Goal: Task Accomplishment & Management: Complete application form

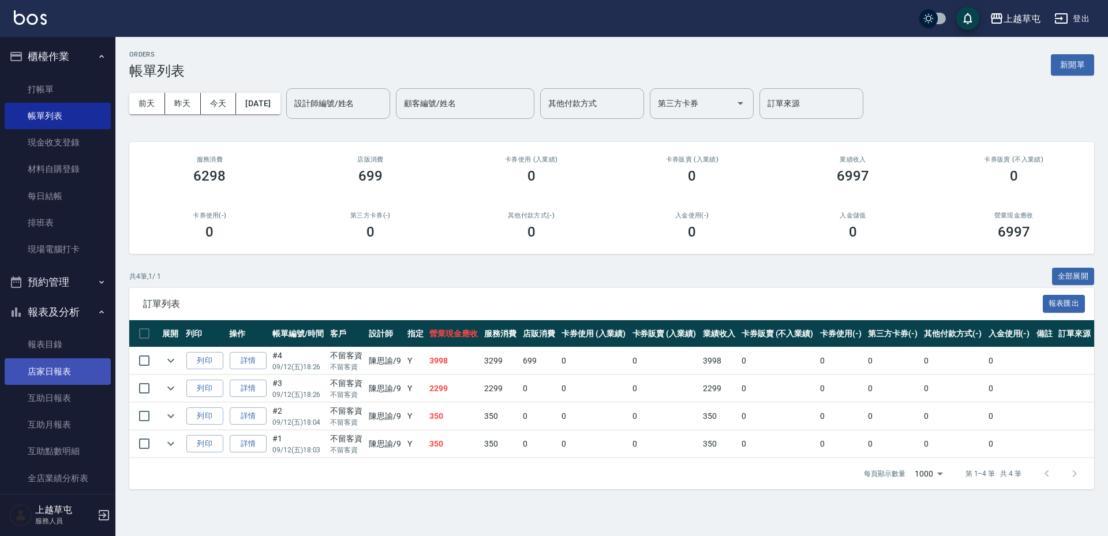
click at [70, 377] on link "店家日報表" at bounding box center [58, 371] width 106 height 27
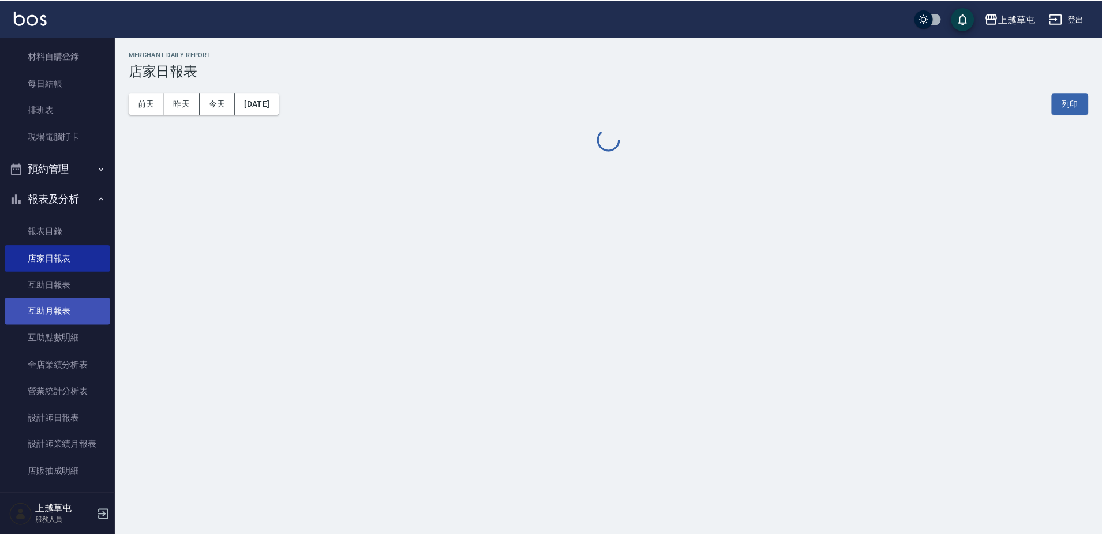
scroll to position [115, 0]
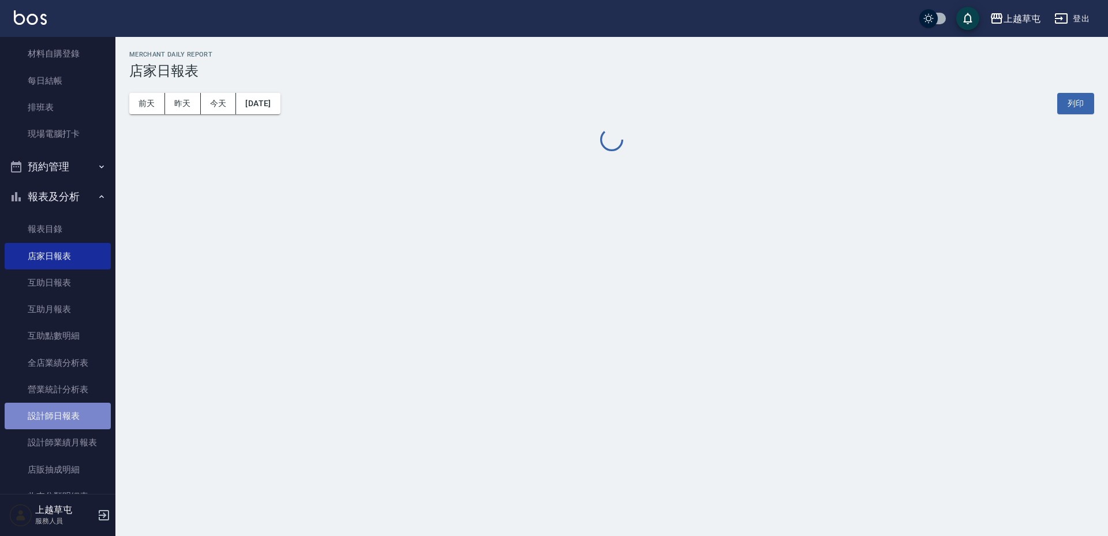
click at [69, 419] on link "設計師日報表" at bounding box center [58, 416] width 106 height 27
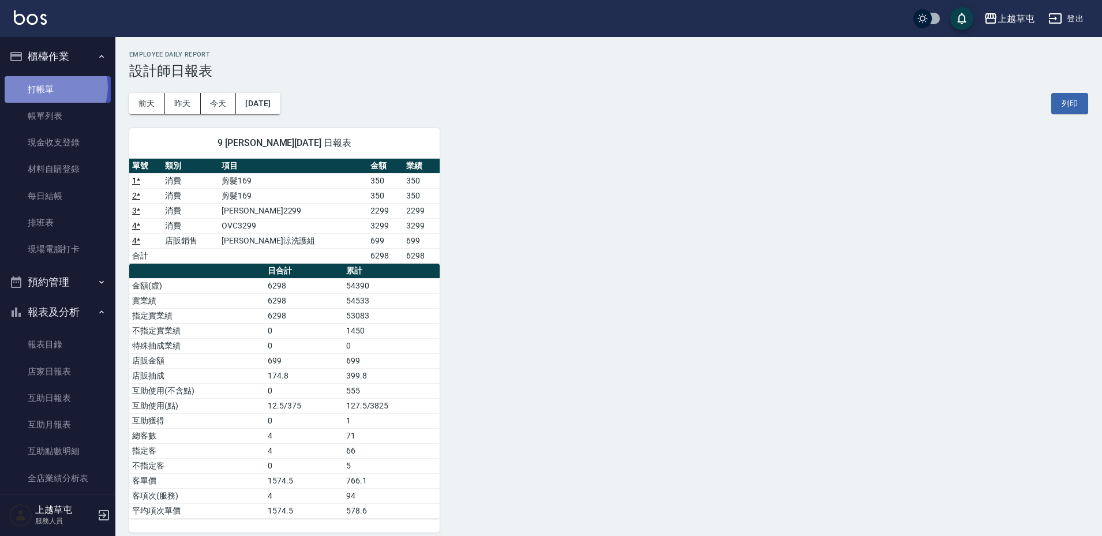
click at [48, 87] on link "打帳單" at bounding box center [58, 89] width 106 height 27
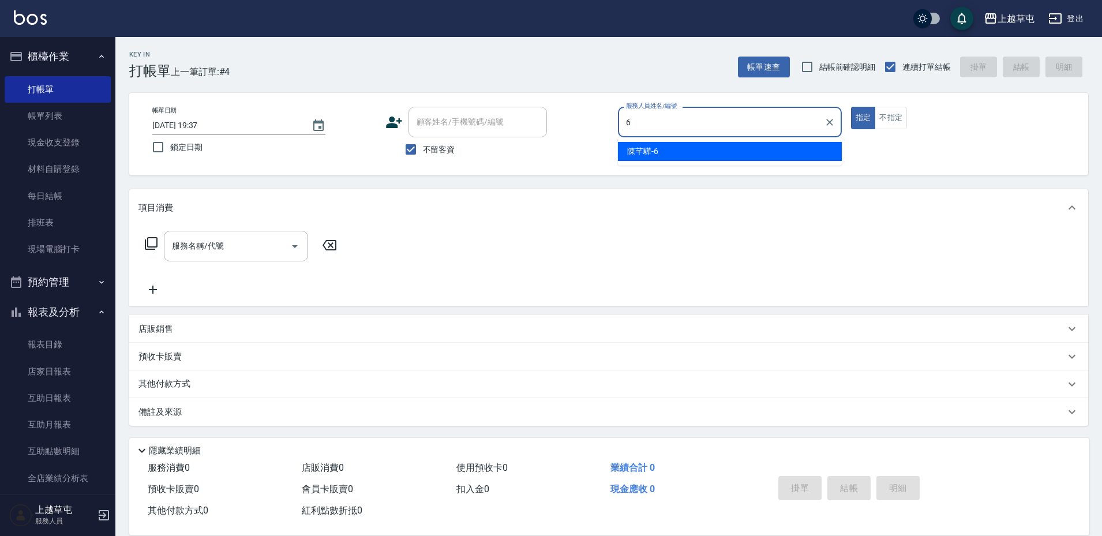
type input "[PERSON_NAME]-6"
type button "true"
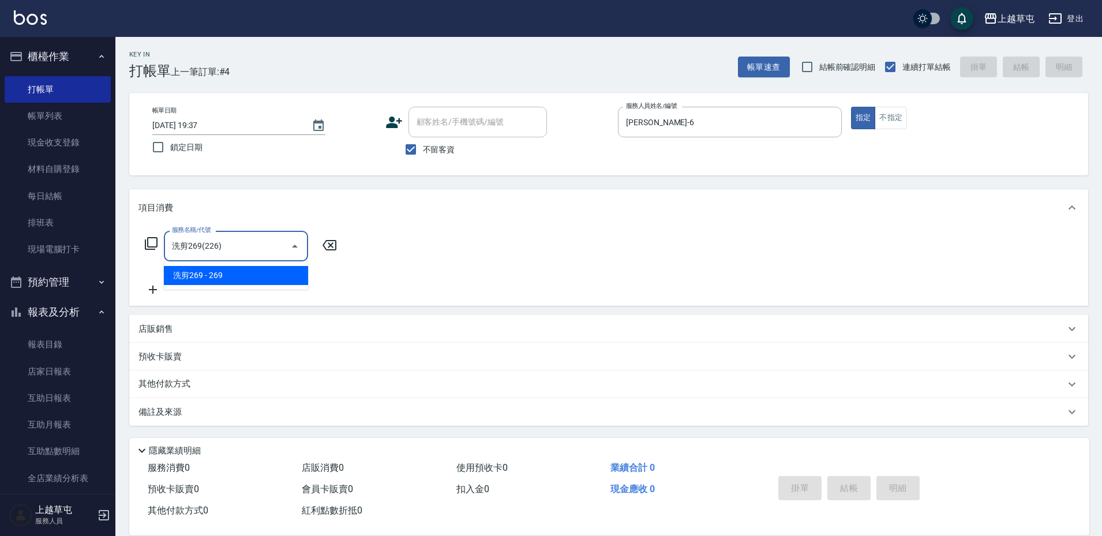
type input "洗剪269(226)"
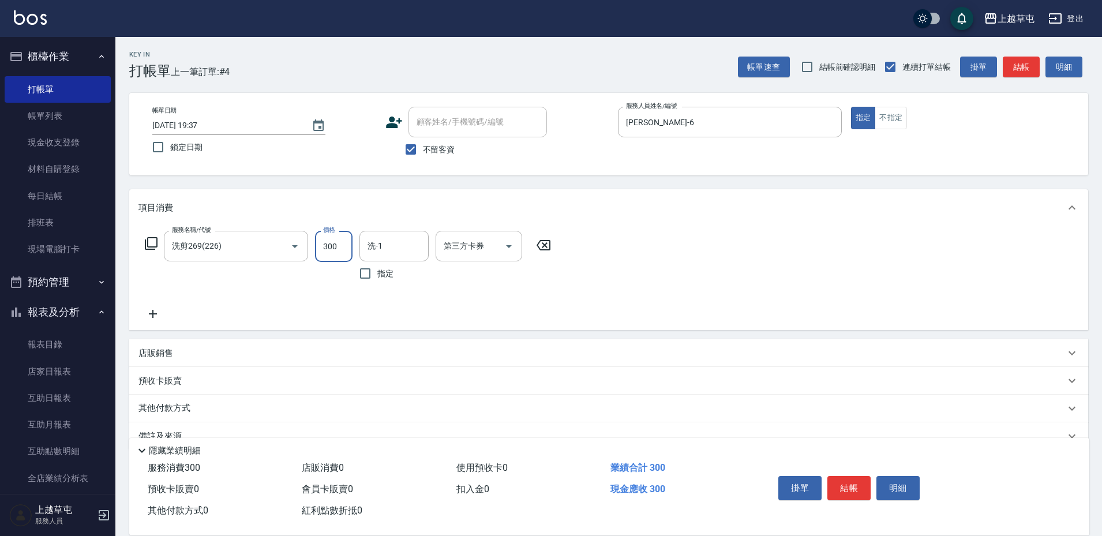
type input "300"
type input "[PERSON_NAME]-35"
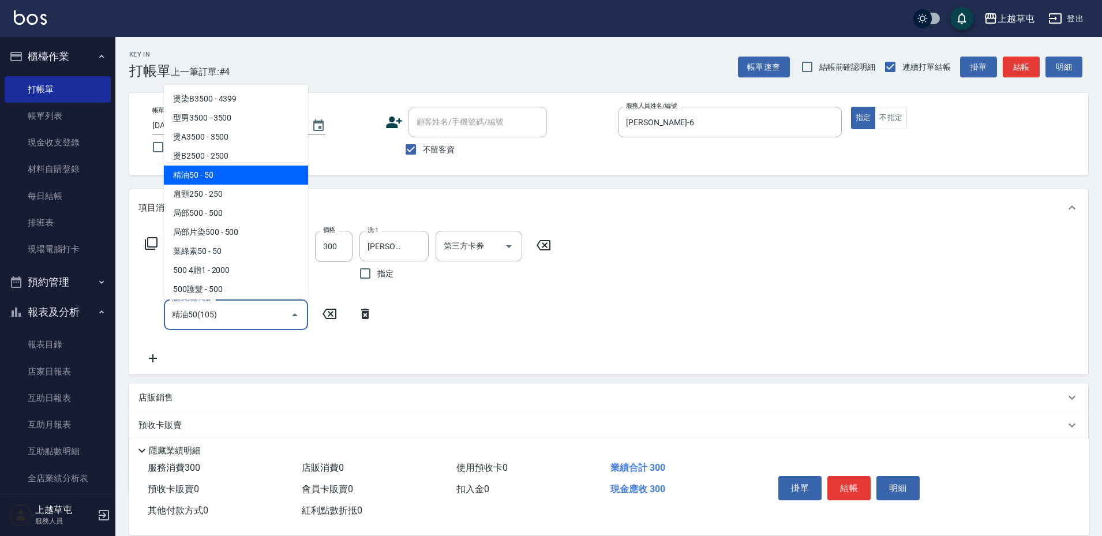
type input "精油50(105)"
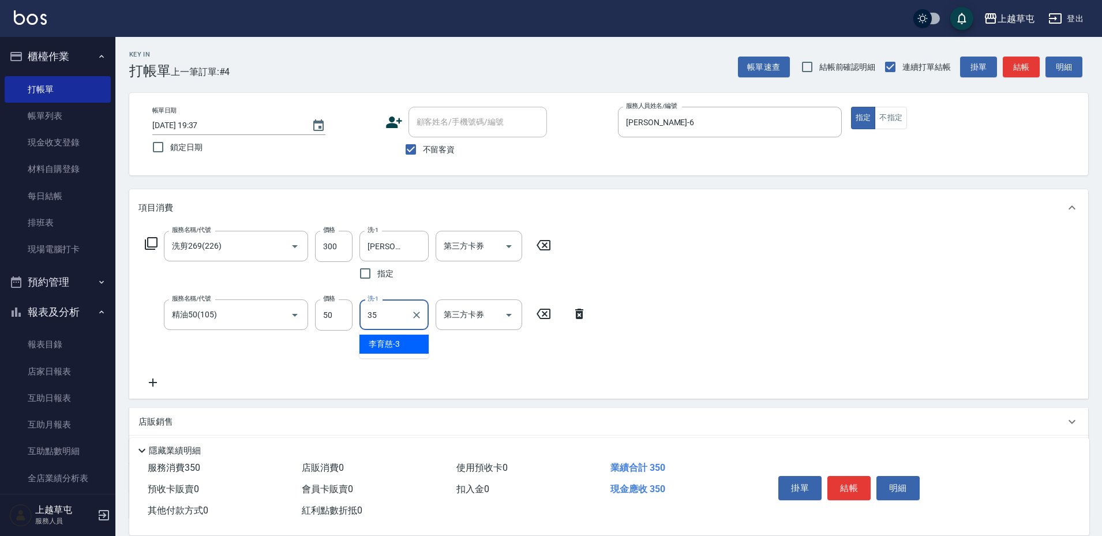
type input "[PERSON_NAME]-35"
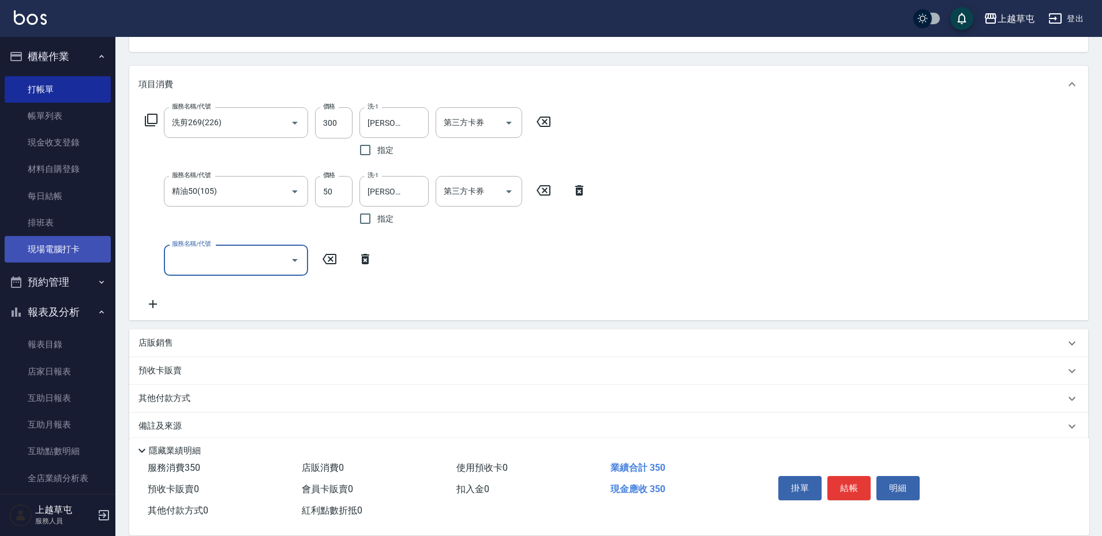
scroll to position [138, 0]
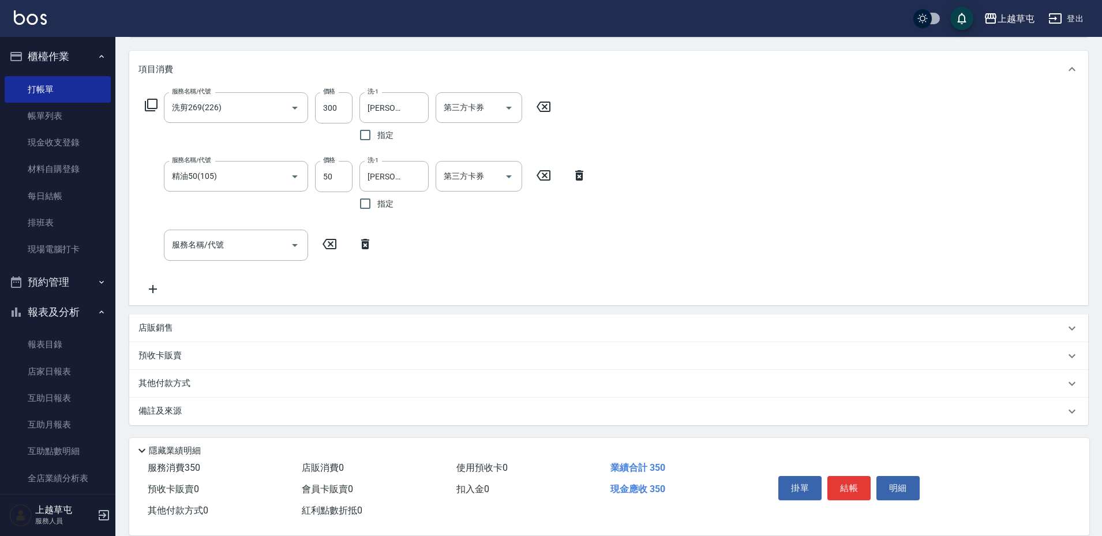
click at [160, 327] on p "店販銷售" at bounding box center [155, 328] width 35 height 12
type input "[PERSON_NAME]-6"
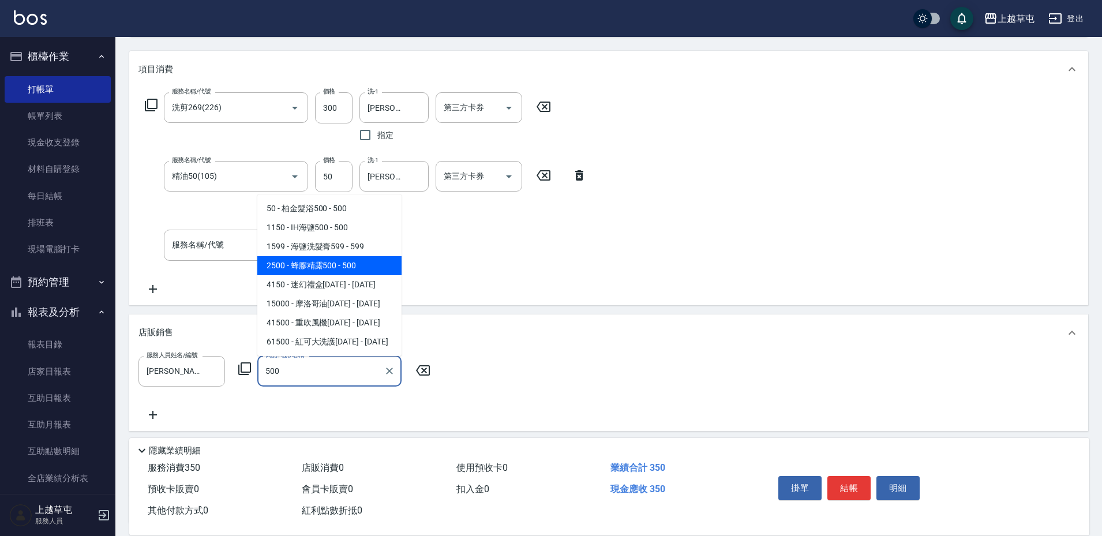
type input "蜂膠精露500"
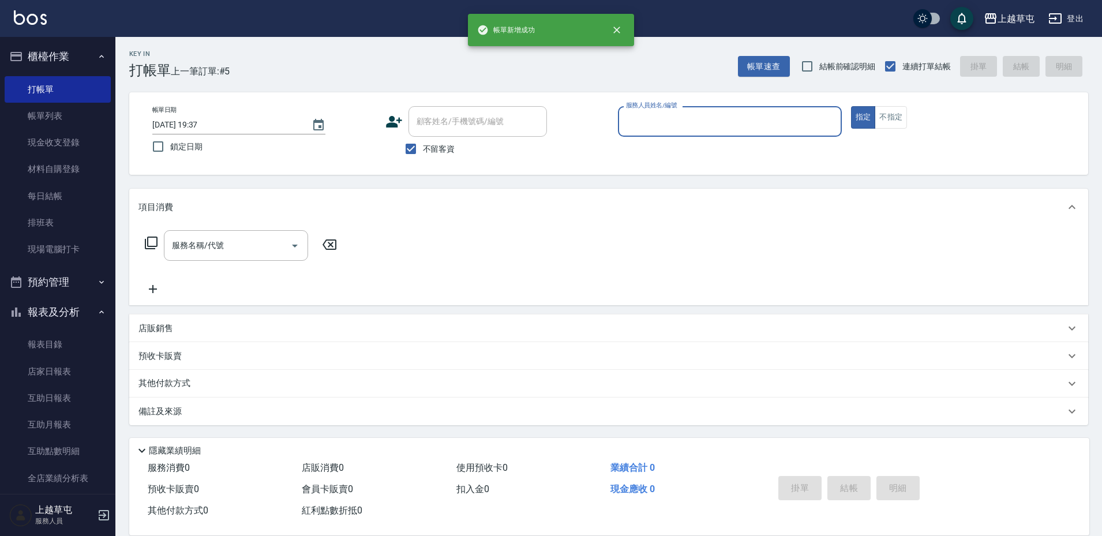
scroll to position [1, 0]
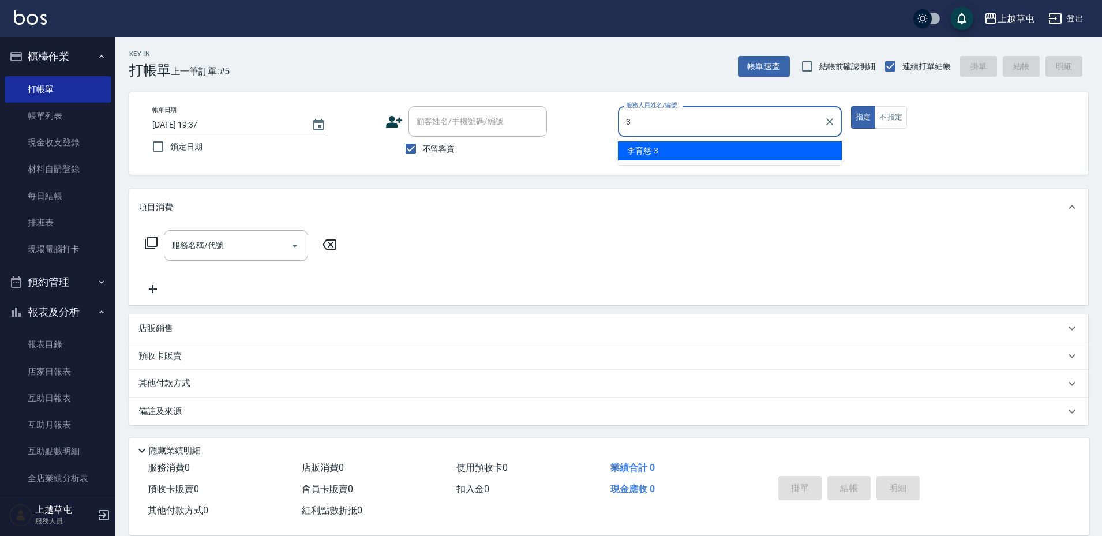
type input "[PERSON_NAME]-3"
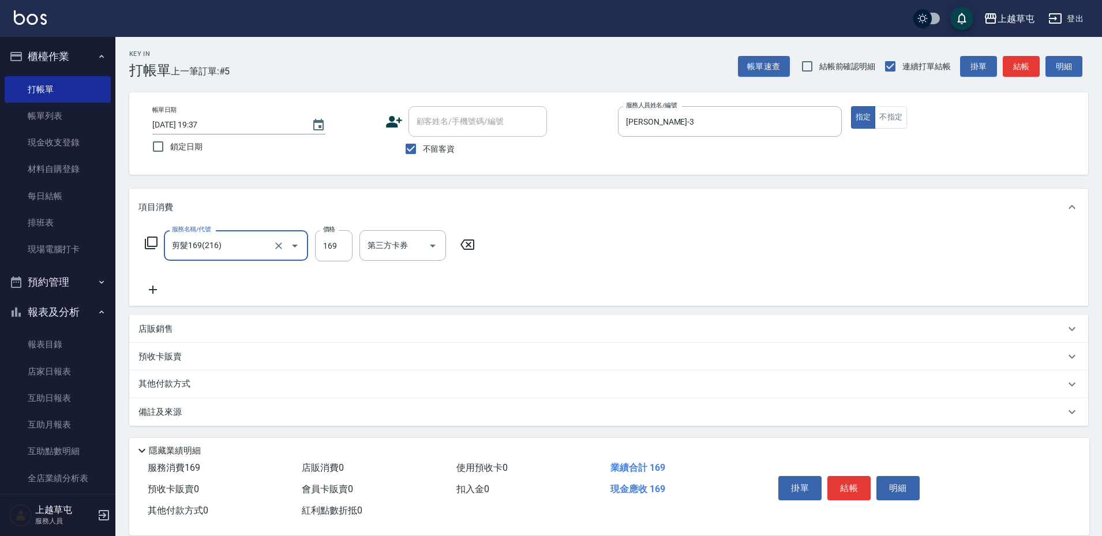
type input "剪髮169(216)"
click at [341, 245] on input "0" at bounding box center [334, 245] width 38 height 31
type input "250"
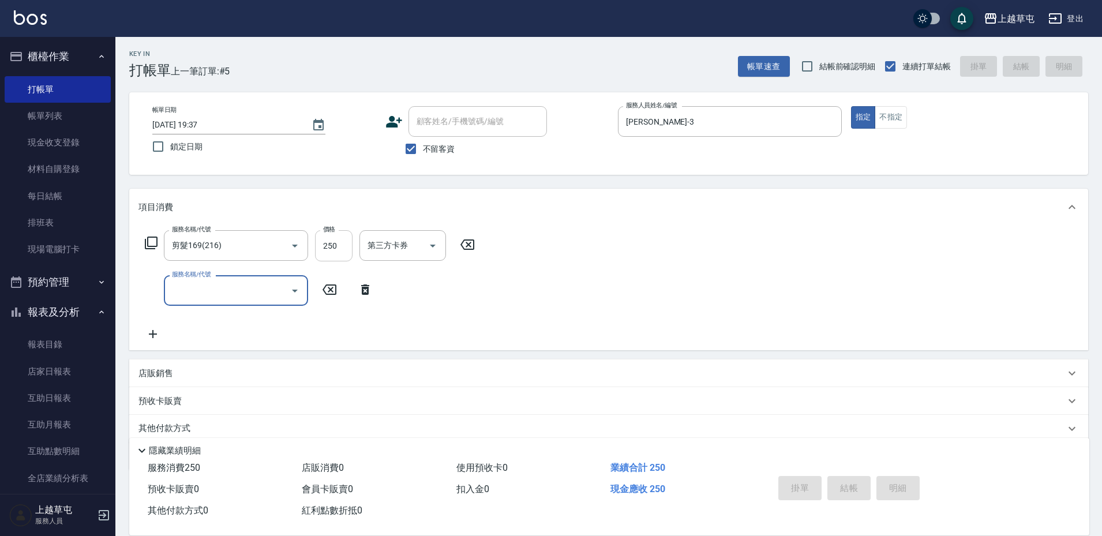
type input "[DATE] 19:38"
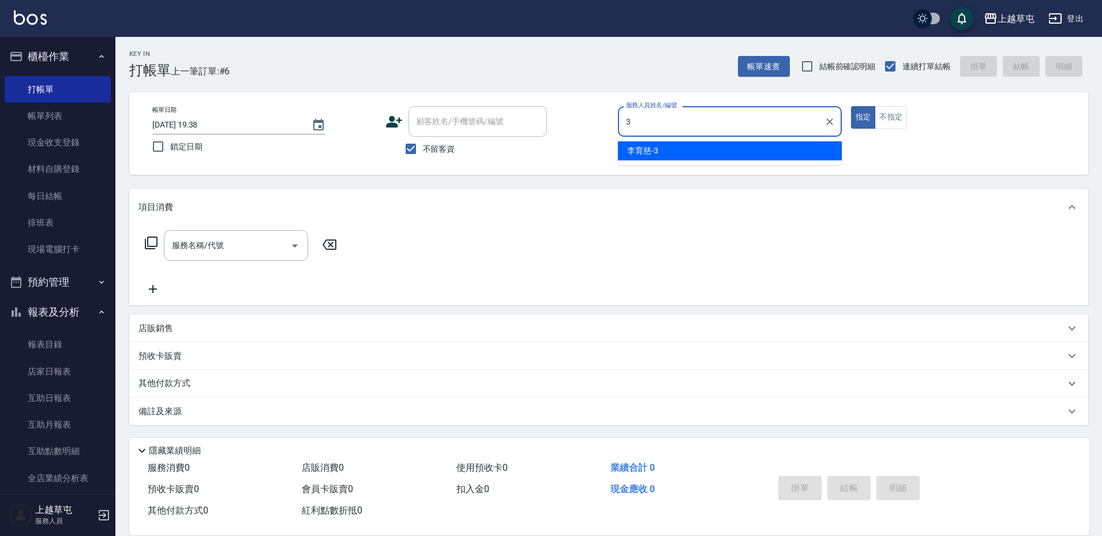
type input "[PERSON_NAME]-3"
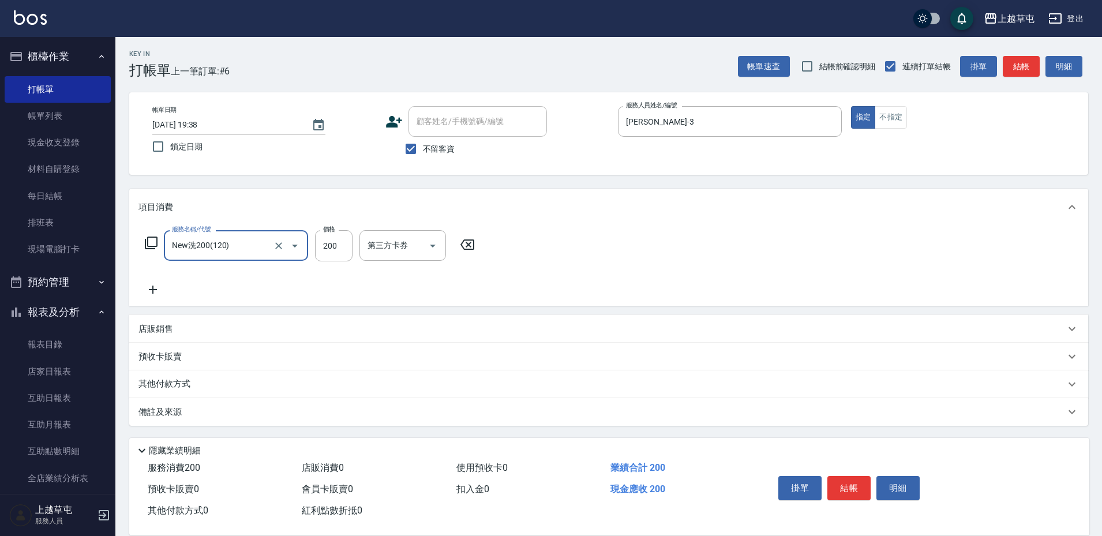
type input "New洗200(120)"
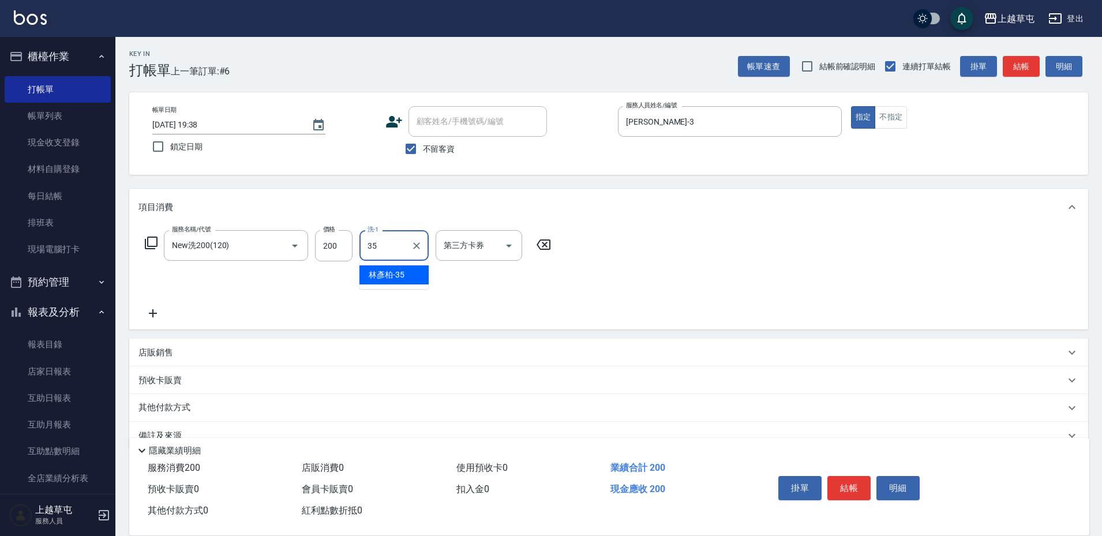
type input "[PERSON_NAME]-35"
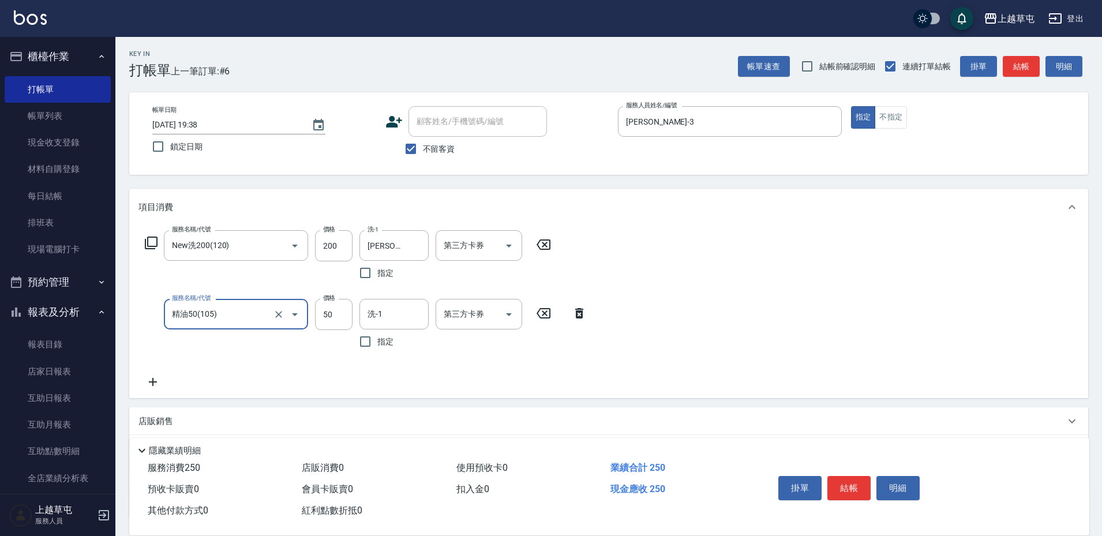
type input "精油50(105)"
type input "50"
type input "[PERSON_NAME]-35"
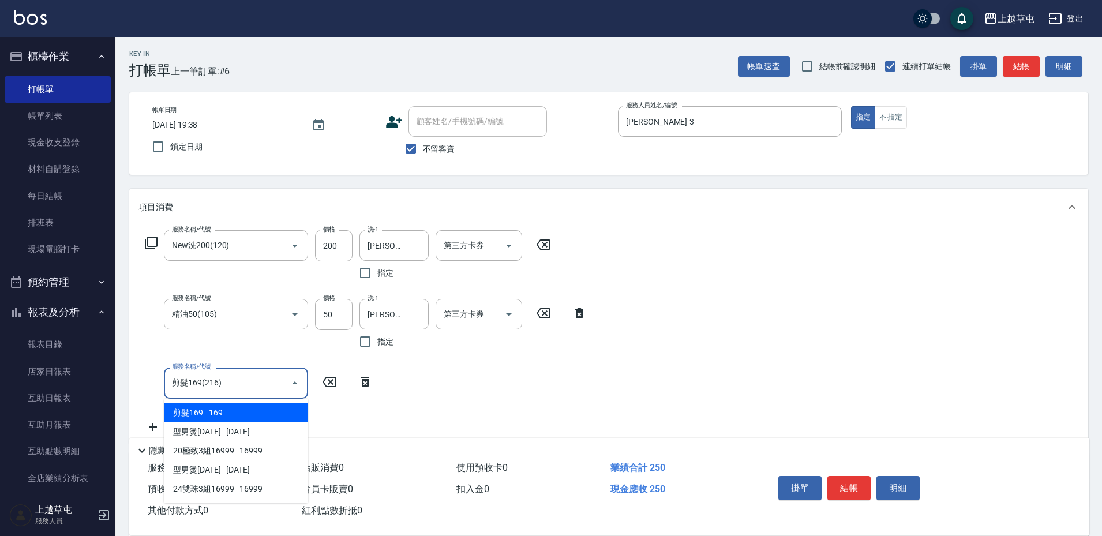
type input "剪髮169(216)"
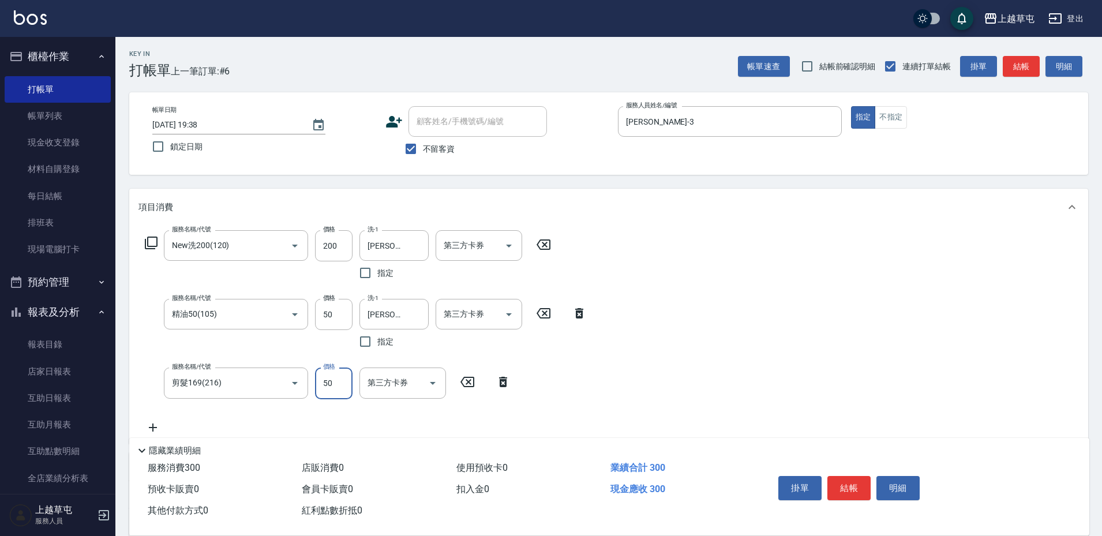
type input "50"
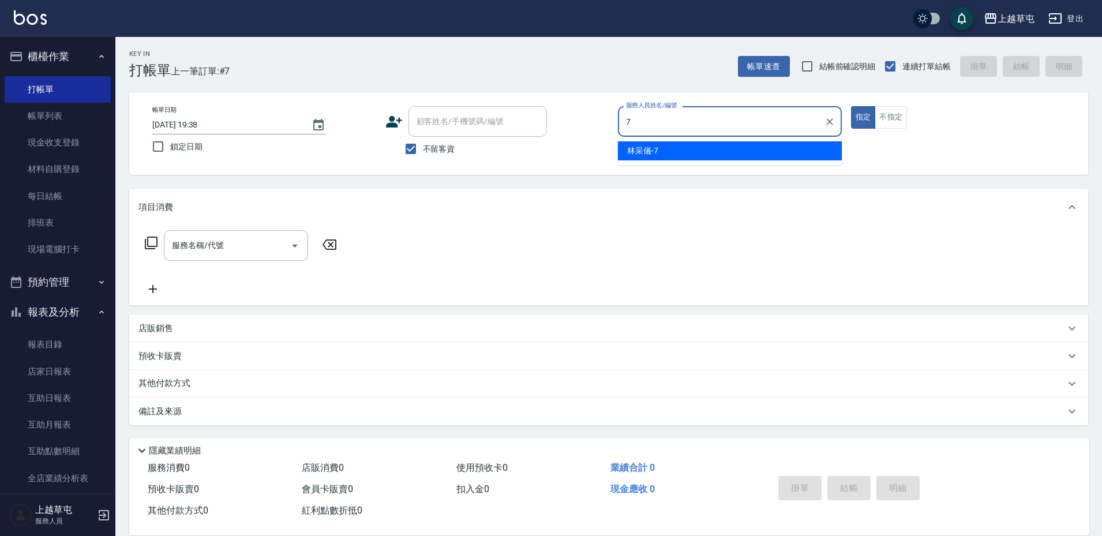
type input "[PERSON_NAME]-7"
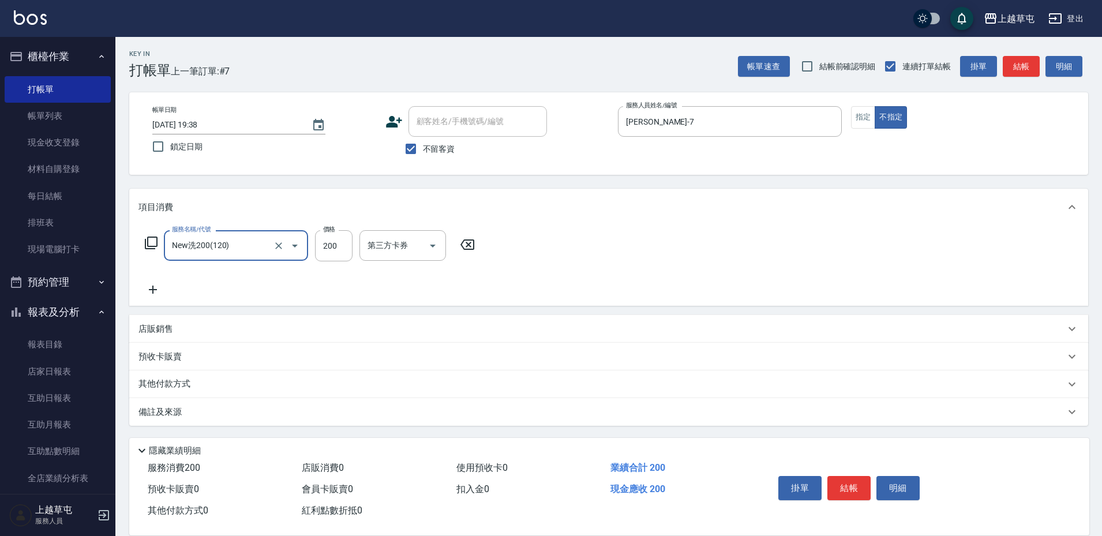
type input "New洗200(120)"
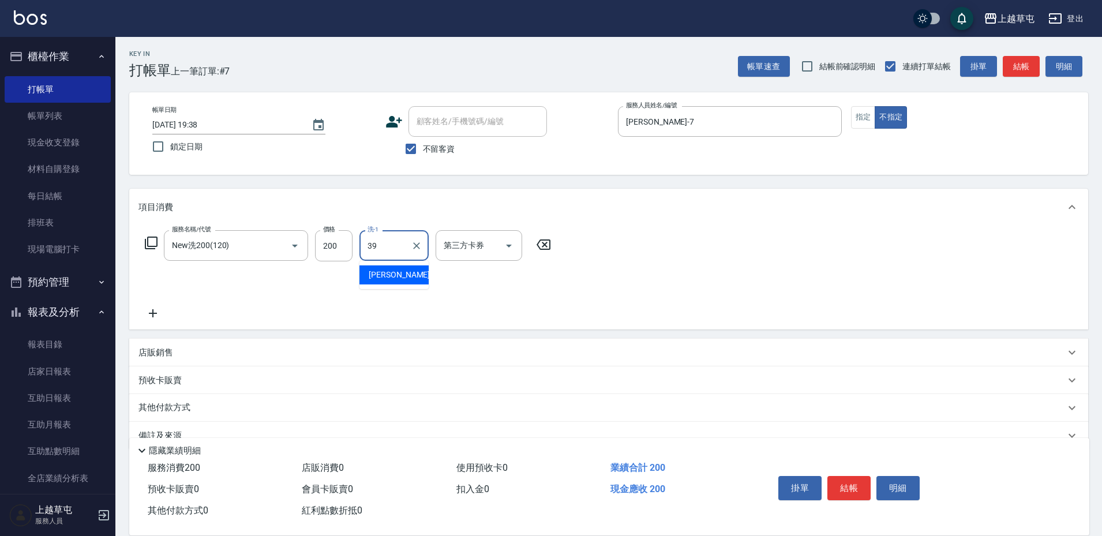
type input "[PERSON_NAME]-39"
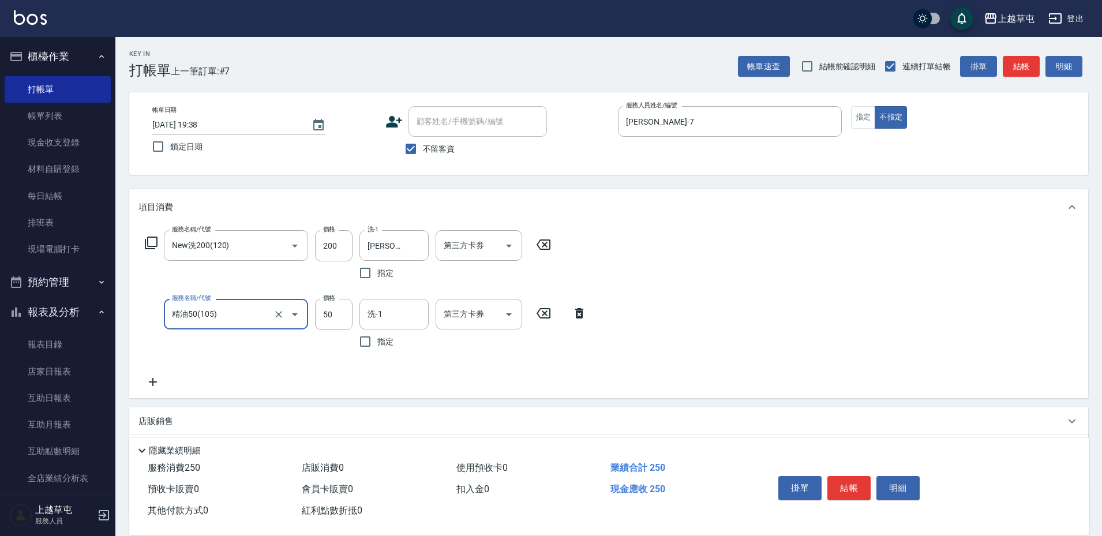
type input "精油50(105)"
type input "[PERSON_NAME]-39"
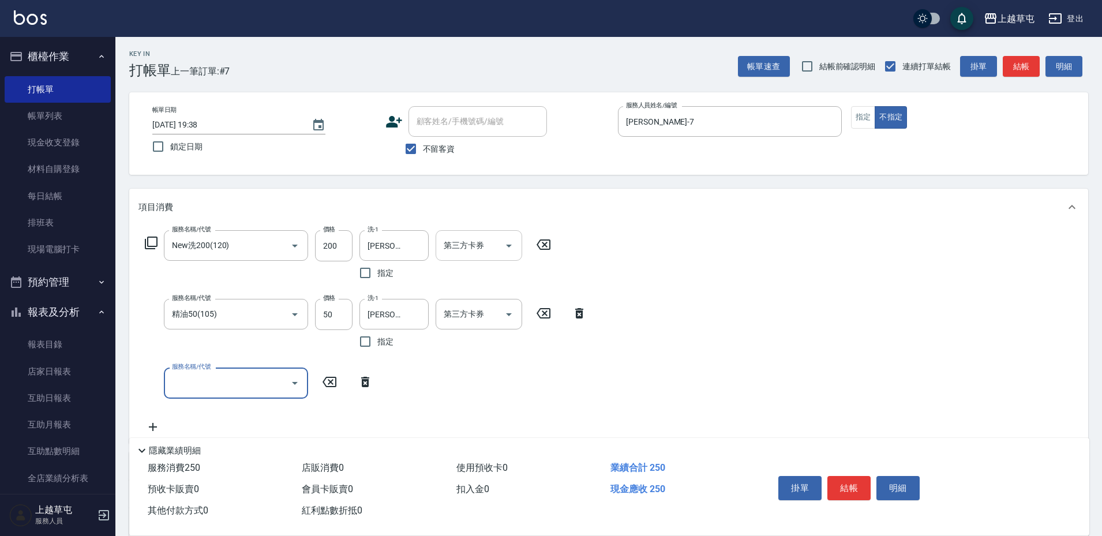
click at [475, 242] on div "第三方卡券 第三方卡券" at bounding box center [479, 245] width 87 height 31
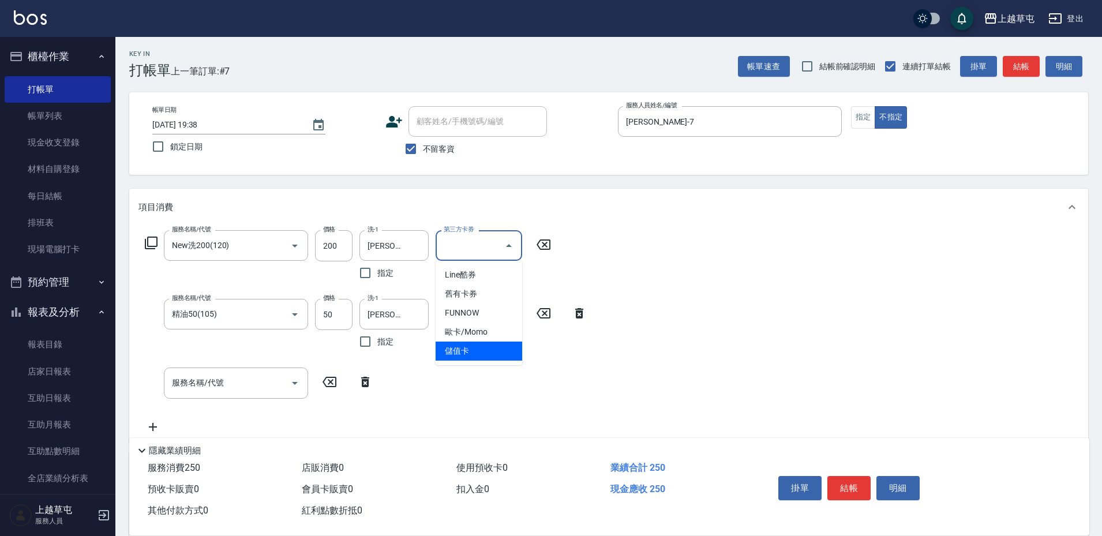
click at [474, 353] on span "儲值卡" at bounding box center [479, 351] width 87 height 19
type input "儲值卡"
click at [470, 312] on input "第三方卡券" at bounding box center [470, 314] width 59 height 20
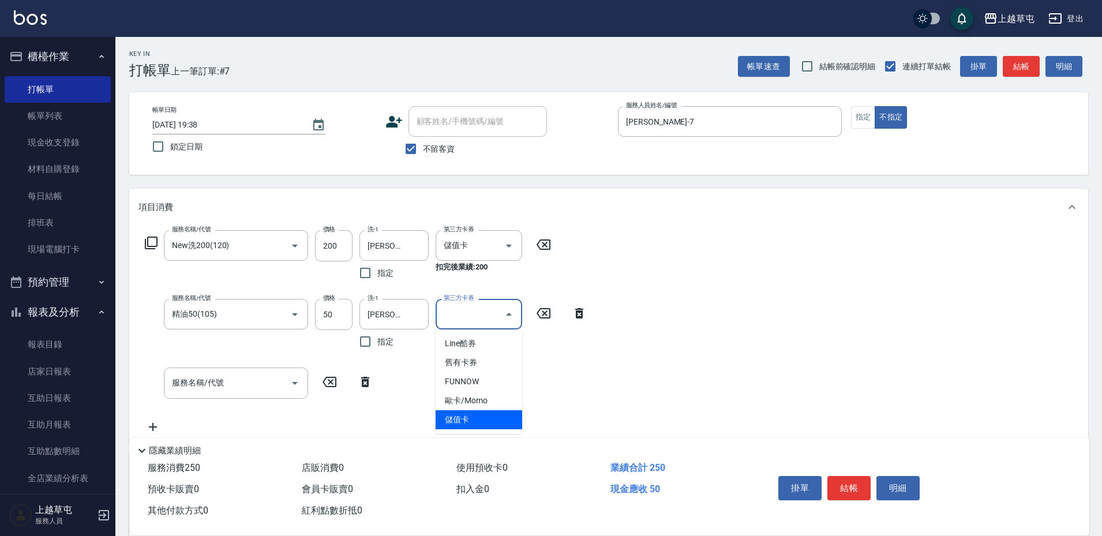
click at [473, 425] on span "儲值卡" at bounding box center [479, 419] width 87 height 19
type input "儲值卡"
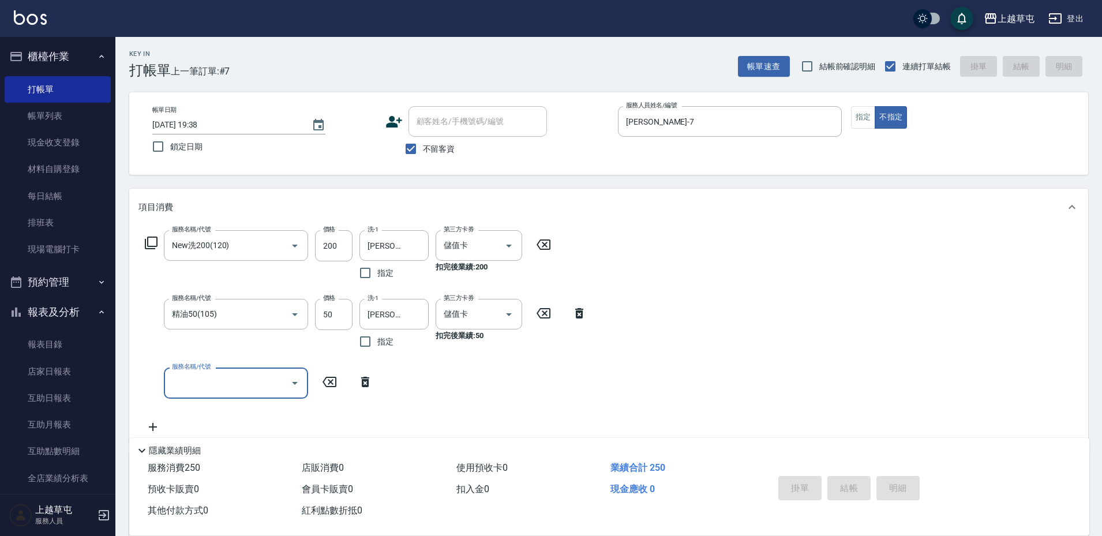
type input "[DATE] 19:40"
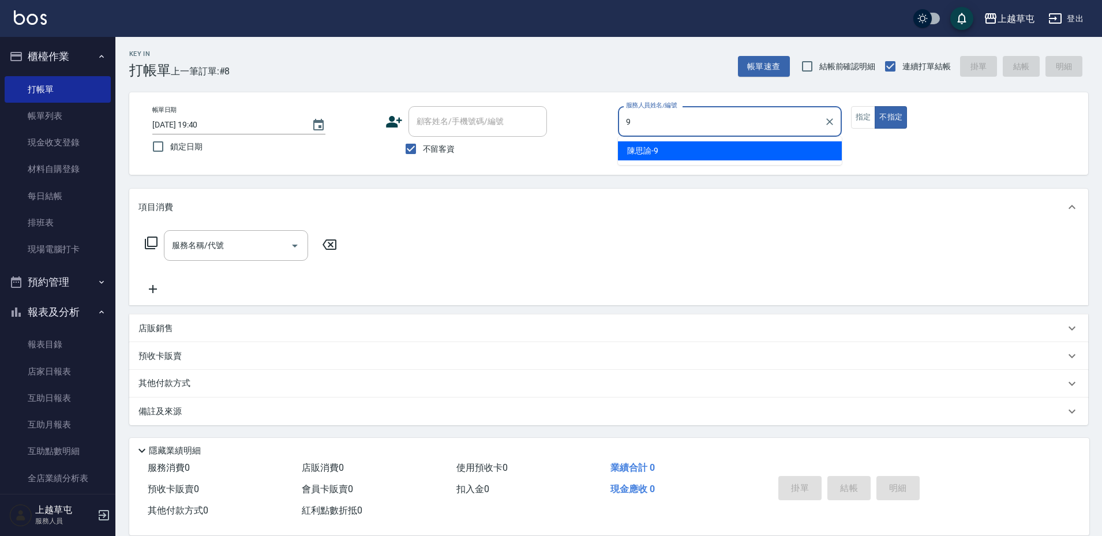
type input "[PERSON_NAME]-9"
type button "false"
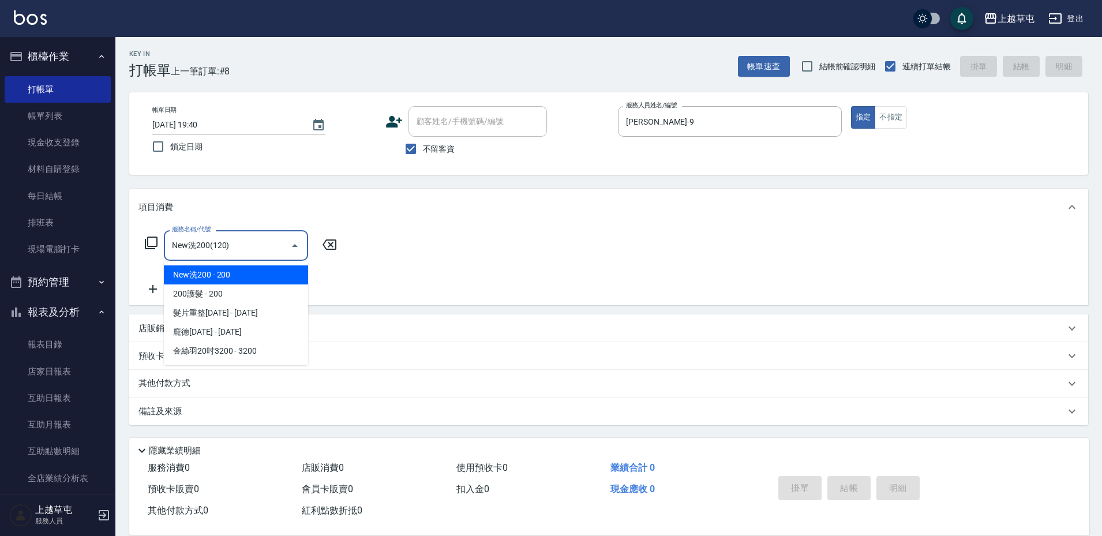
type input "New洗200(120)"
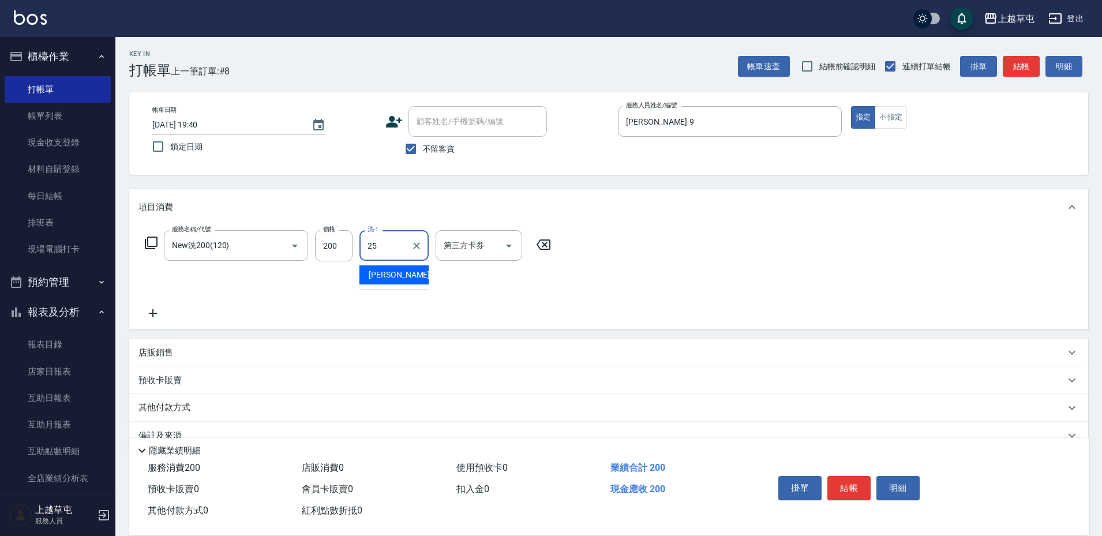
type input "[PERSON_NAME]25"
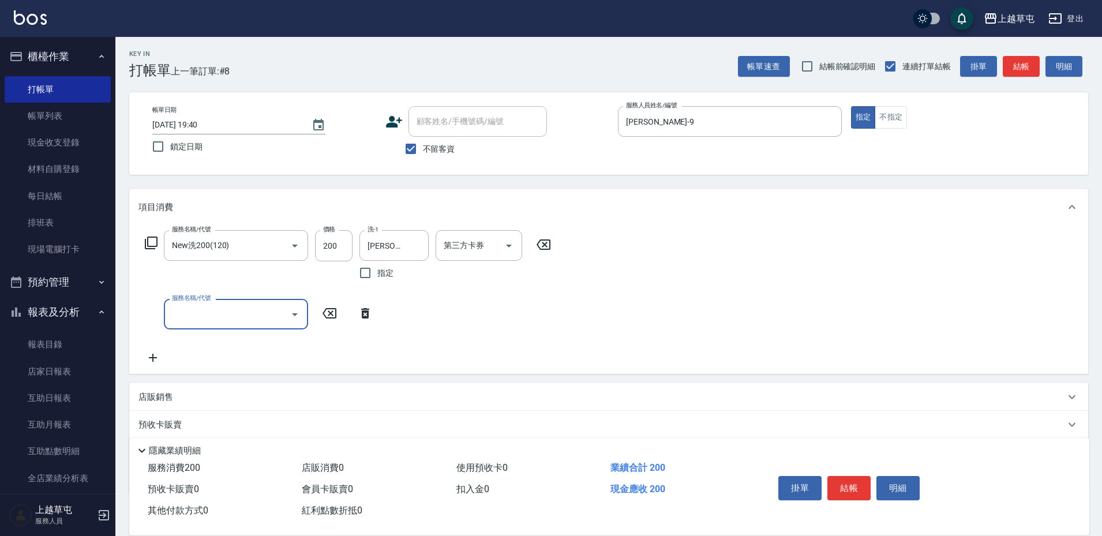
type input "1"
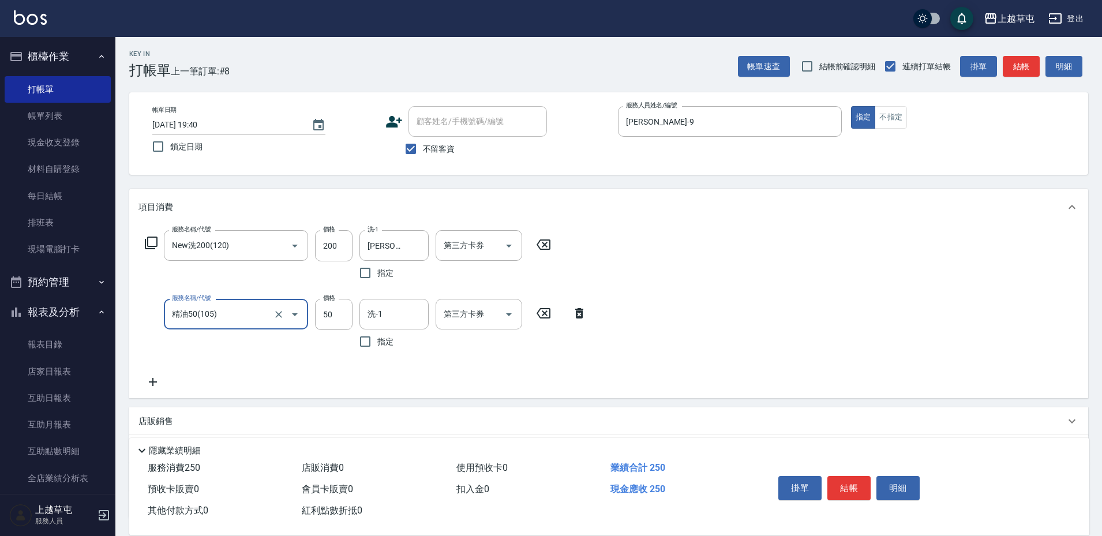
type input "精油50(105)"
type input "[PERSON_NAME]25"
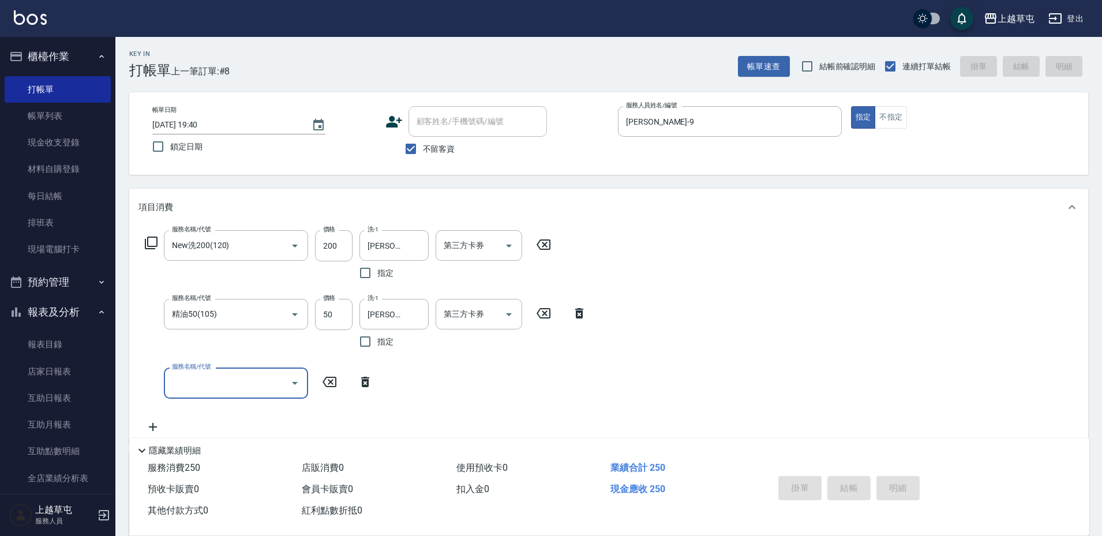
type input "[DATE] 19:41"
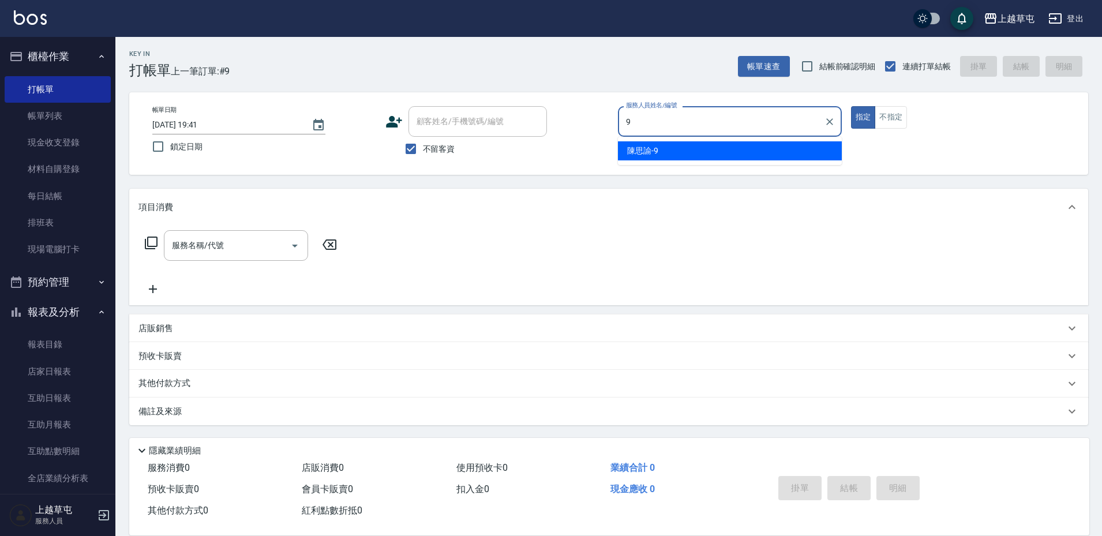
type input "[PERSON_NAME]-9"
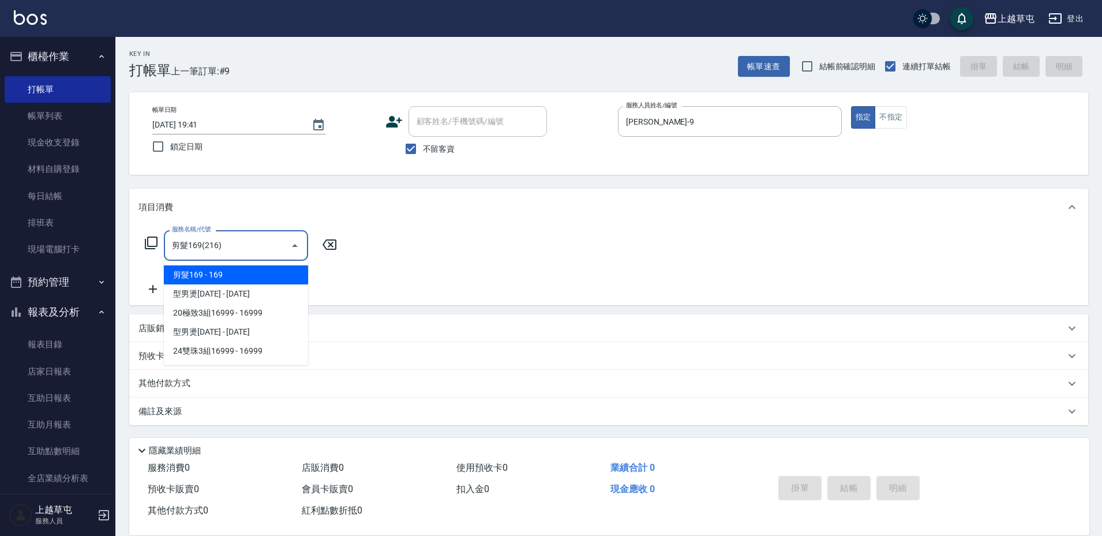
type input "剪髮169(216)"
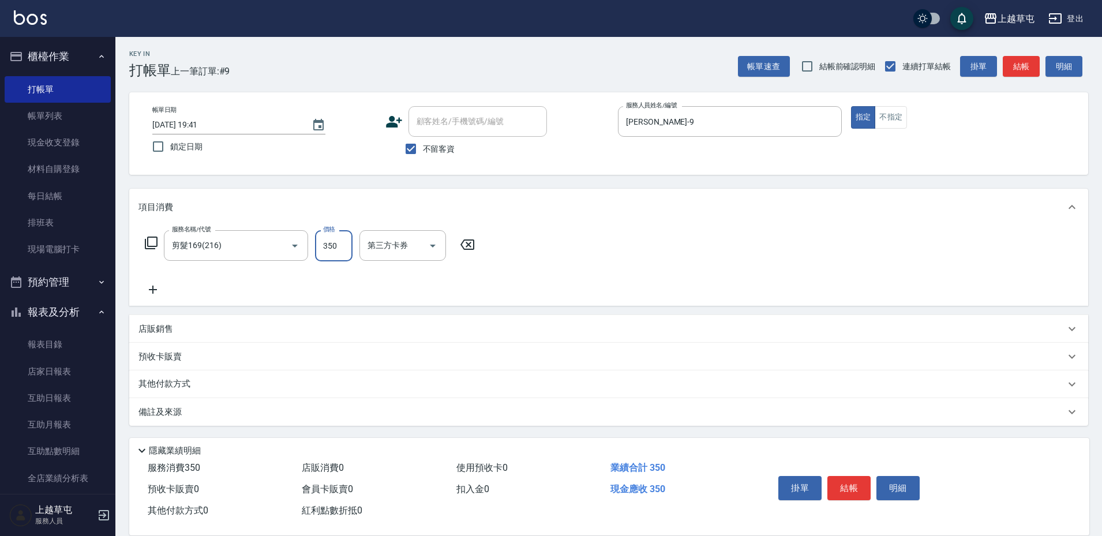
type input "350"
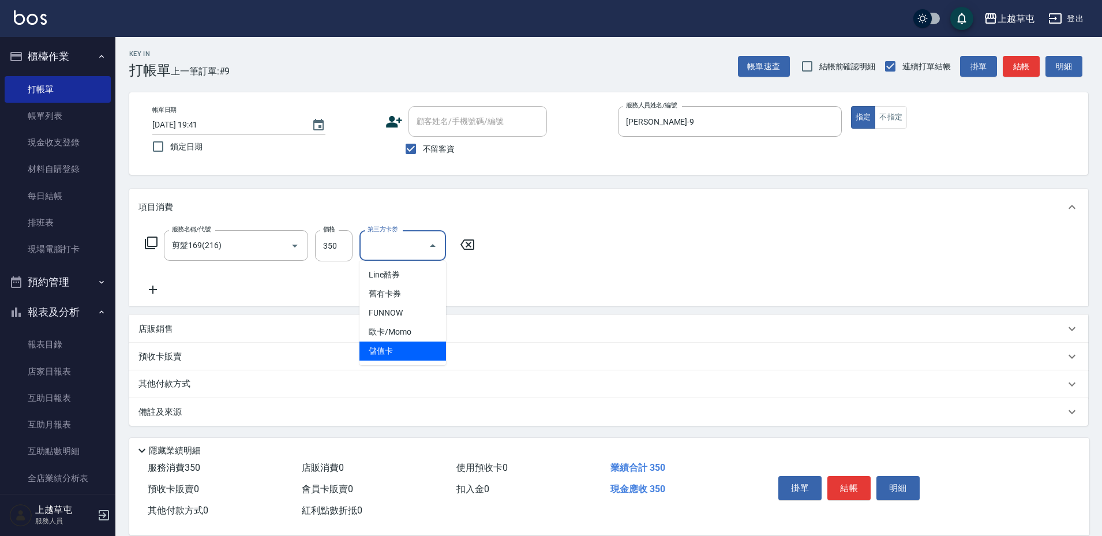
type input "儲值卡"
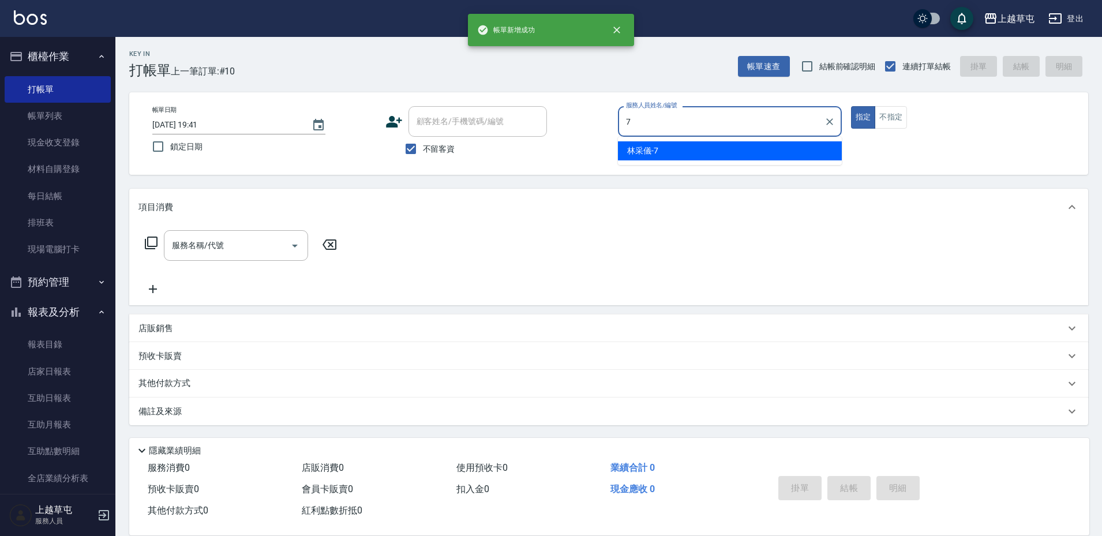
type input "[PERSON_NAME]-7"
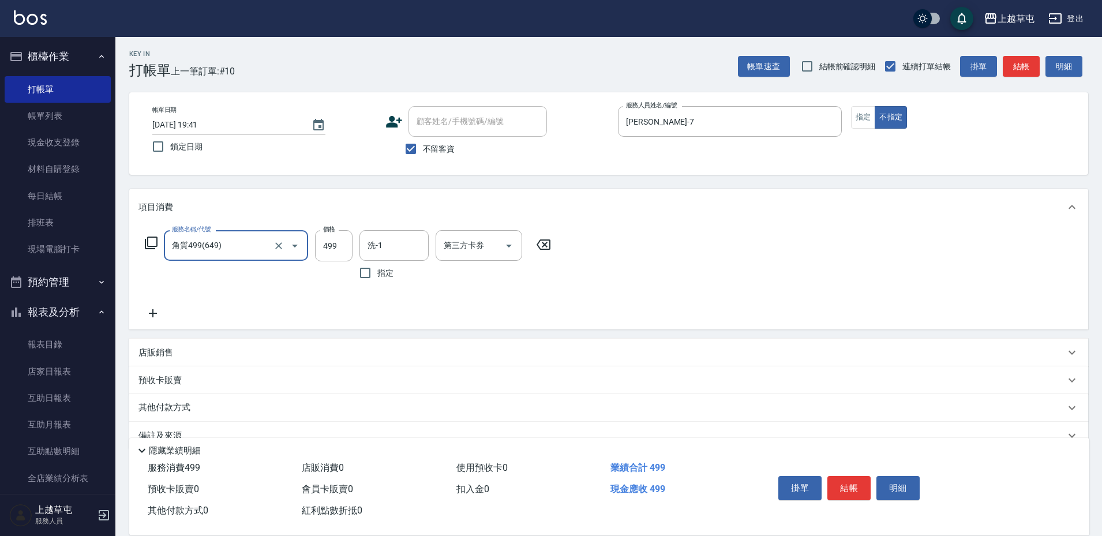
type input "角質499(649)"
type input "[PERSON_NAME]-39"
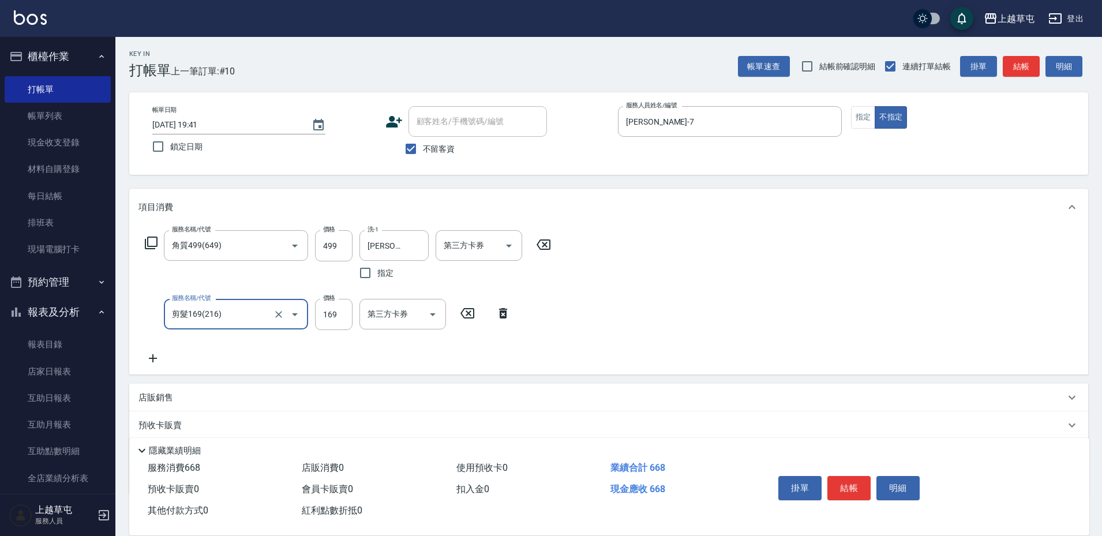
type input "剪髮169(216)"
type input "200"
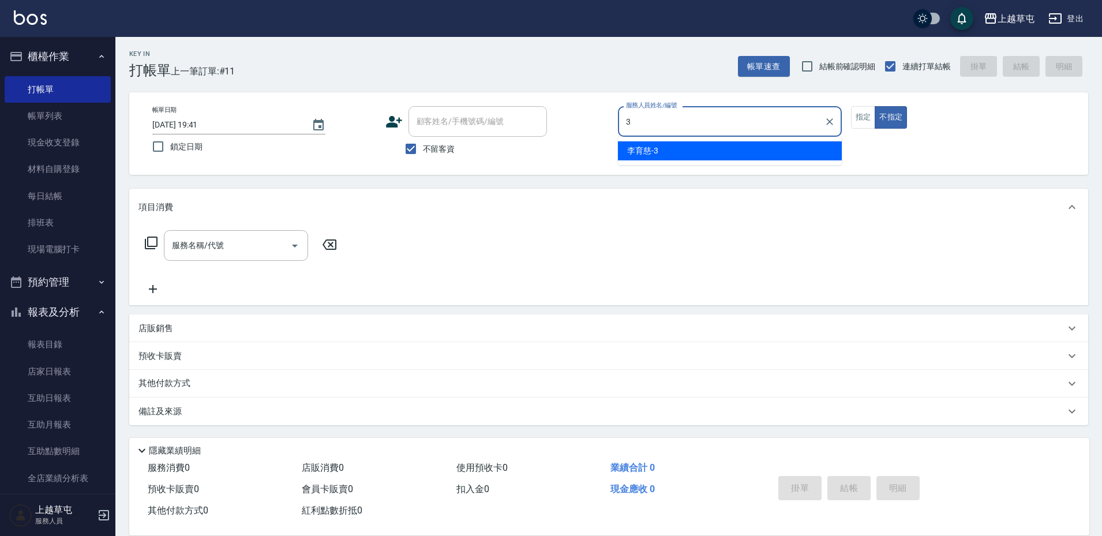
type input "[PERSON_NAME]-3"
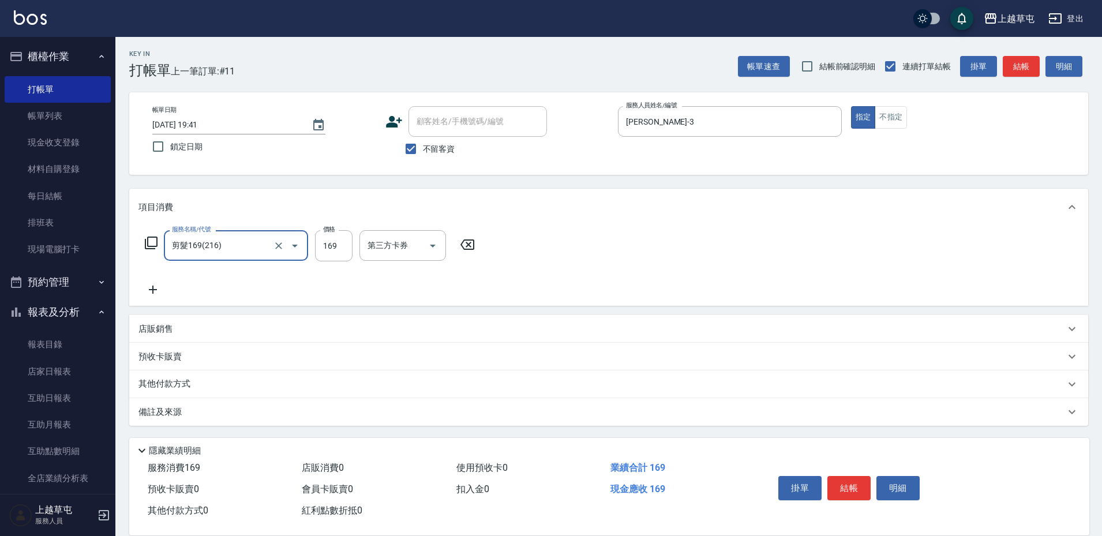
type input "剪髮169(216)"
type input "250"
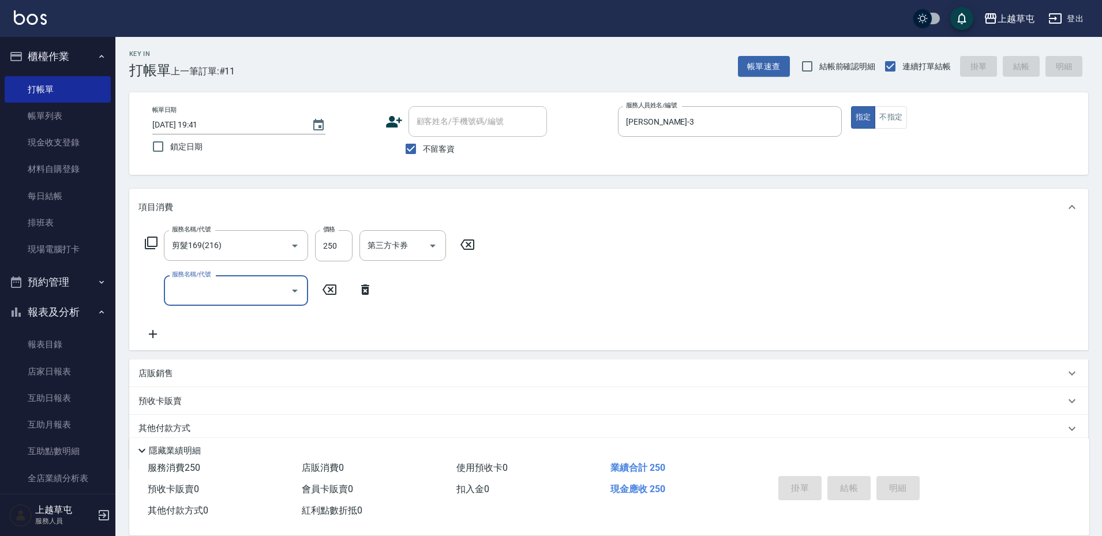
type input "[DATE] 19:42"
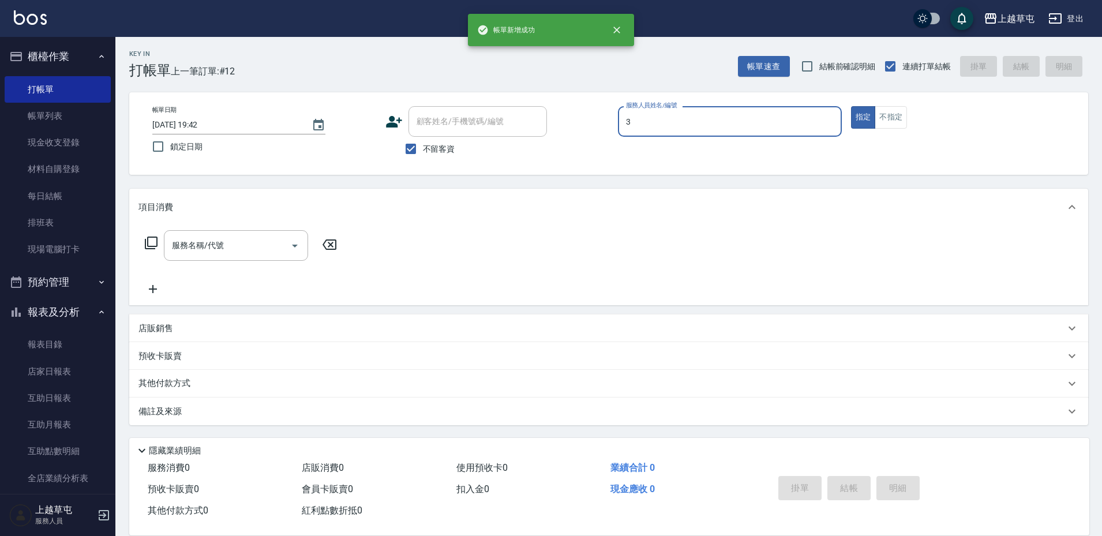
type input "[PERSON_NAME]-3"
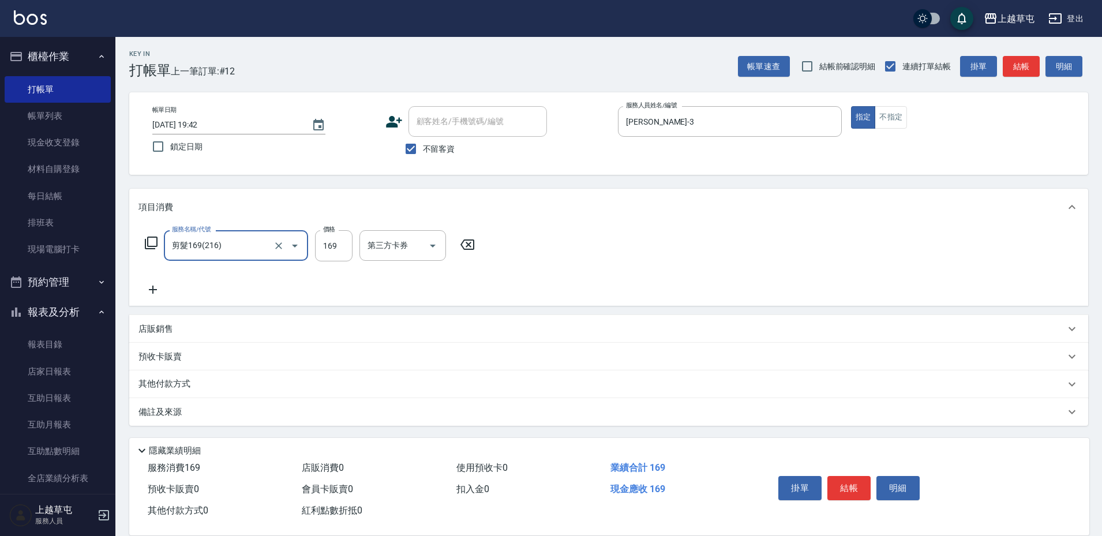
type input "剪髮169(216)"
type input "250"
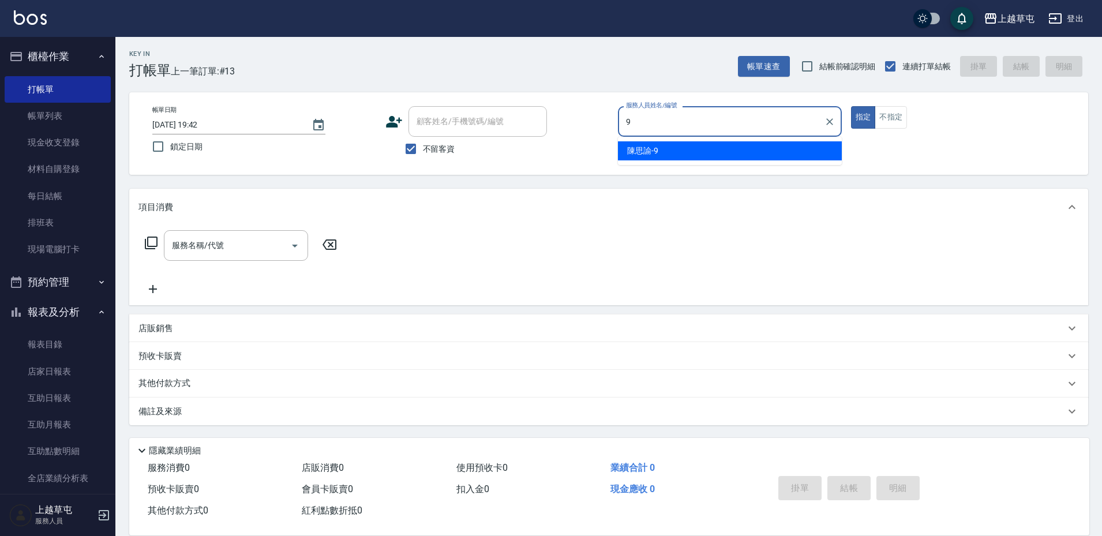
type input "[PERSON_NAME]-9"
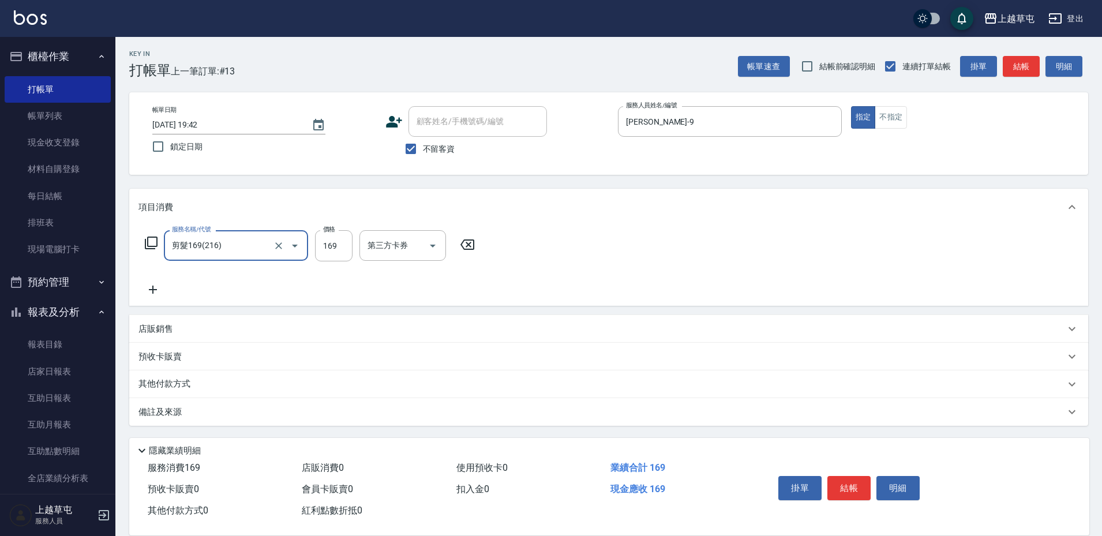
type input "剪髮169(216)"
click at [344, 248] on input "169" at bounding box center [334, 245] width 38 height 31
type input "350"
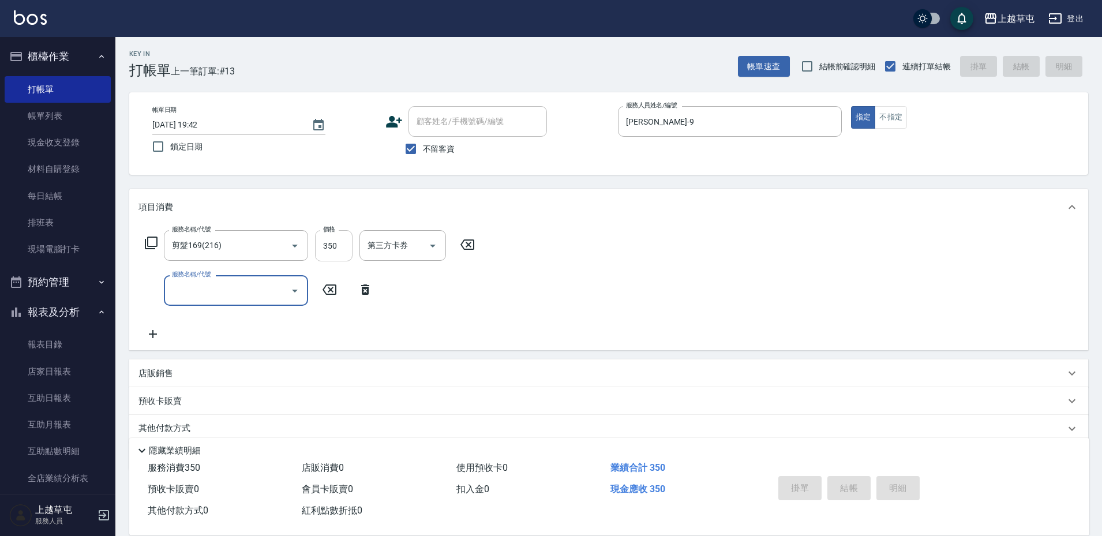
type input "[DATE] 19:43"
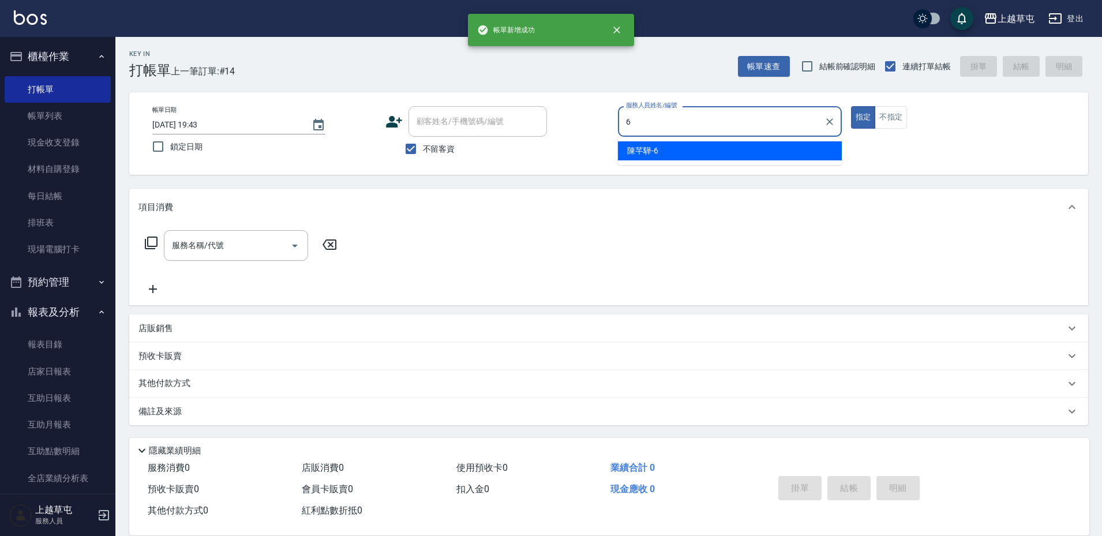
type input "[PERSON_NAME]-6"
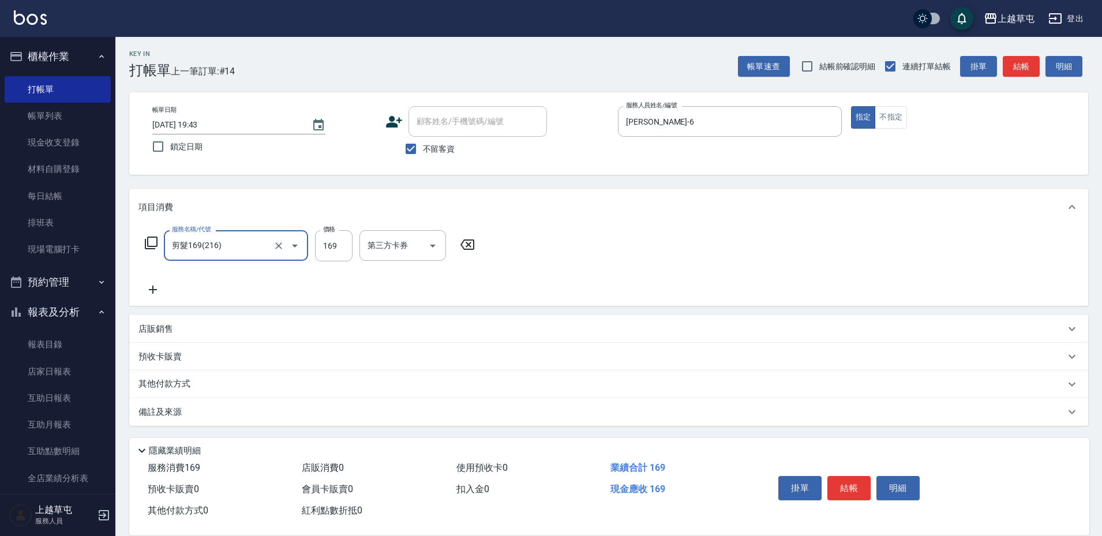
type input "剪髮169(216)"
type input "200"
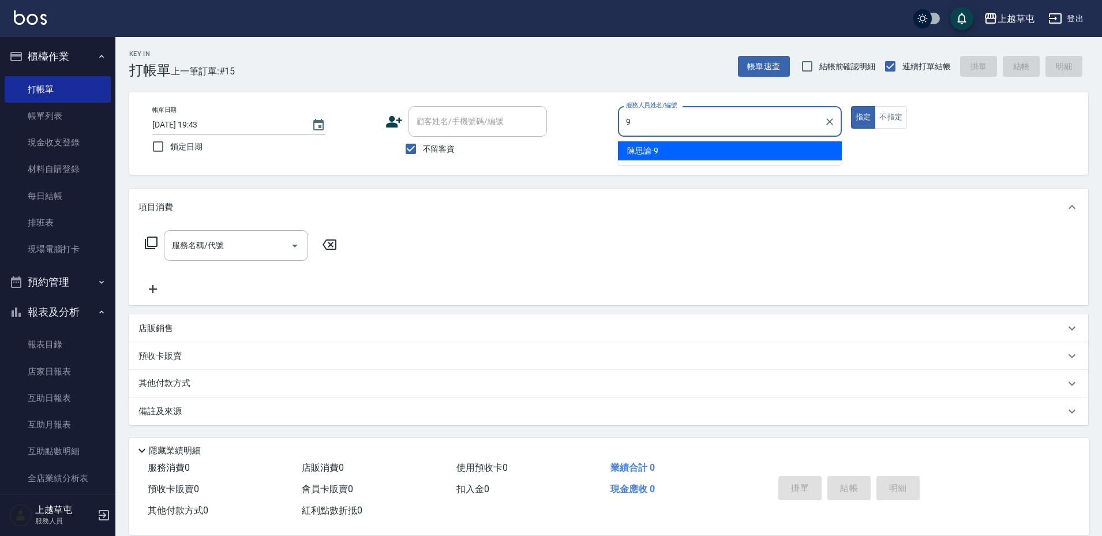
type input "[PERSON_NAME]-9"
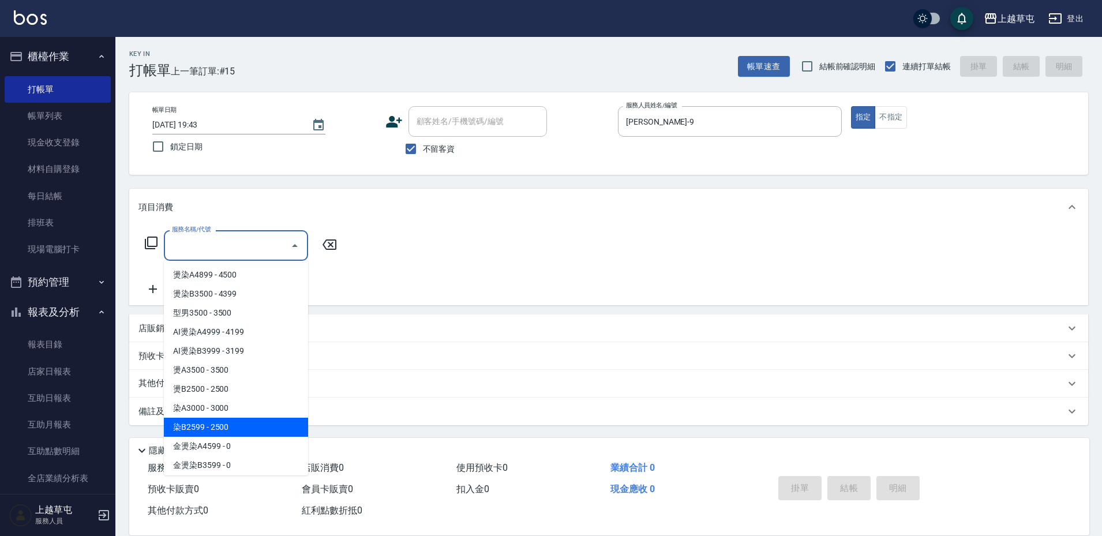
type input "染B2599(42)"
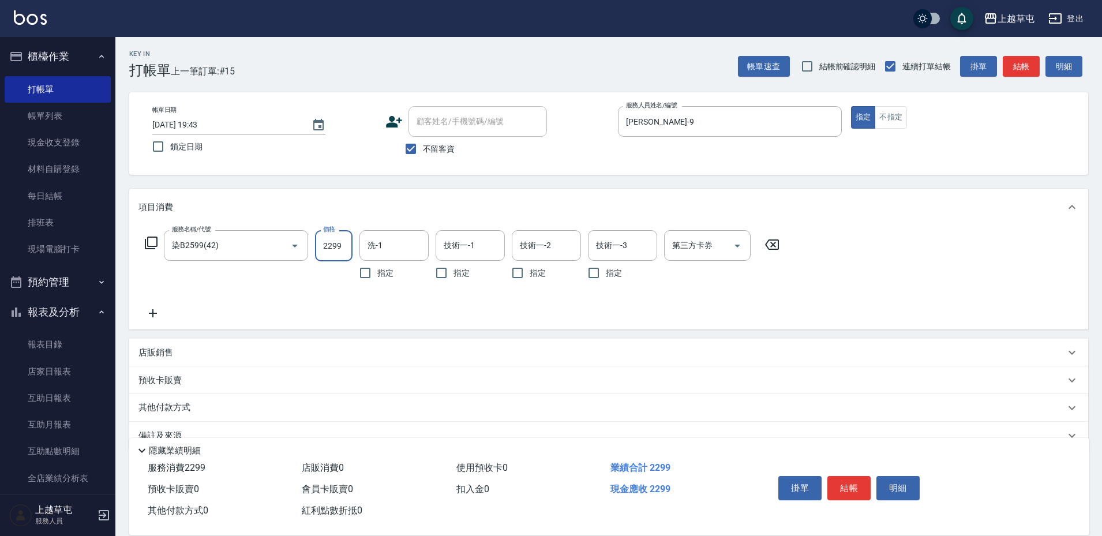
type input "2299"
type input "[PERSON_NAME]25"
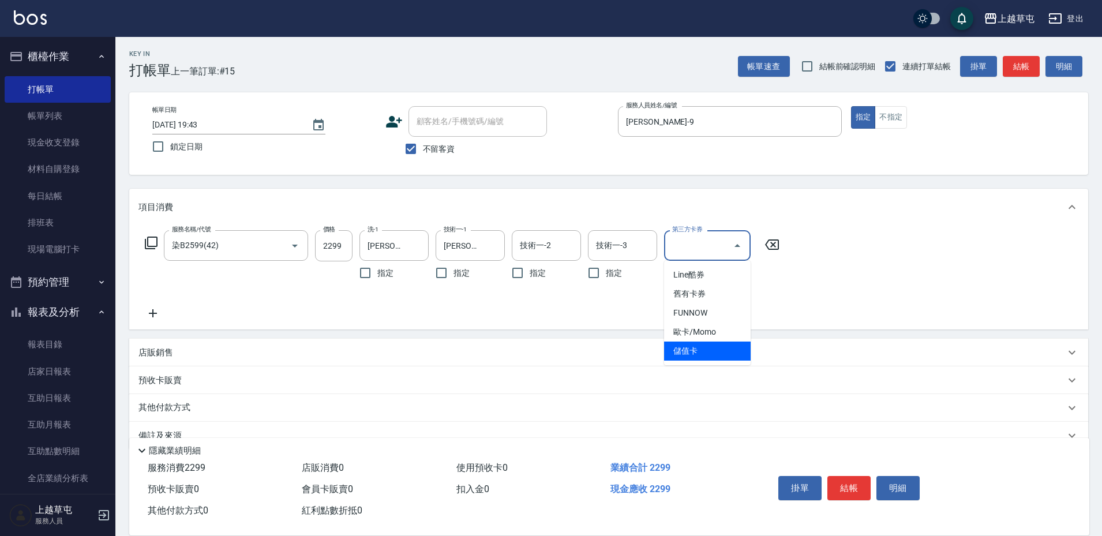
type input "儲值卡"
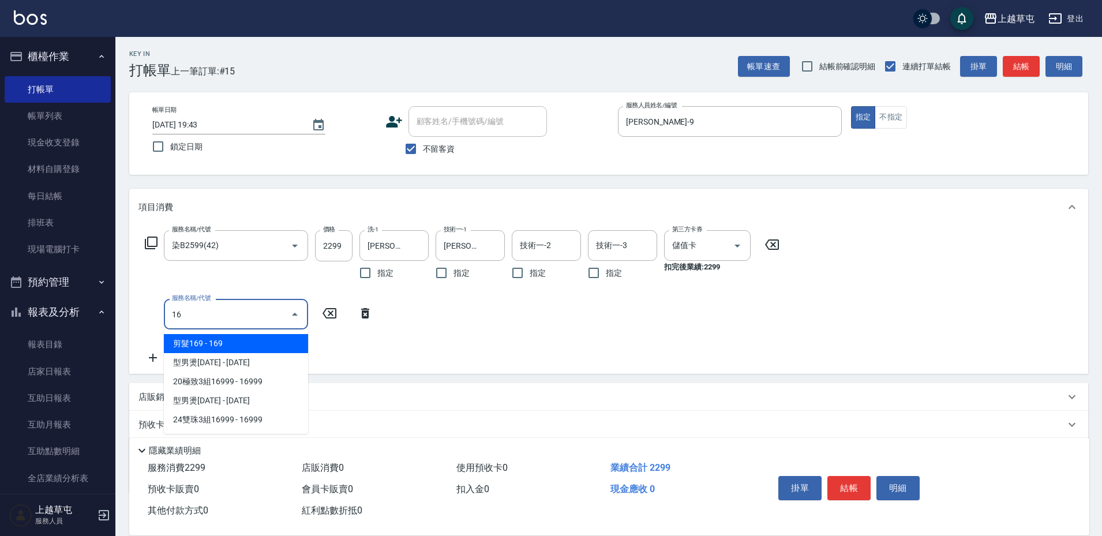
type input "1"
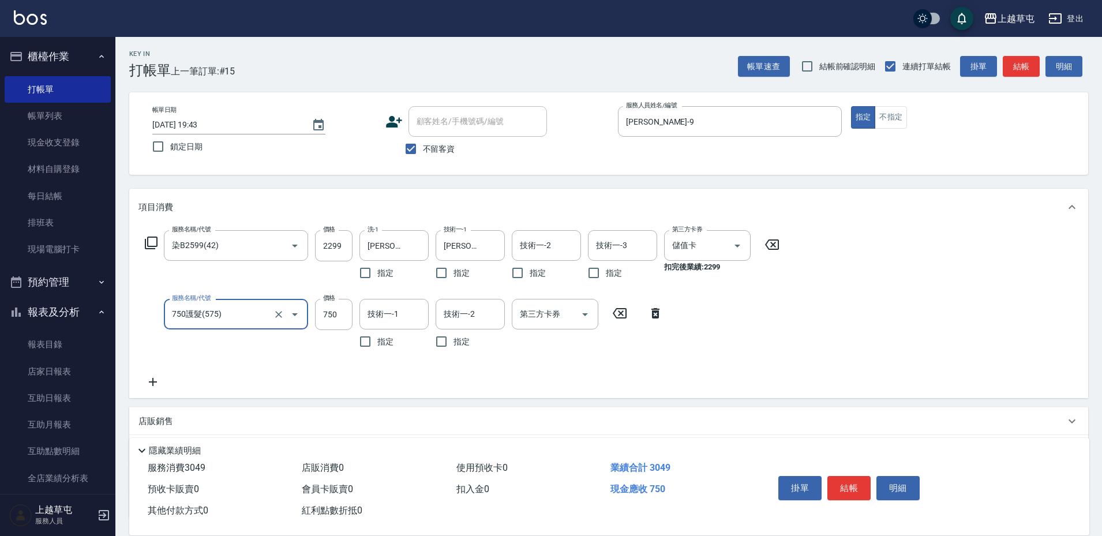
type input "750護髮(575)"
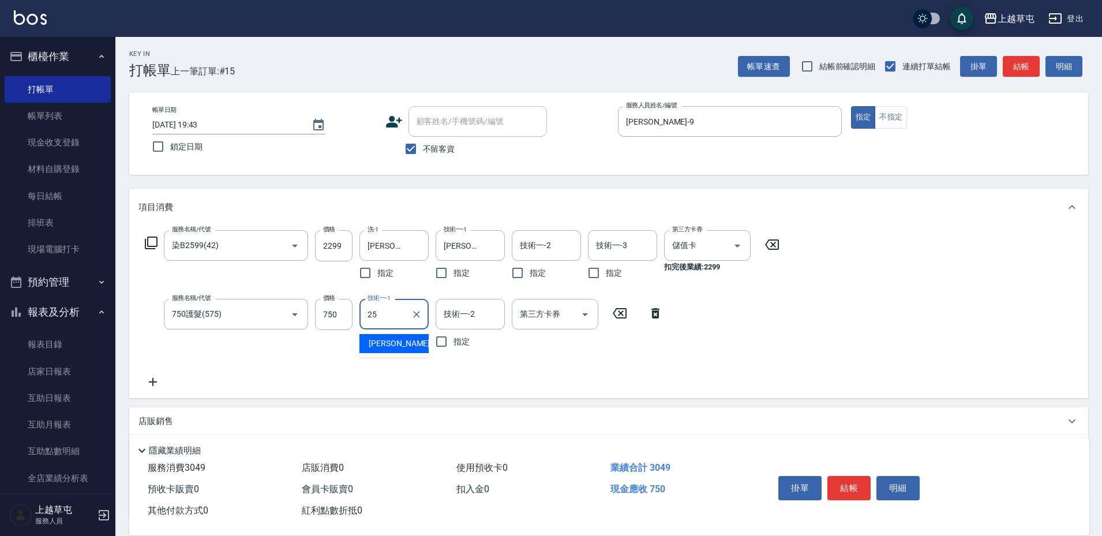
type input "[PERSON_NAME]25"
type input "3"
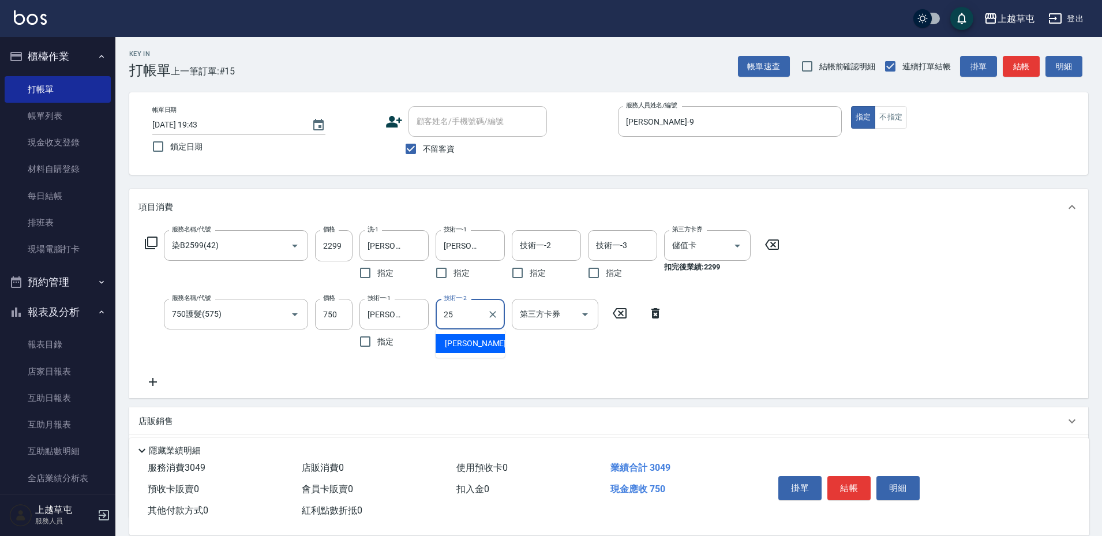
type input "[PERSON_NAME]25"
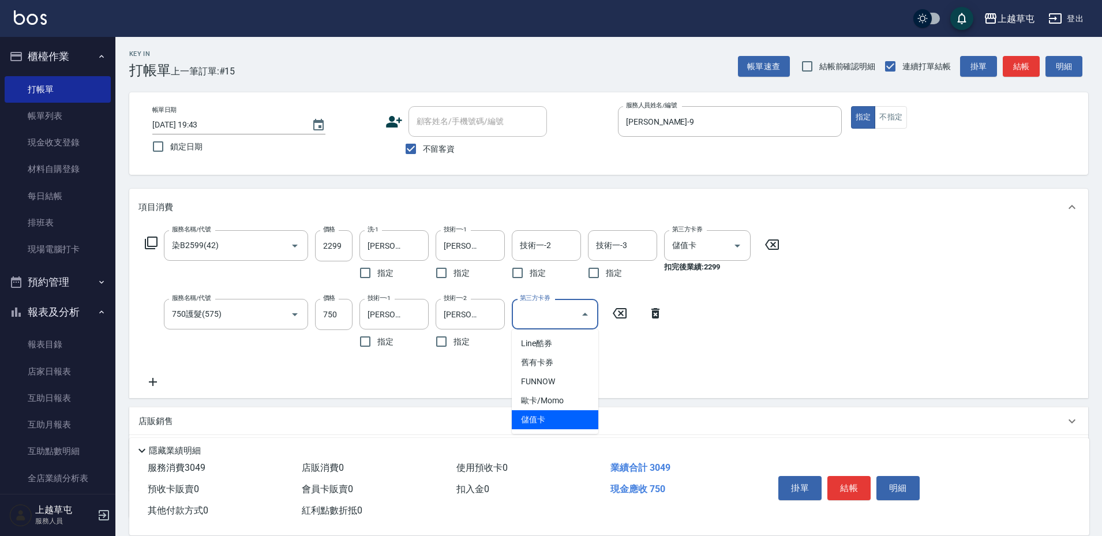
type input "儲值卡"
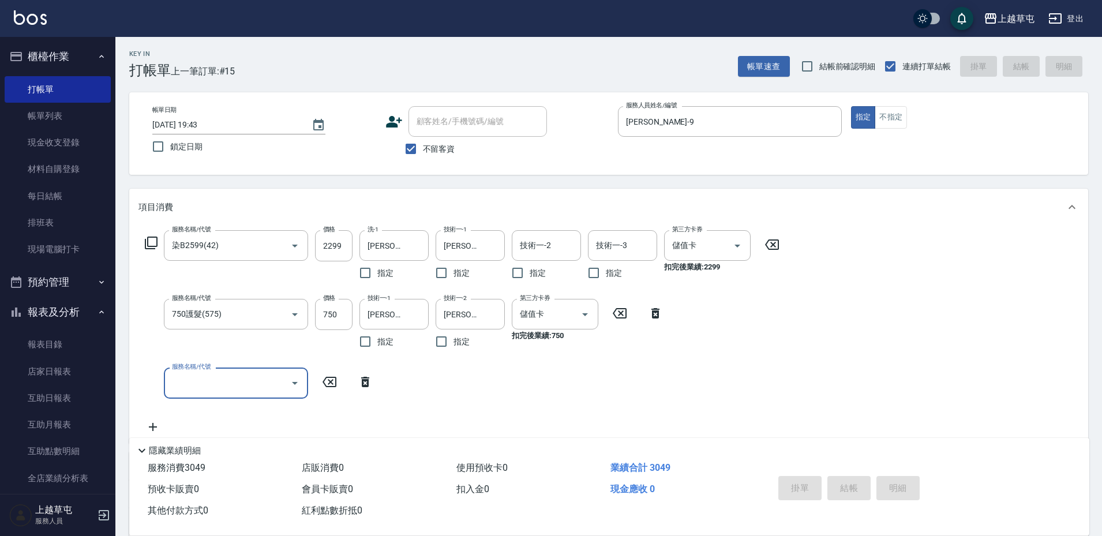
type input "[DATE] 19:44"
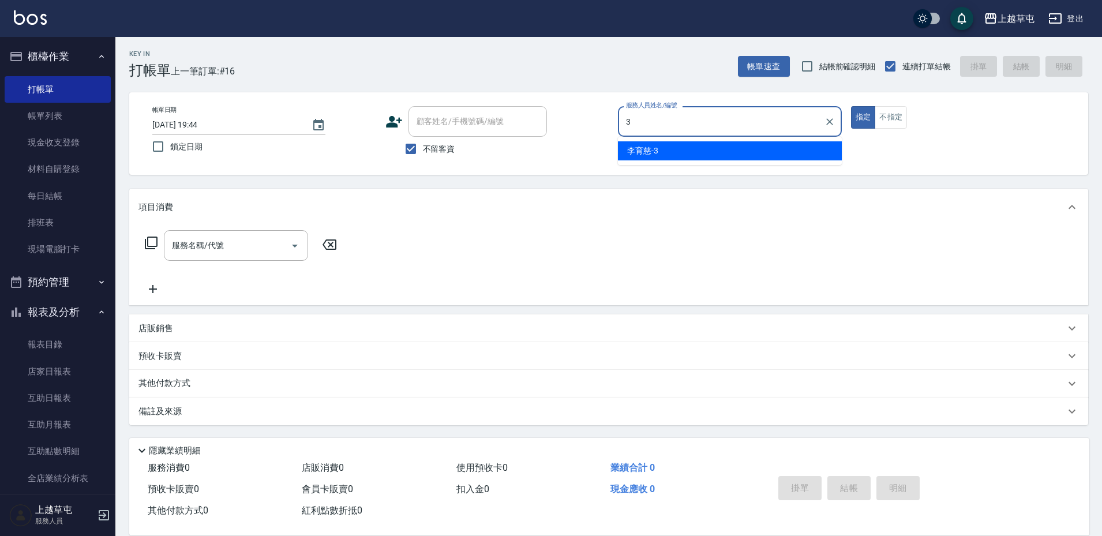
type input "[PERSON_NAME]-3"
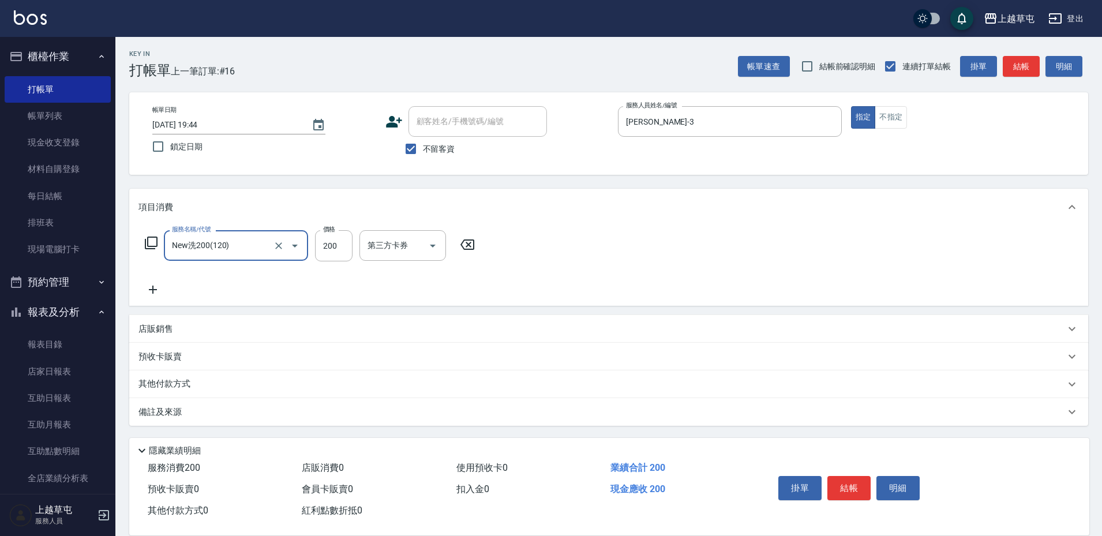
type input "New洗200(120)"
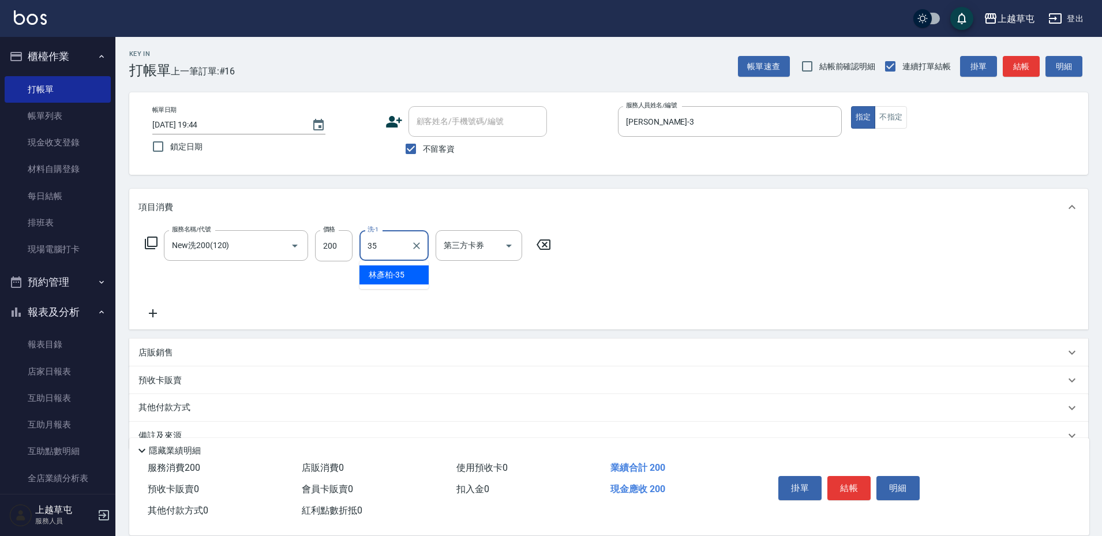
type input "[PERSON_NAME]-35"
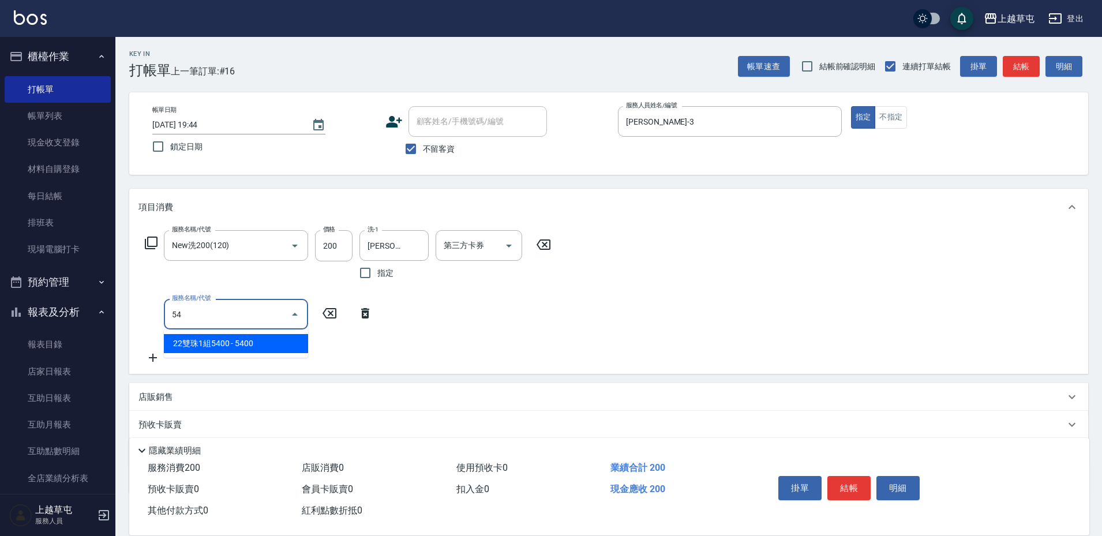
type input "5"
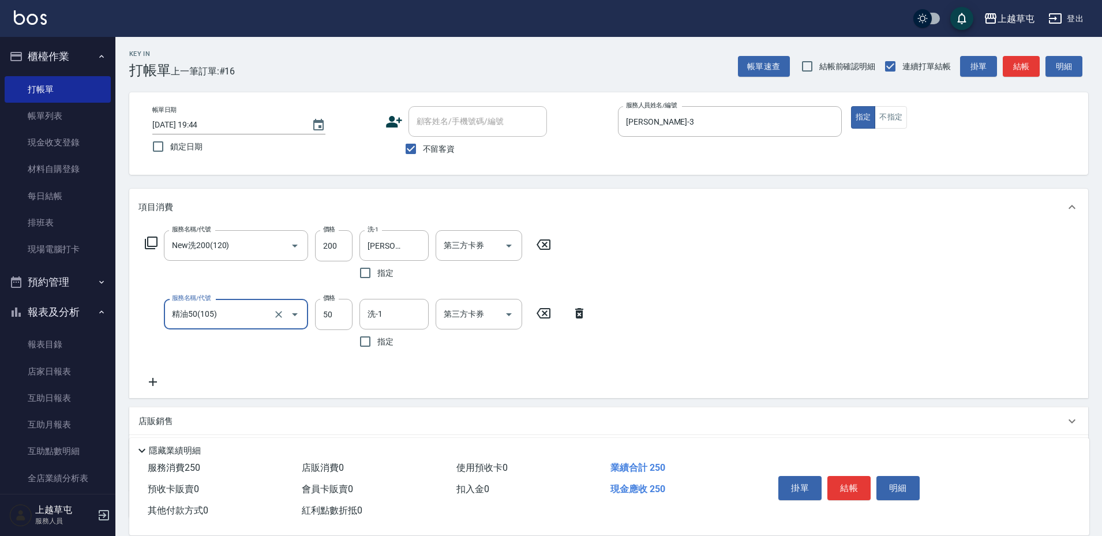
type input "精油50(105)"
click at [421, 321] on input "洗-1" at bounding box center [394, 314] width 59 height 20
type input "[PERSON_NAME]-35"
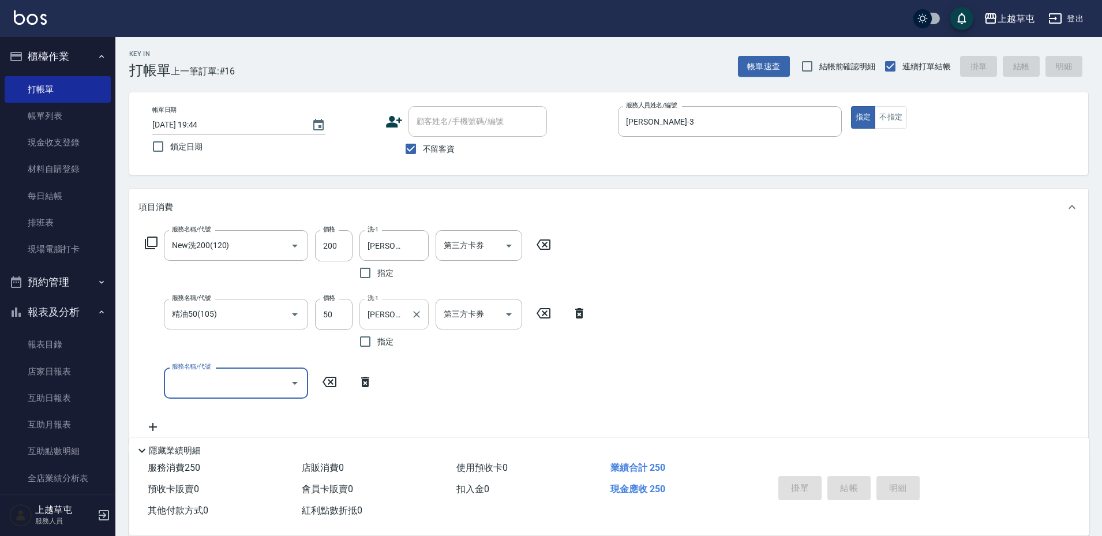
type input "[DATE] 19:51"
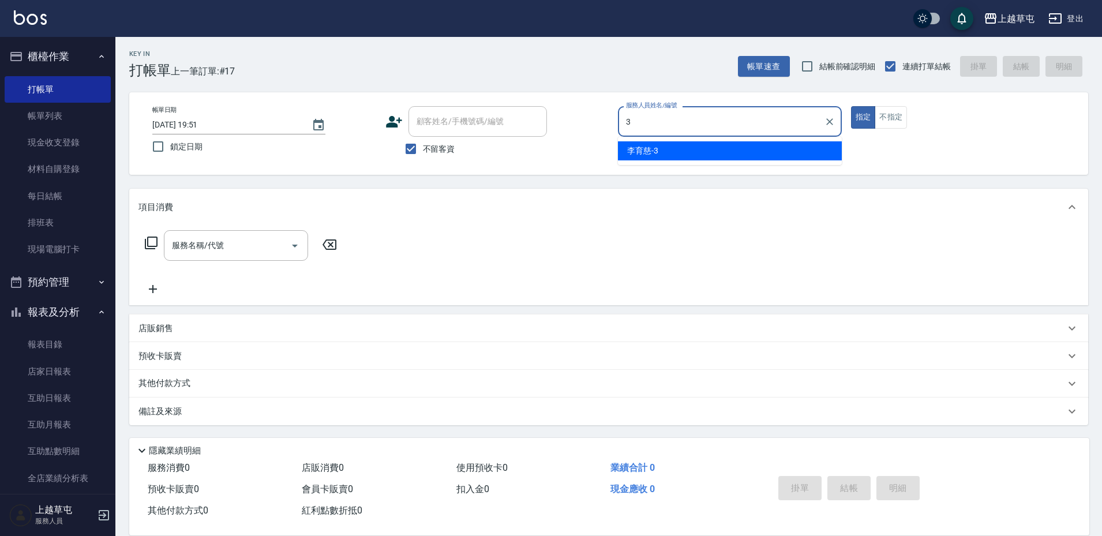
type input "[PERSON_NAME]-3"
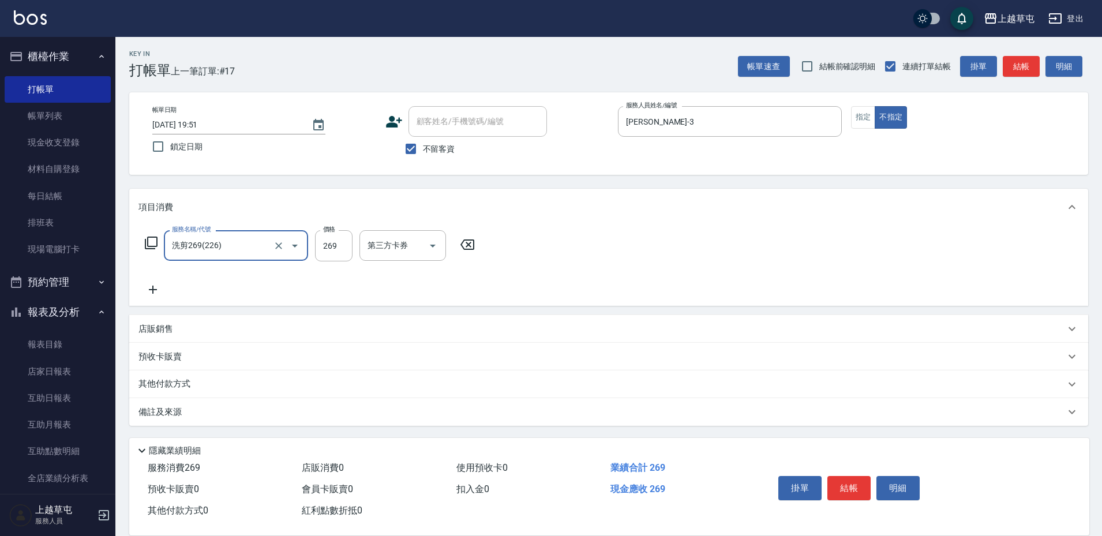
type input "洗剪269(226)"
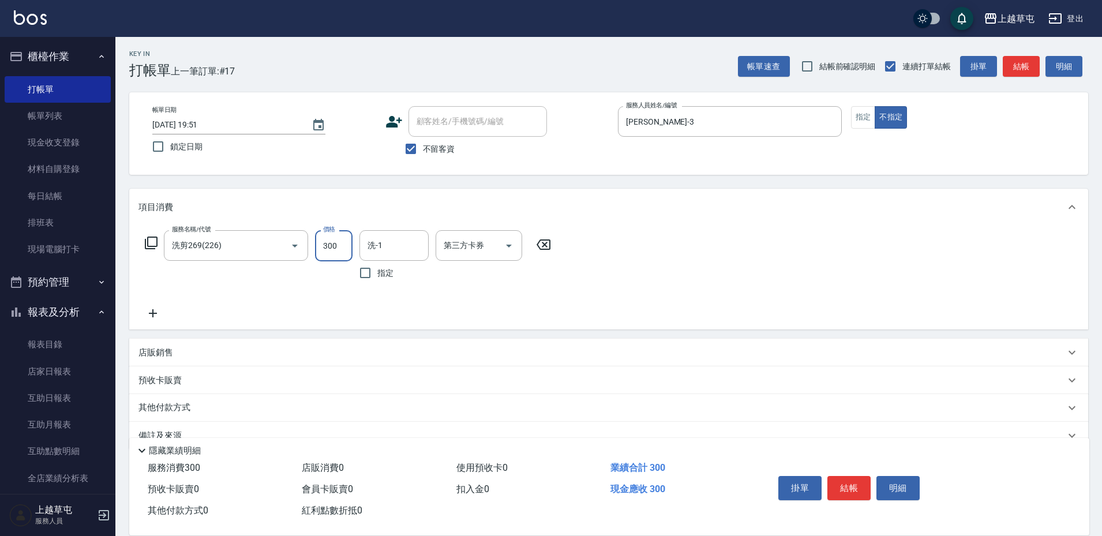
type input "300"
type input "[PERSON_NAME]-35"
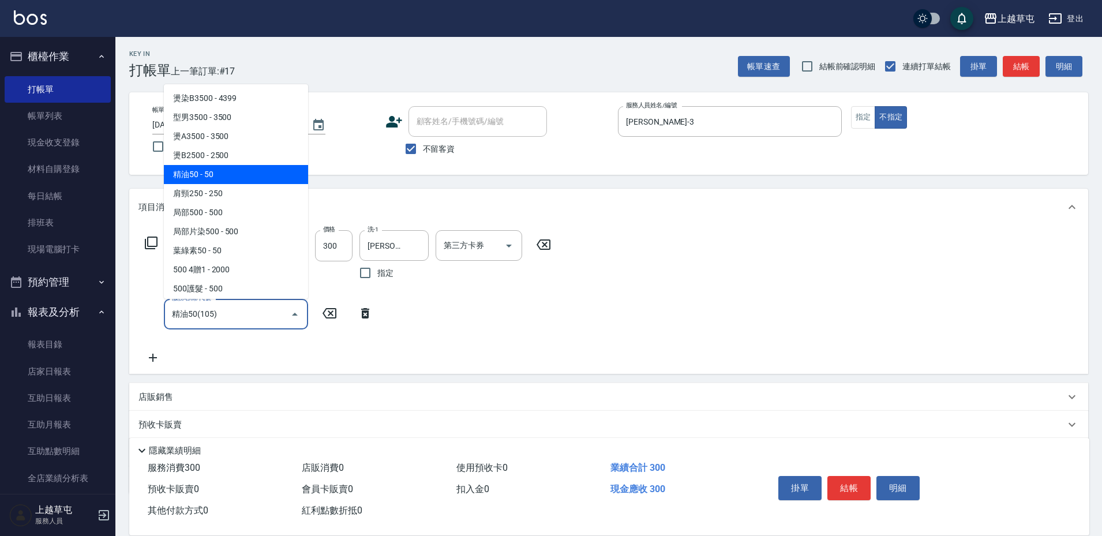
type input "精油50(105)"
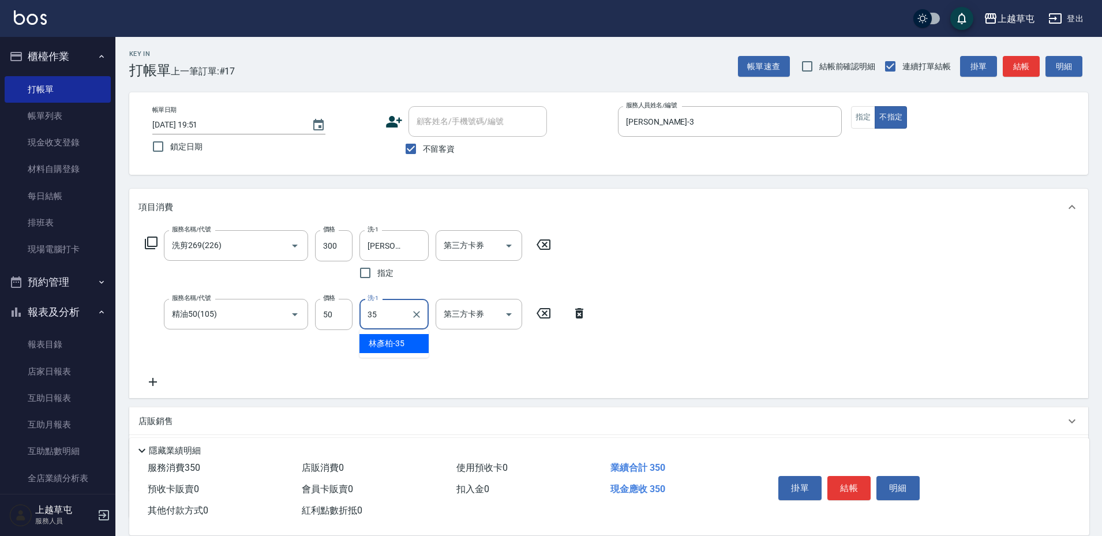
type input "[PERSON_NAME]-35"
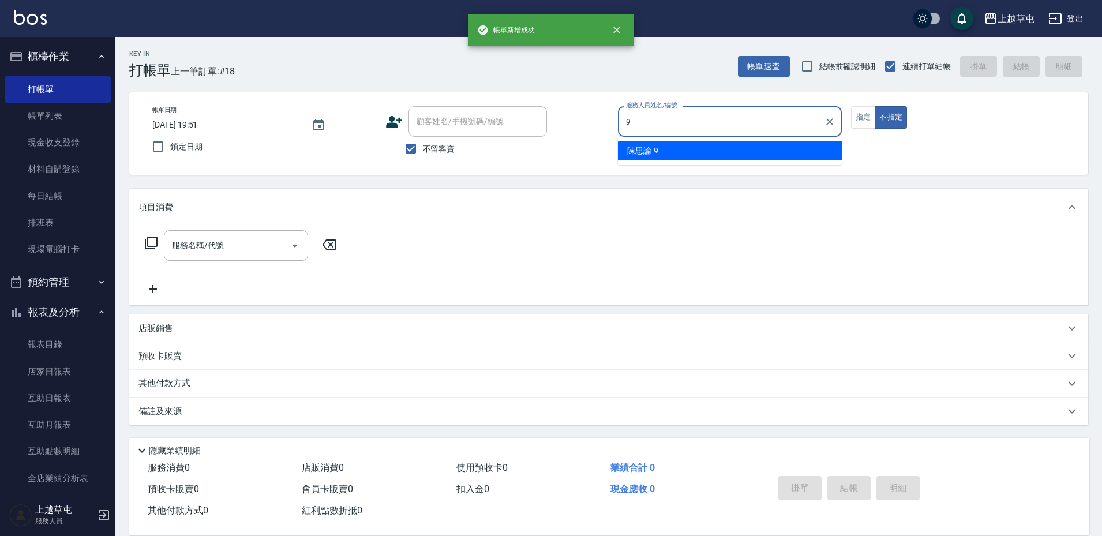
type input "[PERSON_NAME]-9"
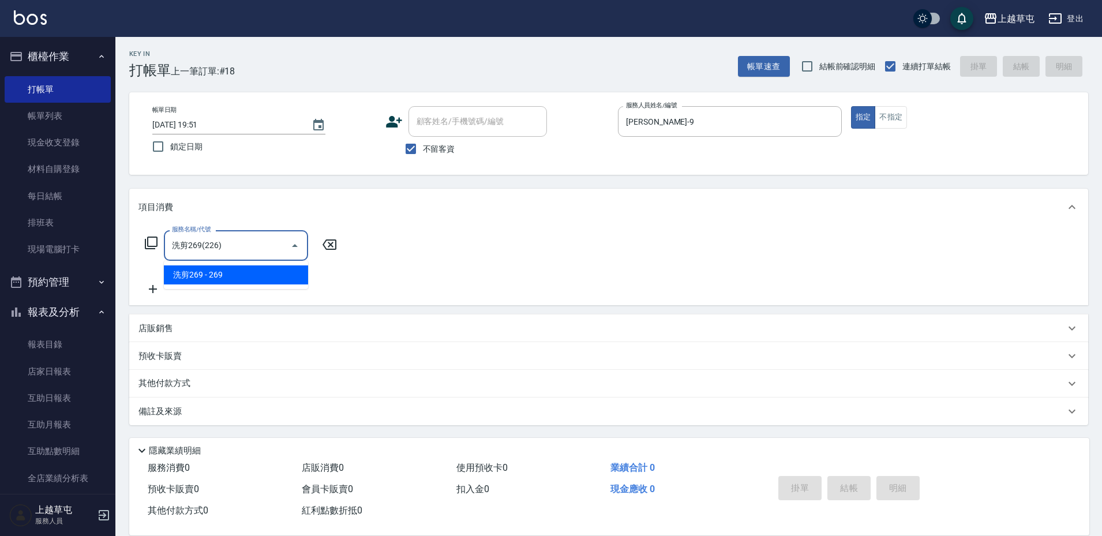
type input "洗剪269(226)"
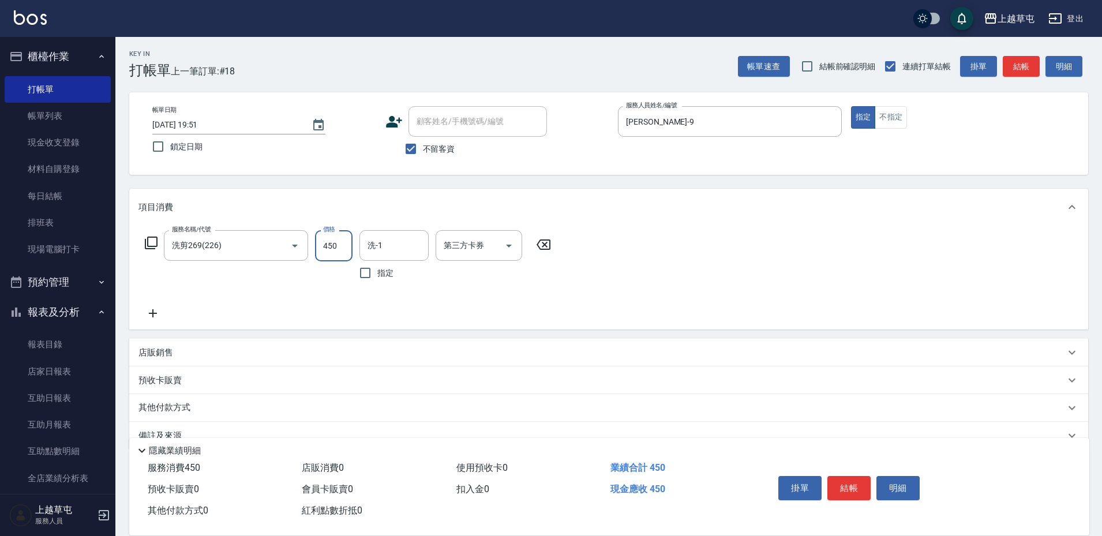
type input "450"
type input "[PERSON_NAME]-35"
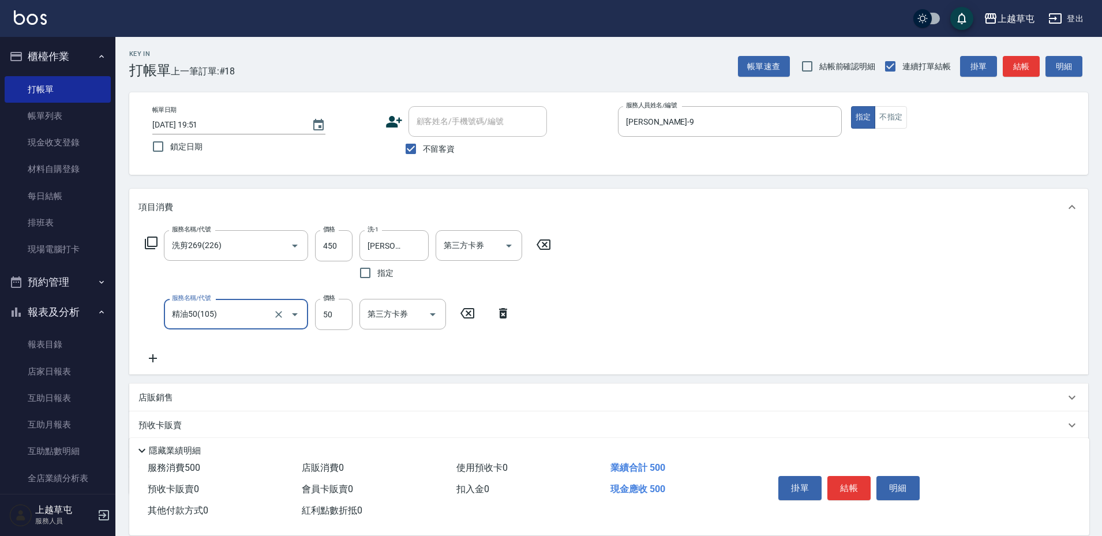
type input "精油50(105)"
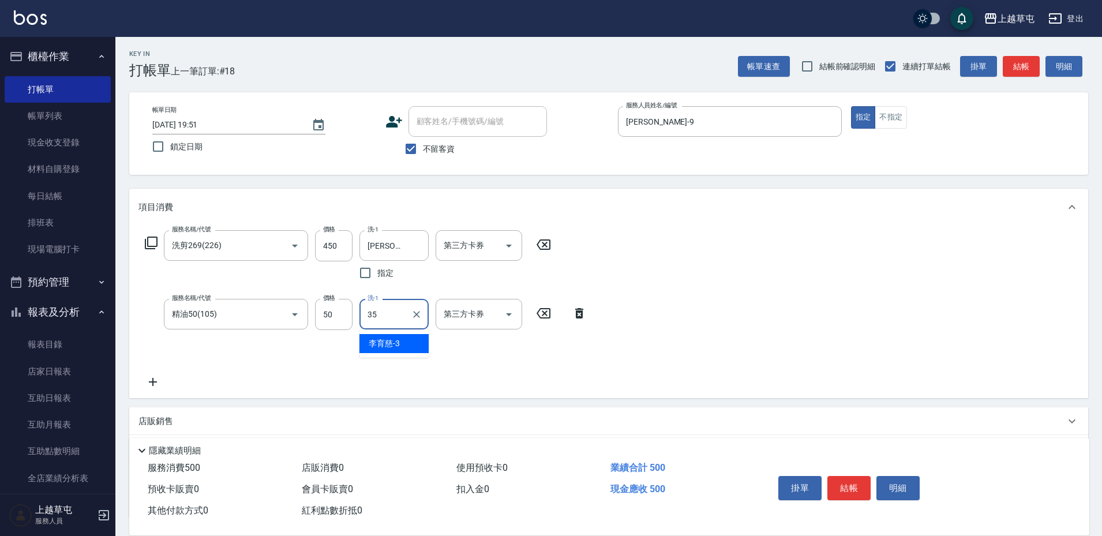
type input "[PERSON_NAME]-35"
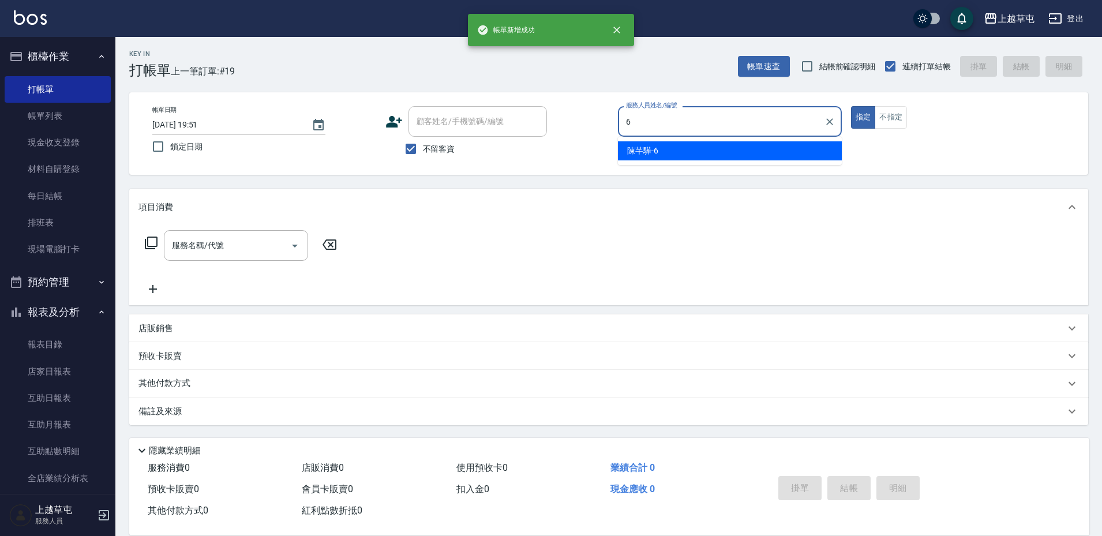
type input "[PERSON_NAME]-6"
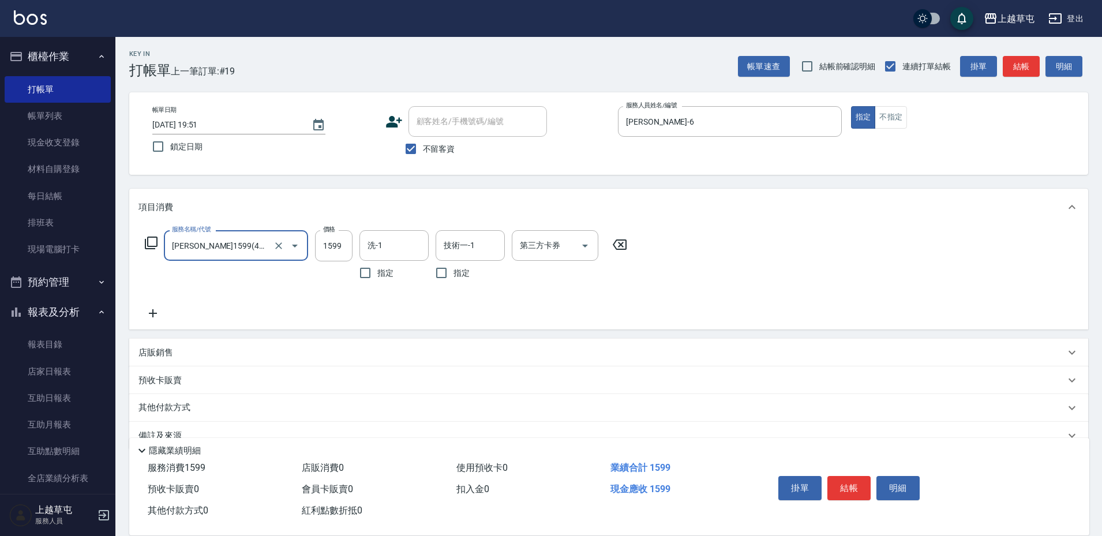
type input "[PERSON_NAME]1599(41599)"
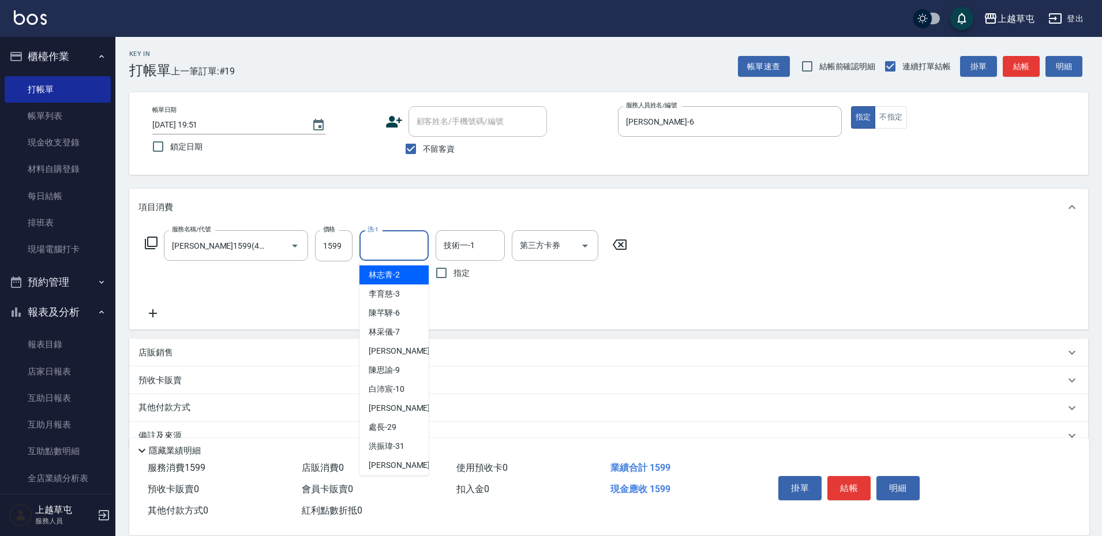
click at [384, 244] on input "洗-1" at bounding box center [394, 245] width 59 height 20
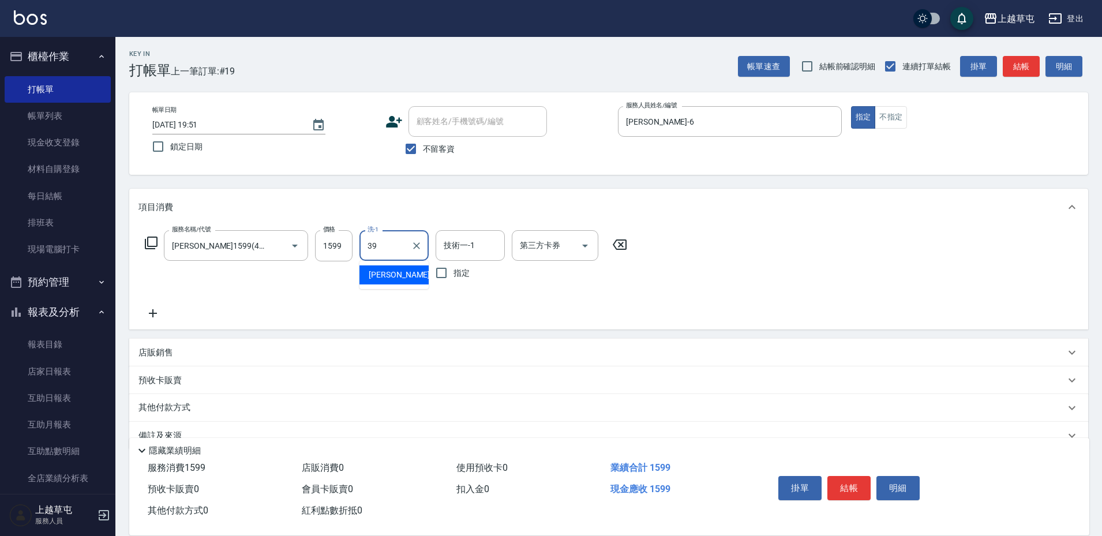
type input "[PERSON_NAME]-39"
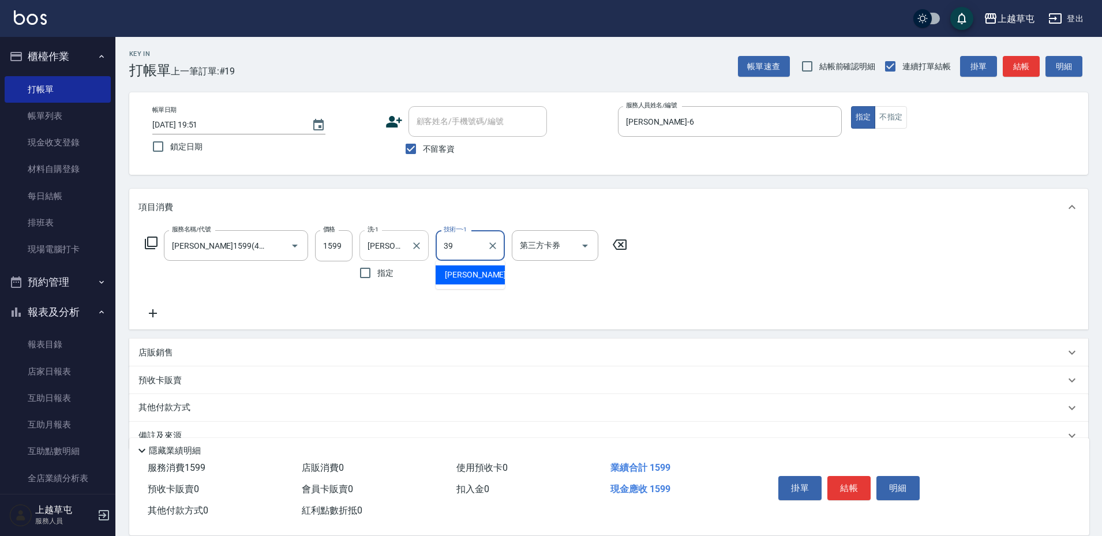
type input "[PERSON_NAME]-39"
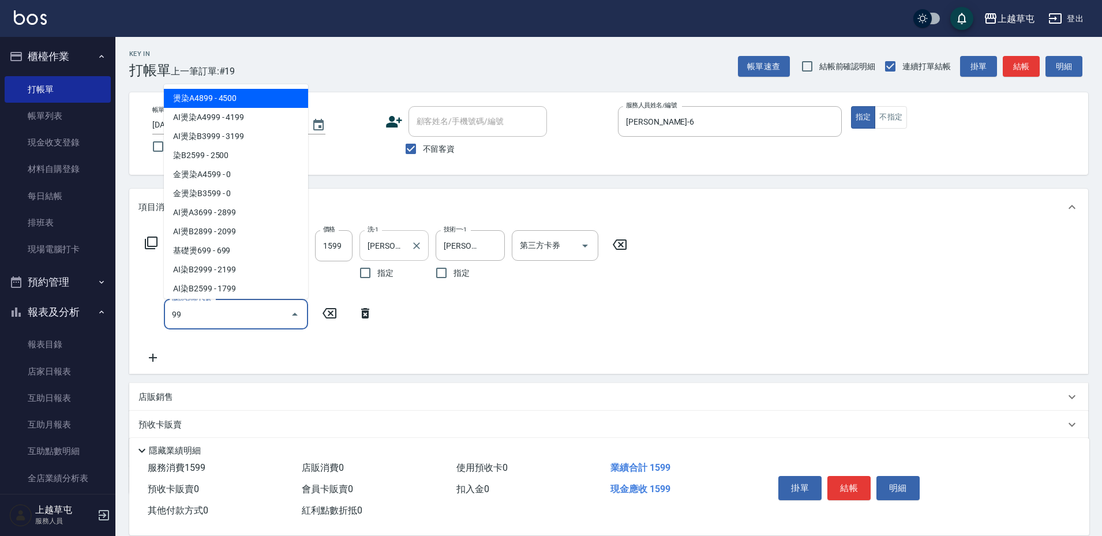
type input "9"
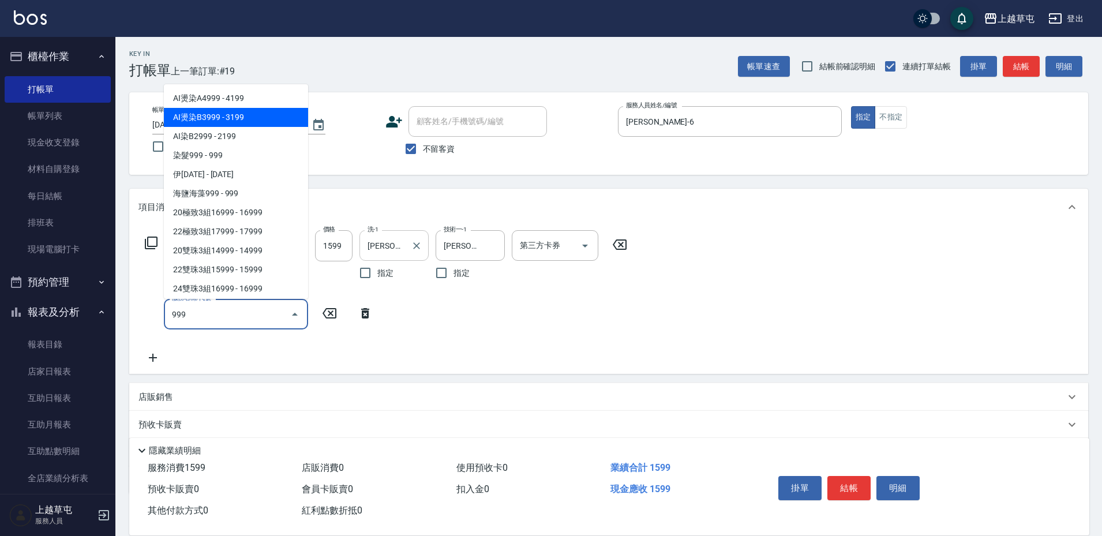
type input "AI燙染B3999(012)"
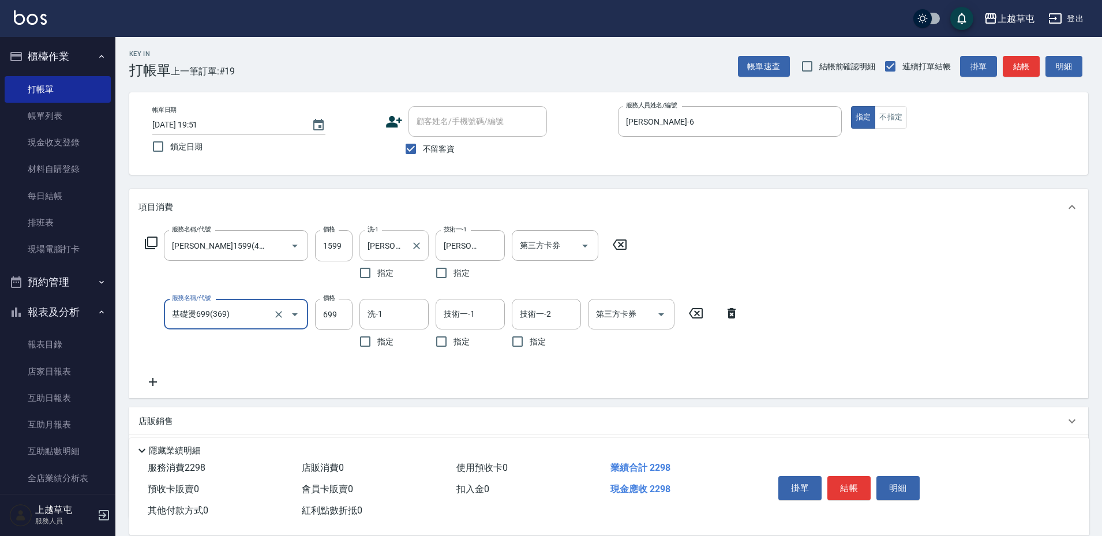
type input "基礎燙699(369)"
type input "1800"
type input "[PERSON_NAME]-39"
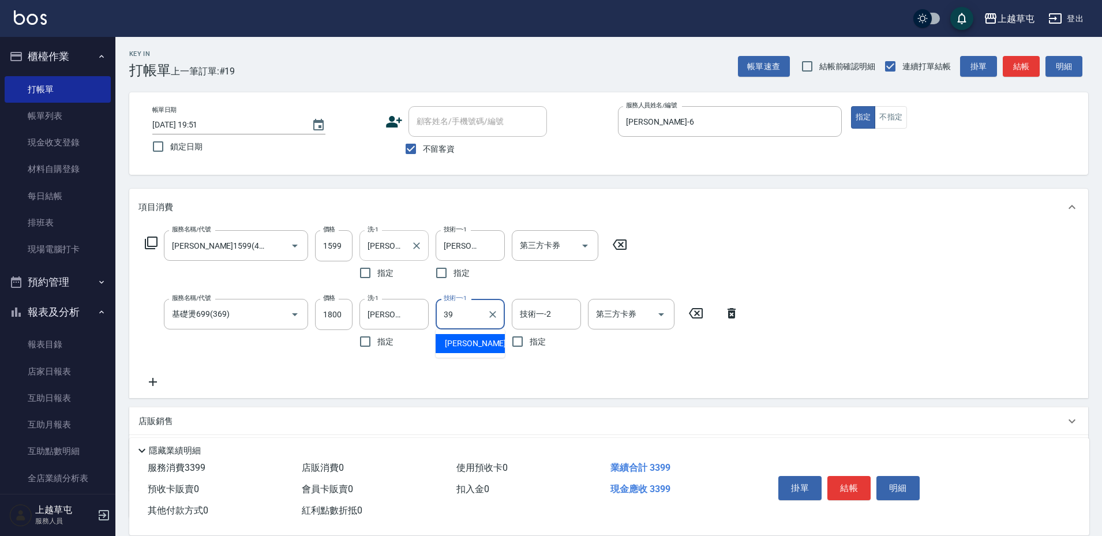
type input "[PERSON_NAME]-39"
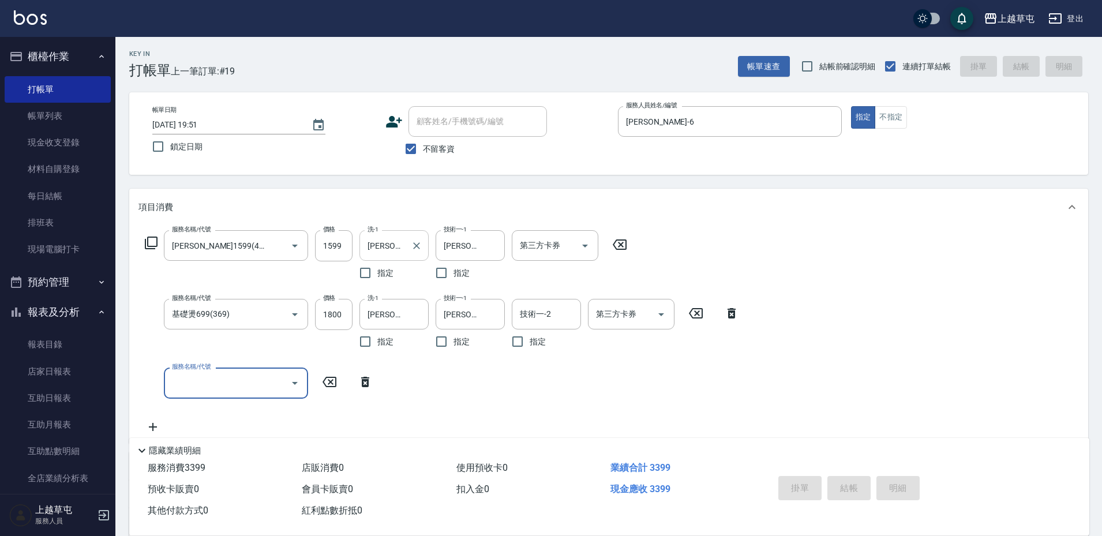
type input "[DATE] 19:52"
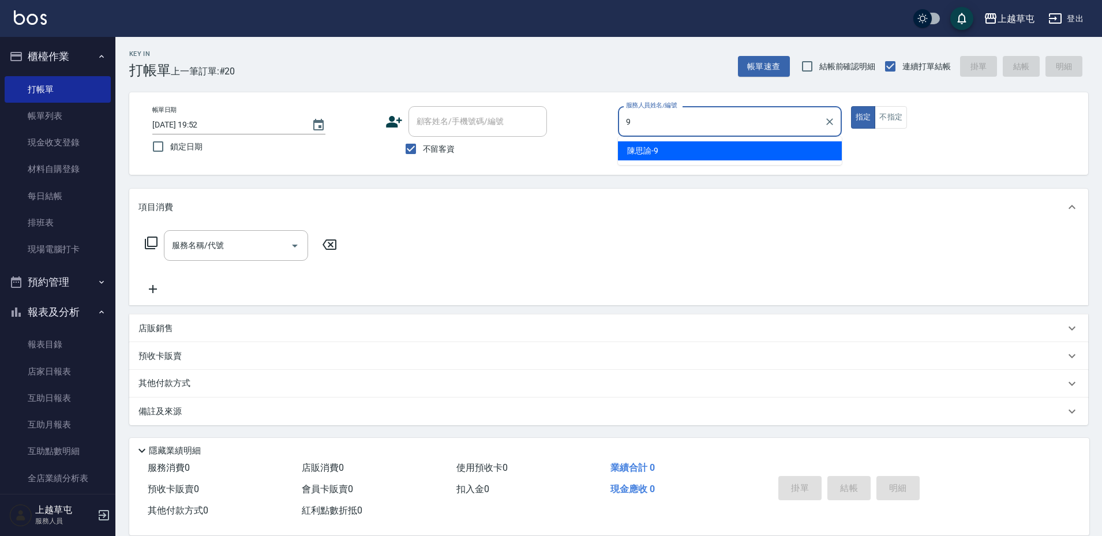
type input "[PERSON_NAME]-9"
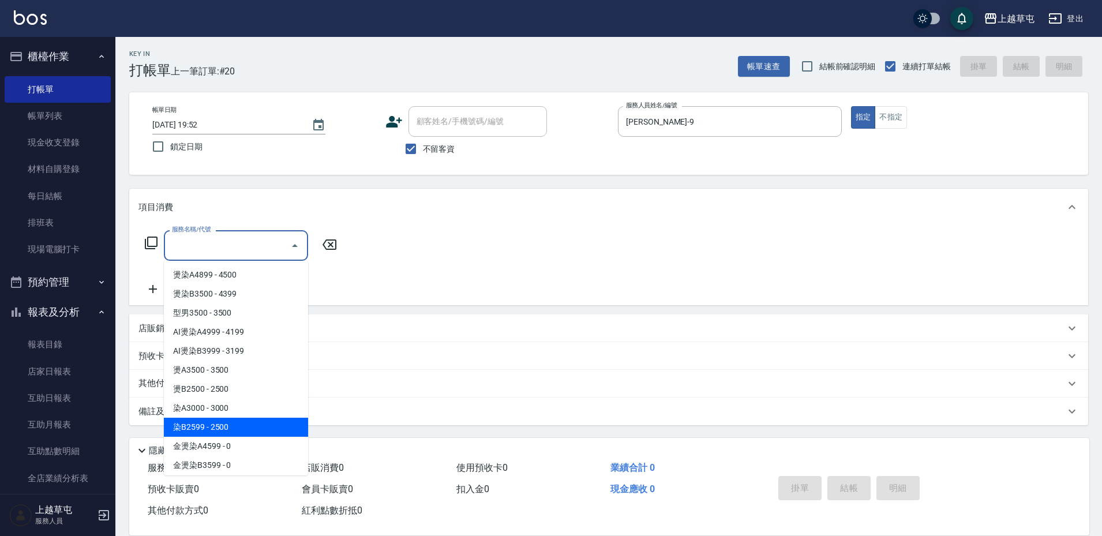
type input "染B2599(42)"
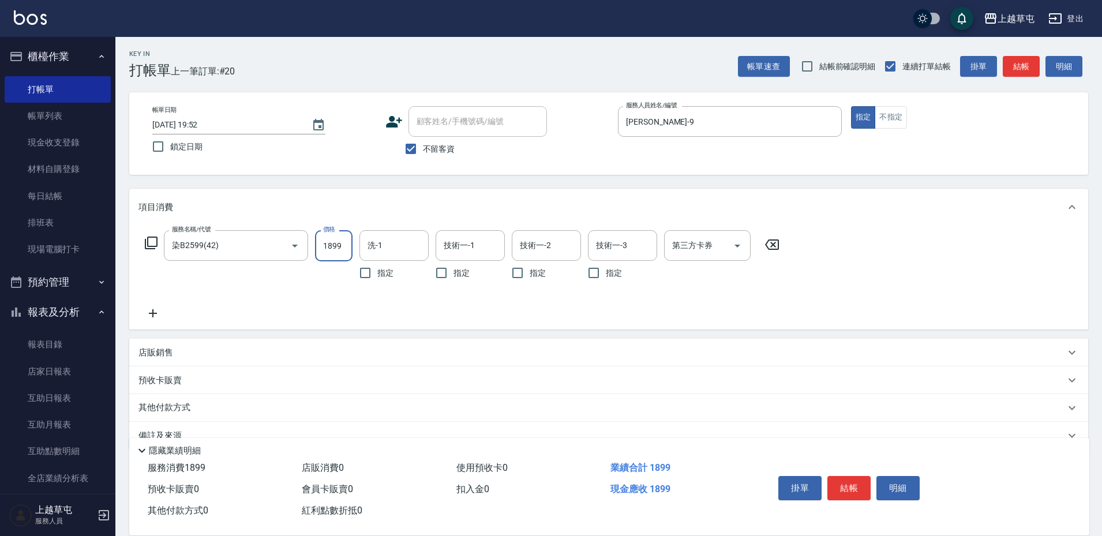
type input "1899"
type input "[PERSON_NAME]-39"
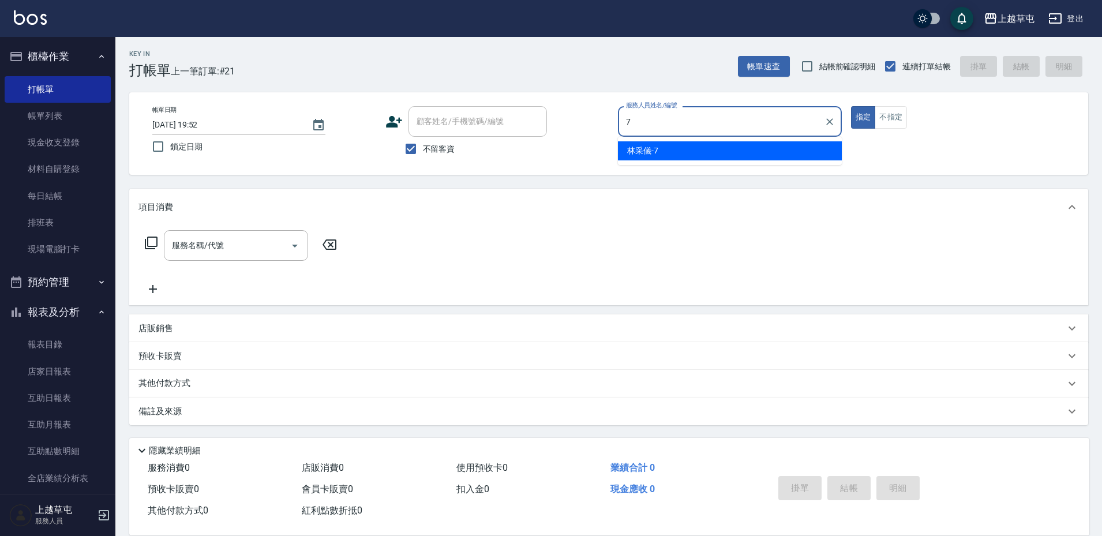
type input "[PERSON_NAME]-7"
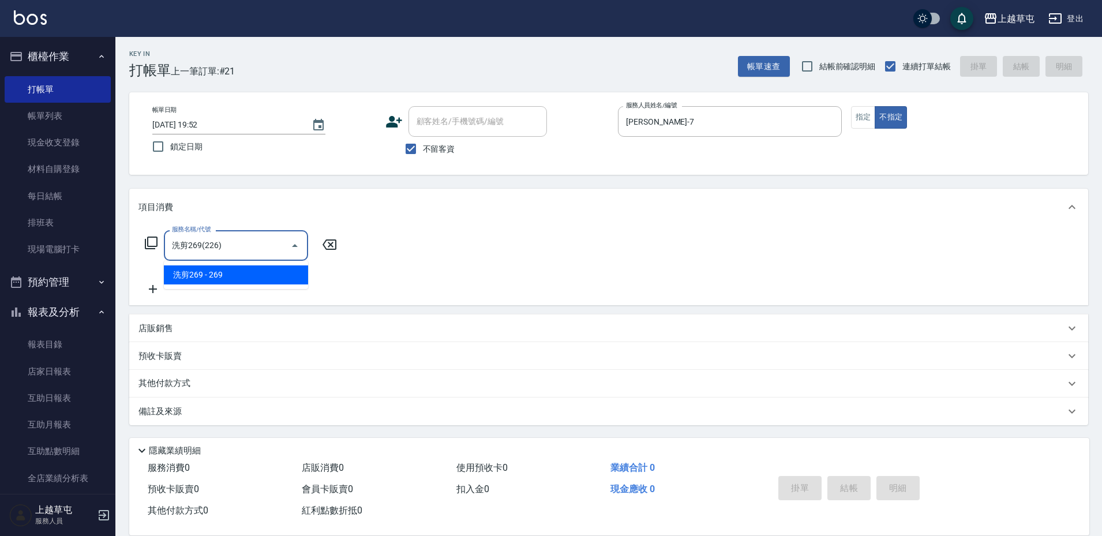
type input "洗剪269(226)"
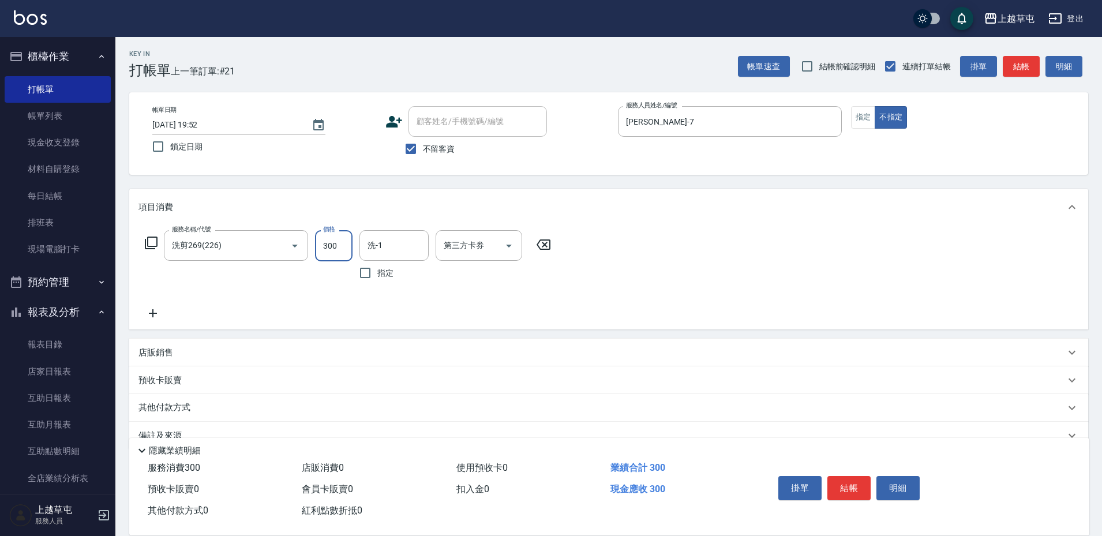
type input "300"
type input "[PERSON_NAME]-7"
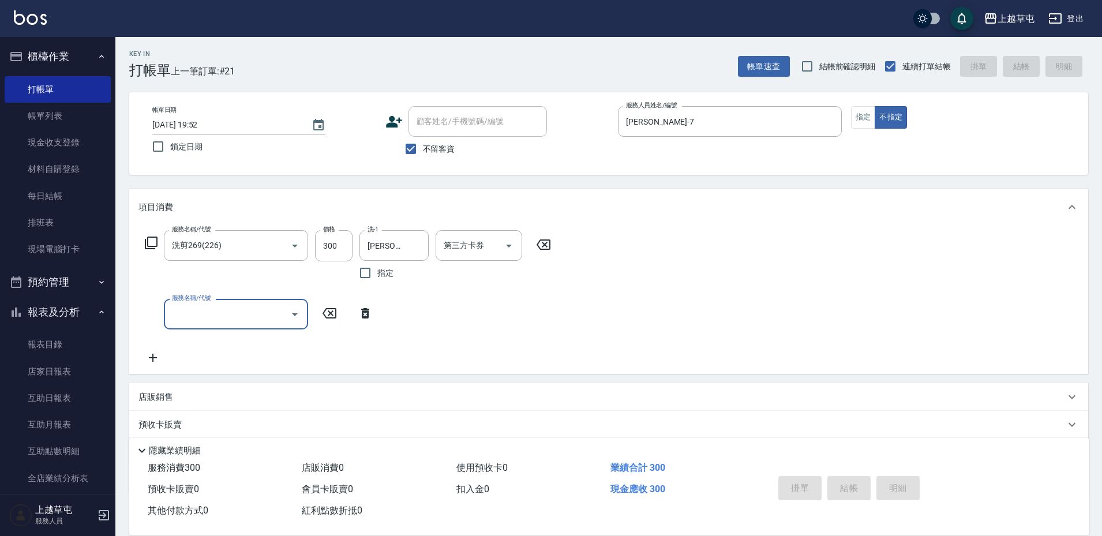
type input "[DATE] 19:53"
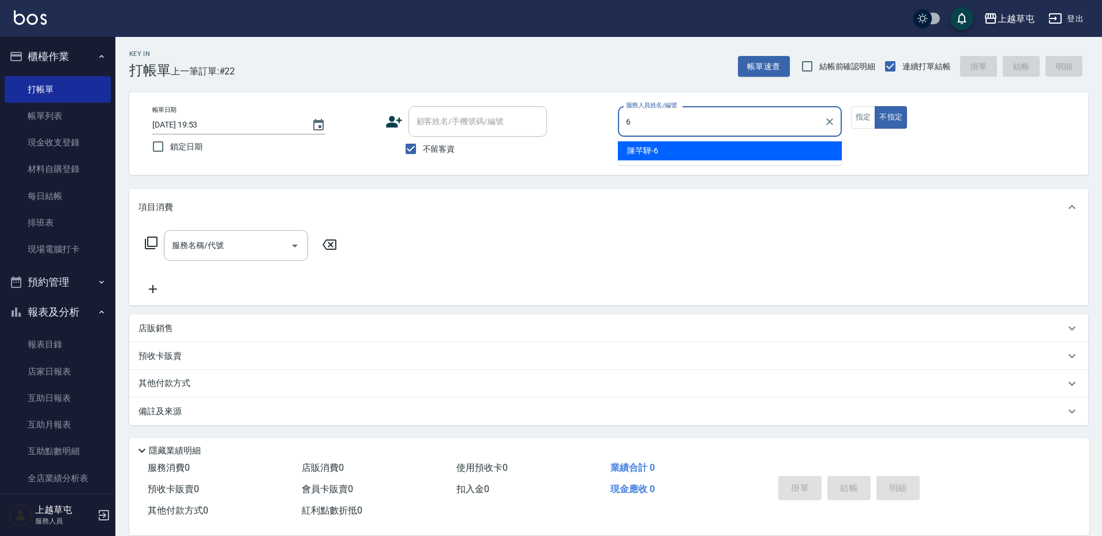
type input "[PERSON_NAME]-6"
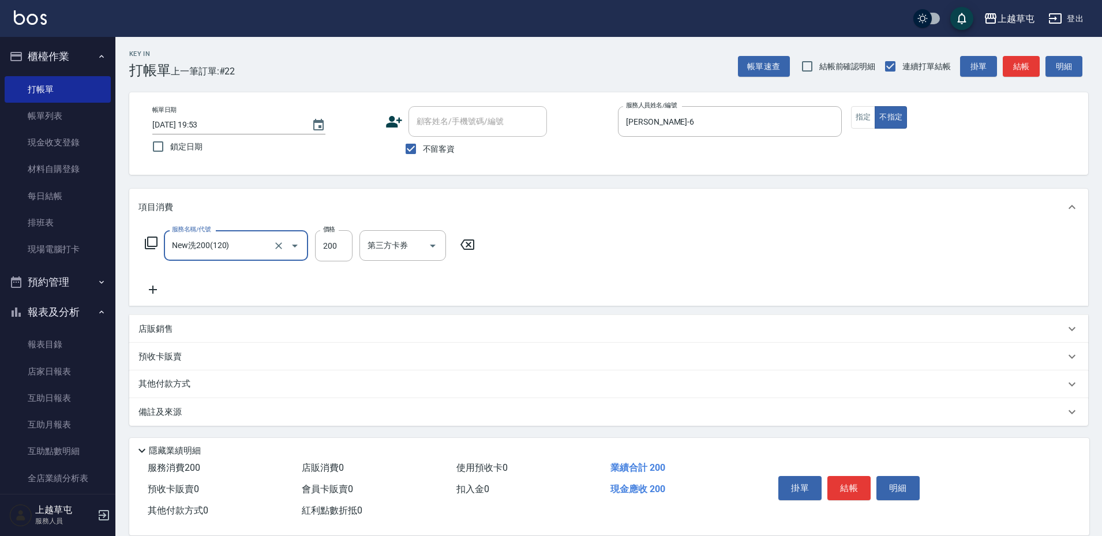
type input "New洗200(120)"
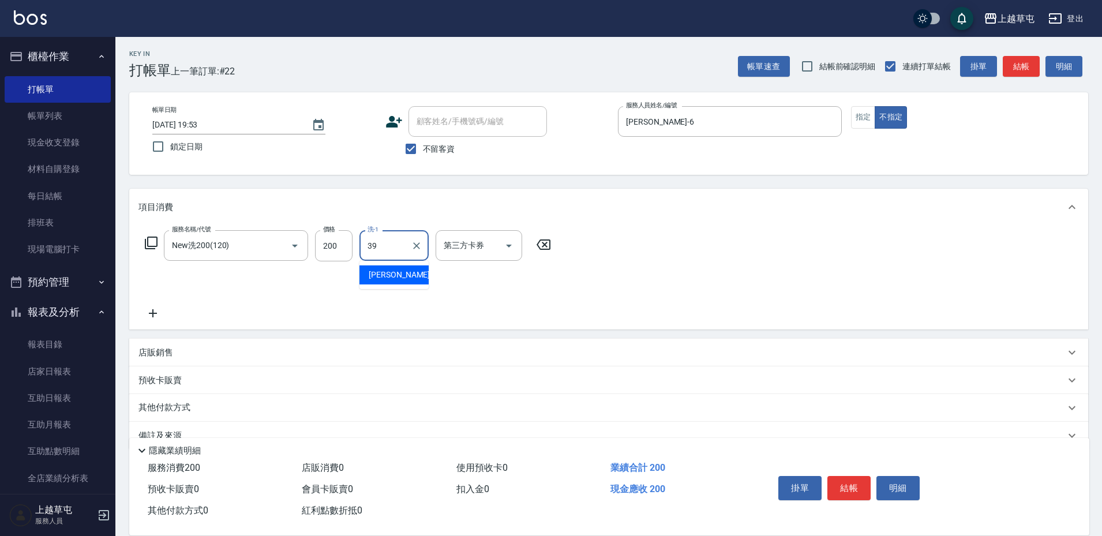
type input "[PERSON_NAME]-39"
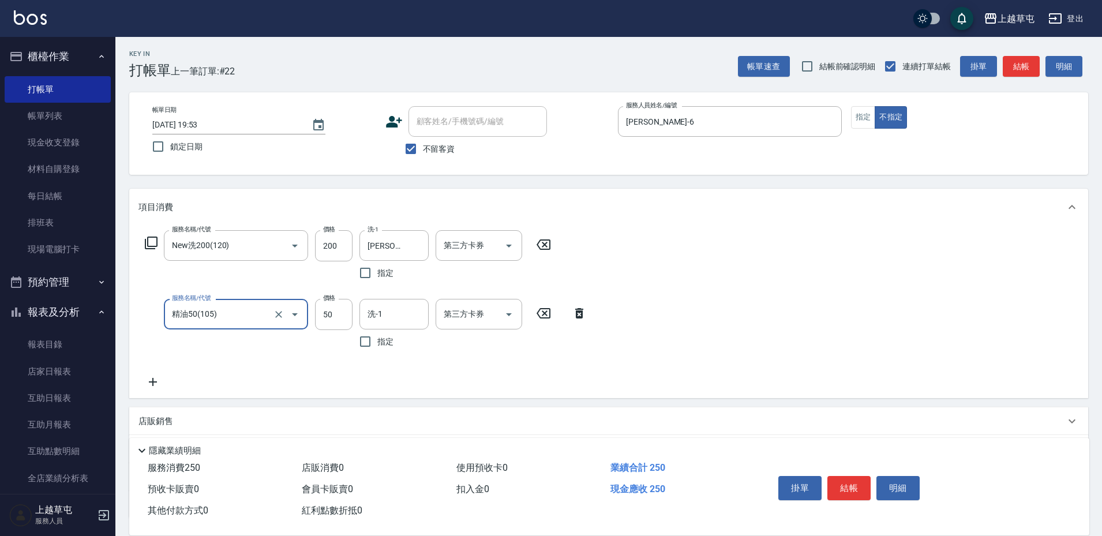
type input "精油50(105)"
type input "[PERSON_NAME]-39"
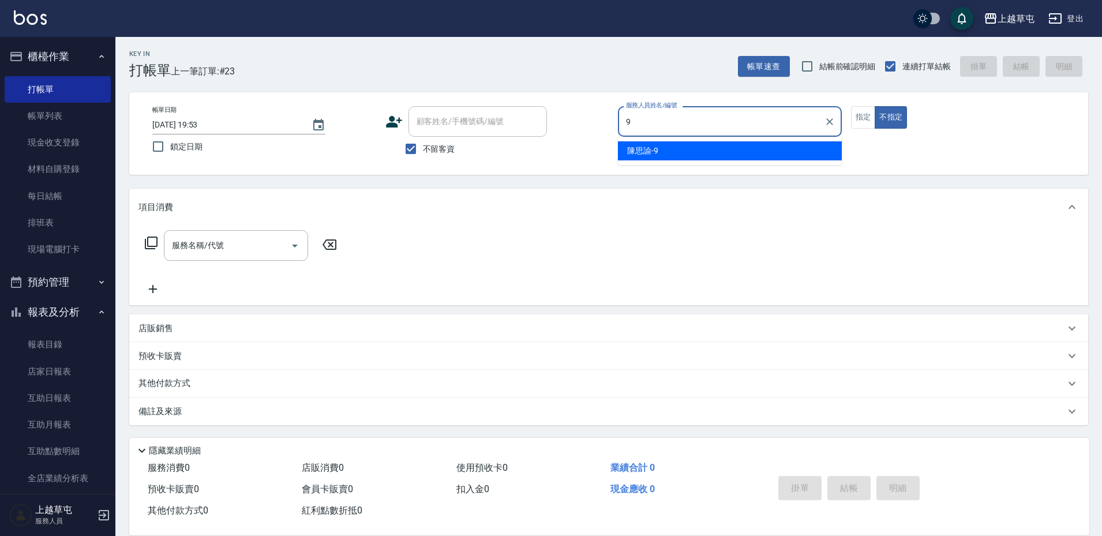
type input "[PERSON_NAME]-9"
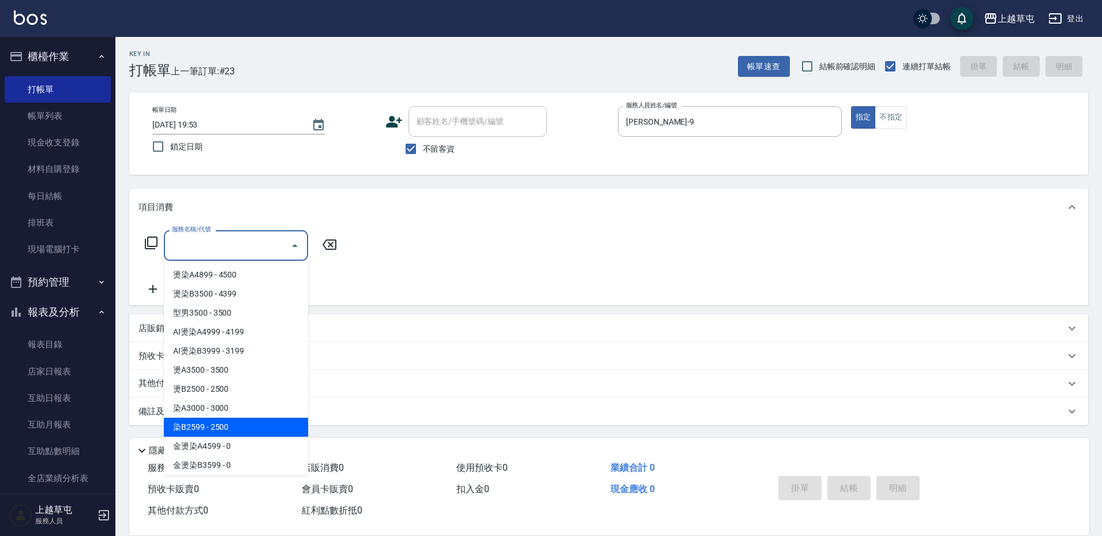
type input "染B2599(42)"
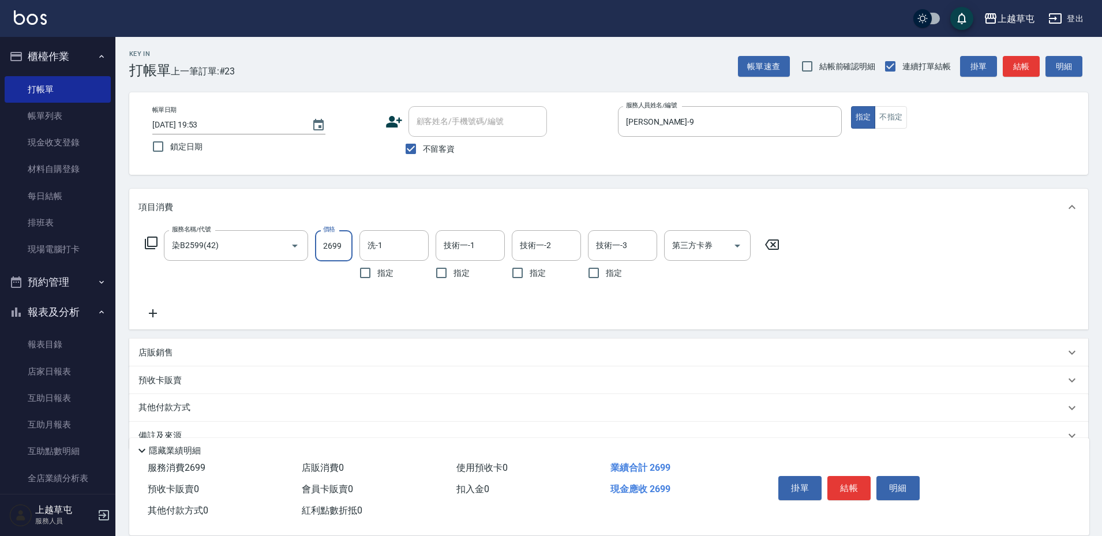
type input "2699"
type input "[PERSON_NAME]25"
type input "2"
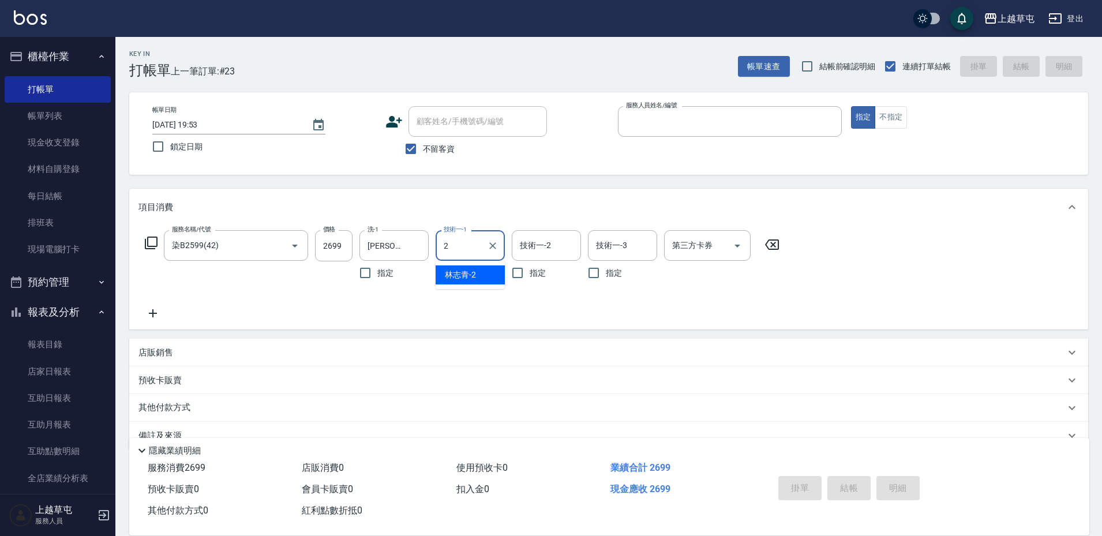
click at [851, 106] on button "指定" at bounding box center [863, 117] width 25 height 23
type input "[DATE] 19:54"
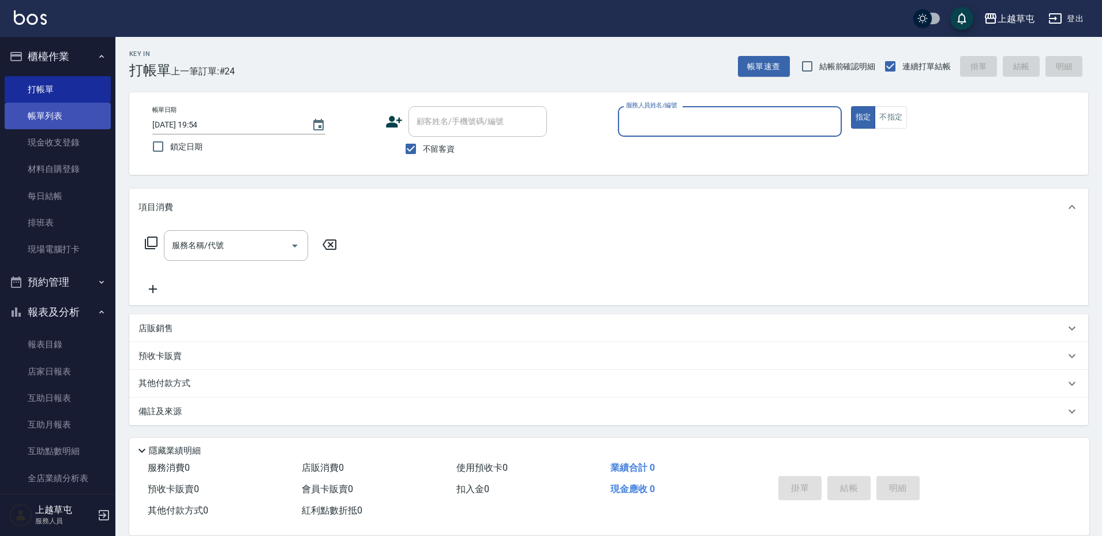
click at [48, 109] on link "帳單列表" at bounding box center [58, 116] width 106 height 27
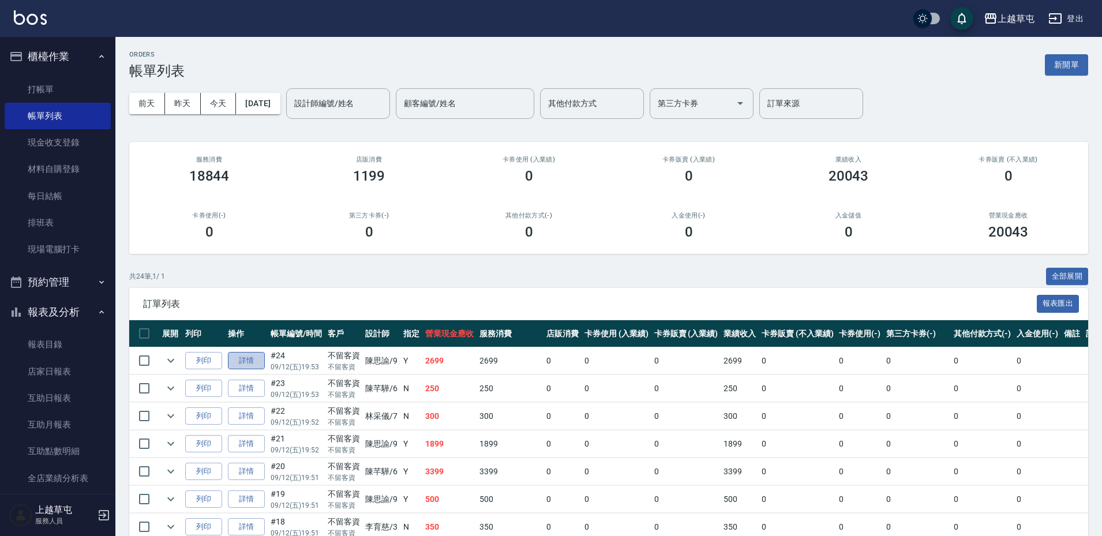
click at [243, 362] on link "詳情" at bounding box center [246, 361] width 37 height 18
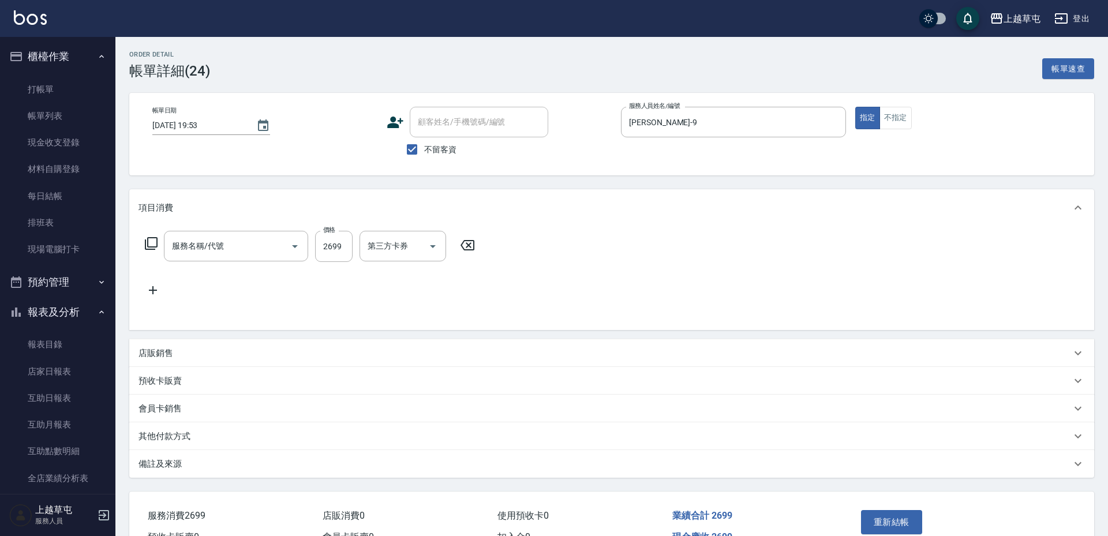
type input "[DATE] 19:53"
checkbox input "true"
type input "[PERSON_NAME]-9"
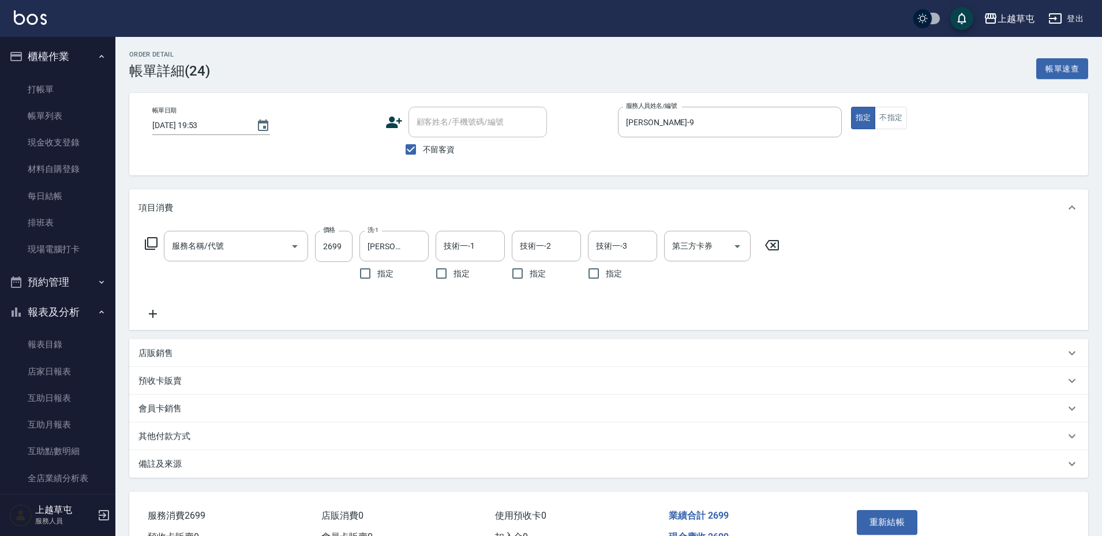
type input "染B2599(42)"
click at [474, 247] on div "技術一-1 技術一-1" at bounding box center [470, 246] width 69 height 31
type input "[PERSON_NAME]25"
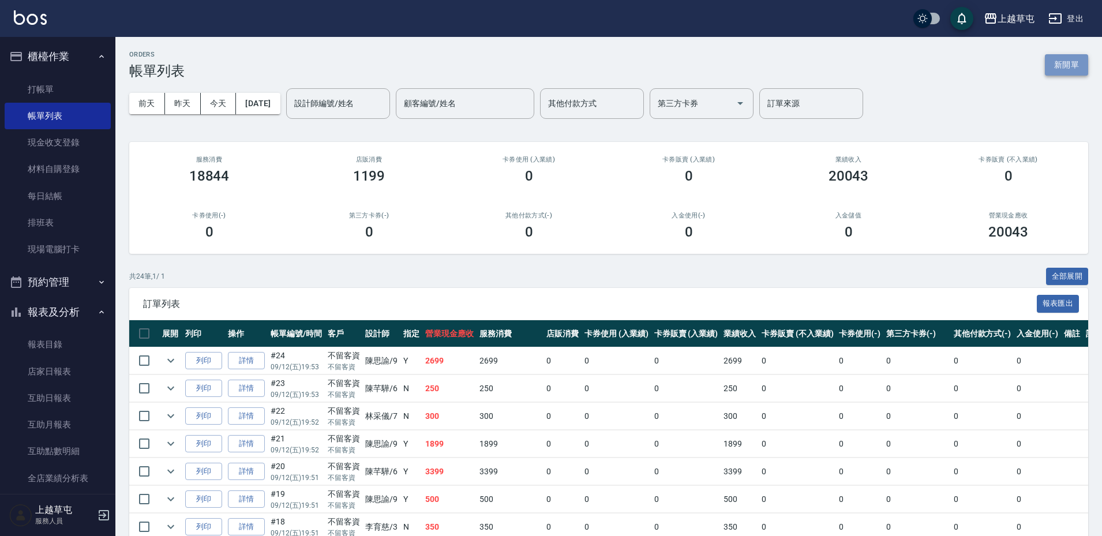
click at [1070, 65] on button "新開單" at bounding box center [1066, 64] width 43 height 21
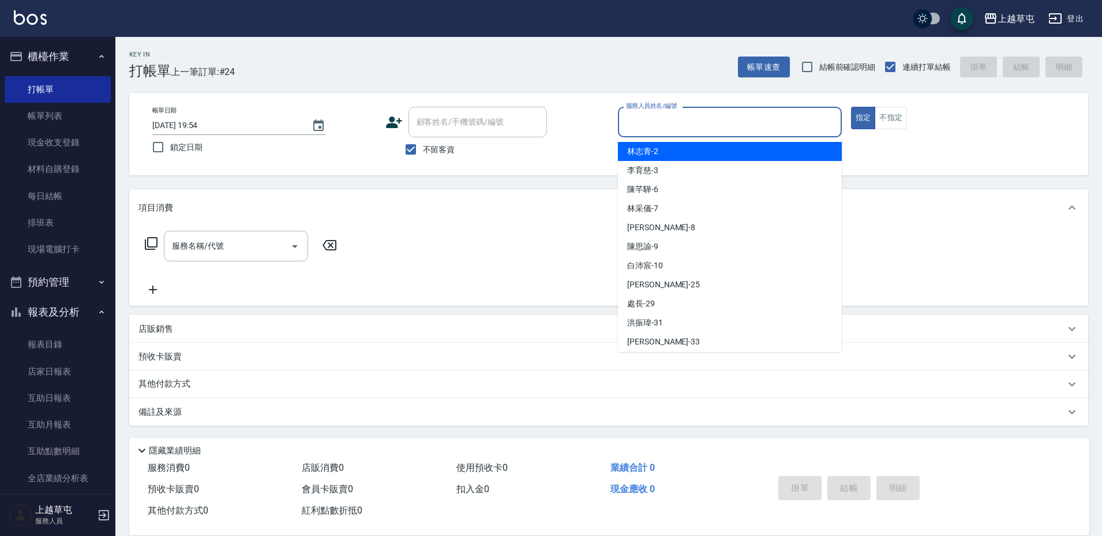
click at [707, 118] on input "服務人員姓名/編號" at bounding box center [730, 122] width 214 height 20
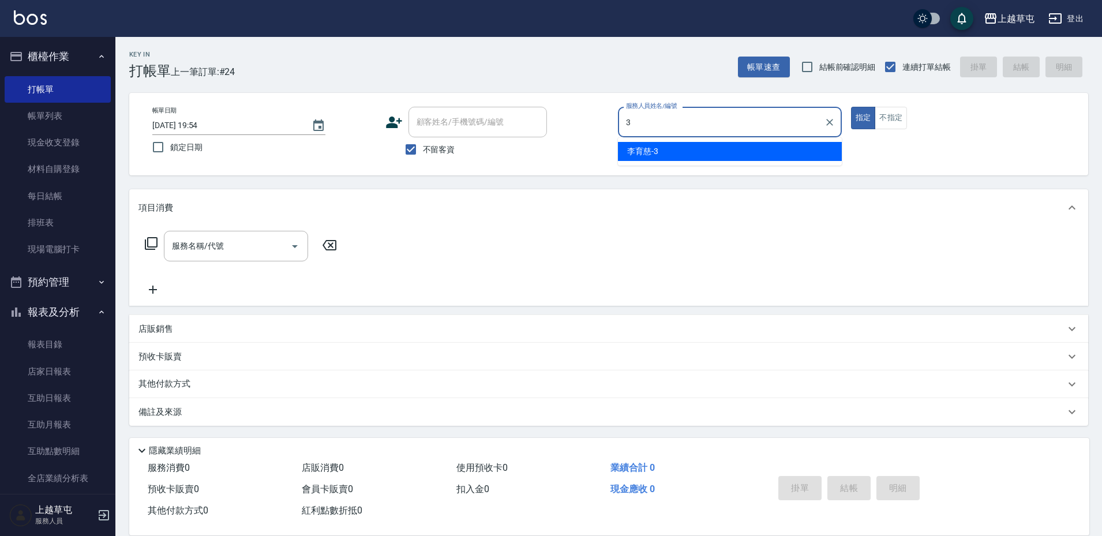
type input "[PERSON_NAME]-3"
type button "true"
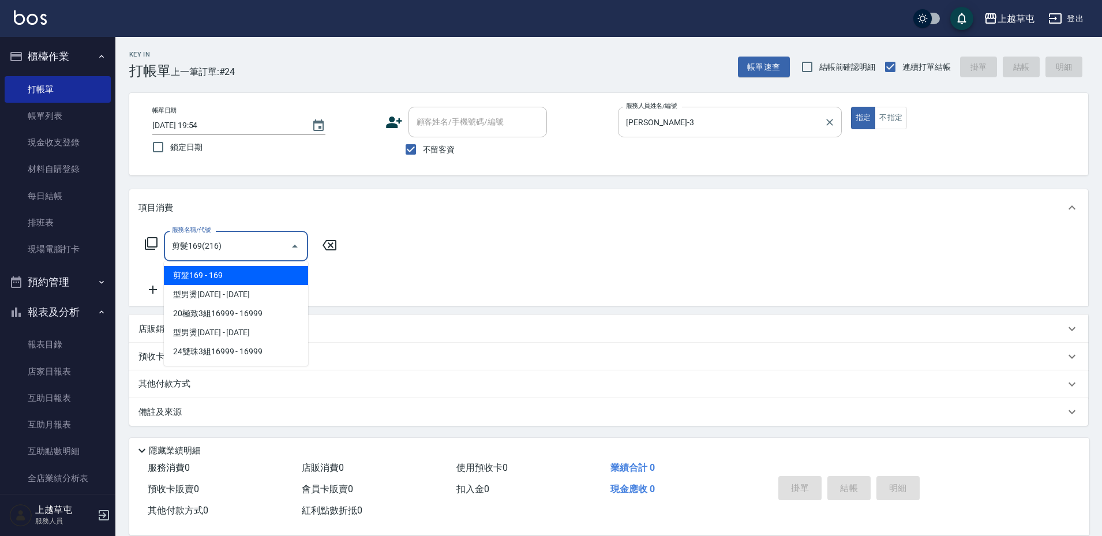
type input "剪髮169(216)"
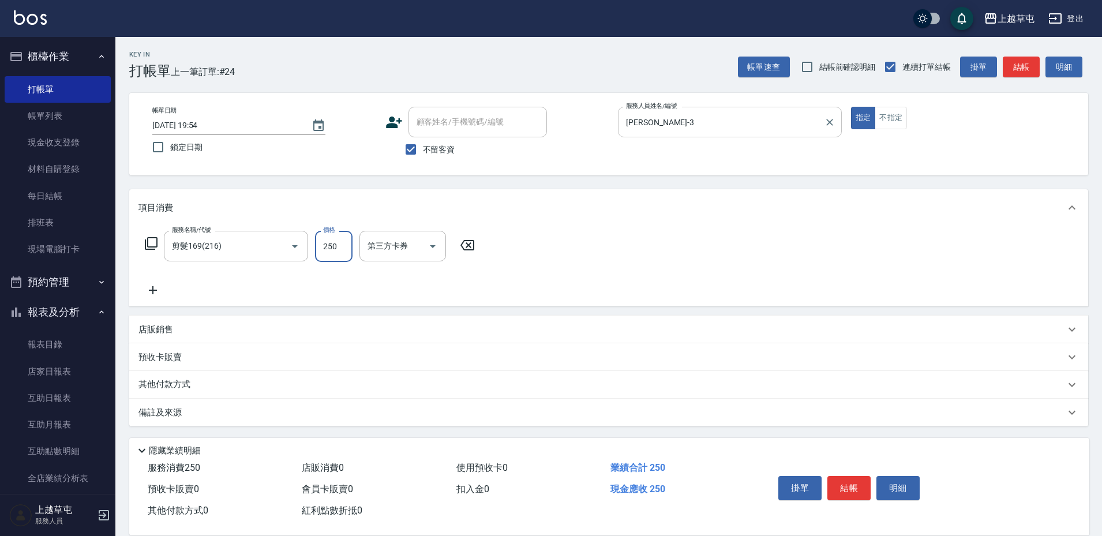
type input "250"
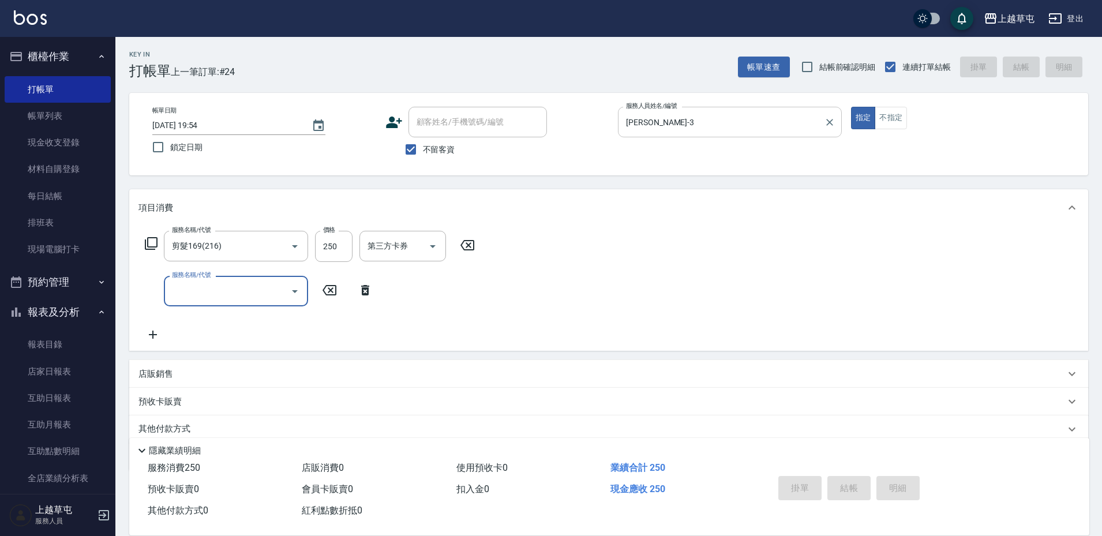
type input "[DATE] 19:55"
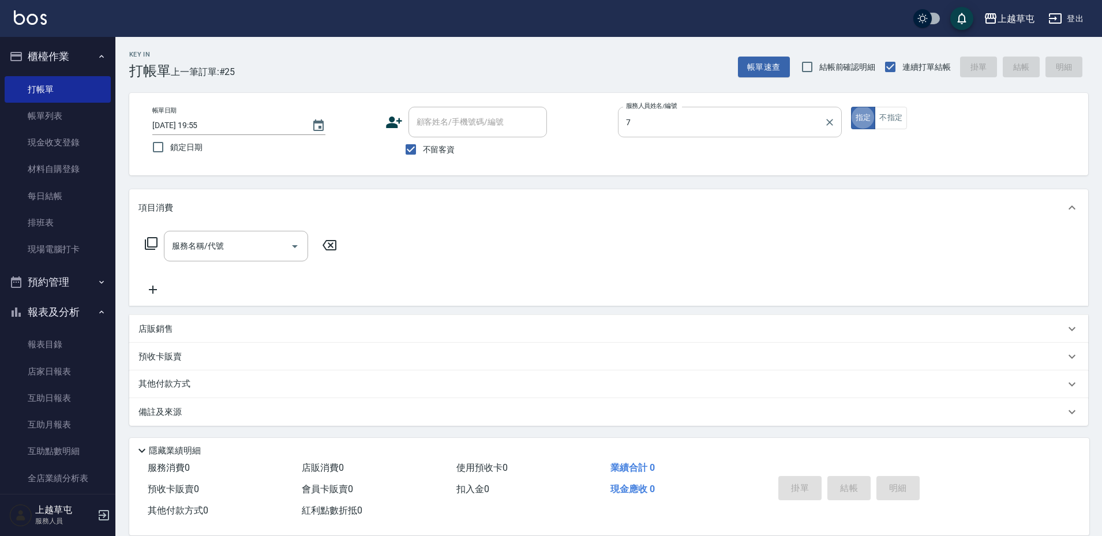
type input "[PERSON_NAME]-7"
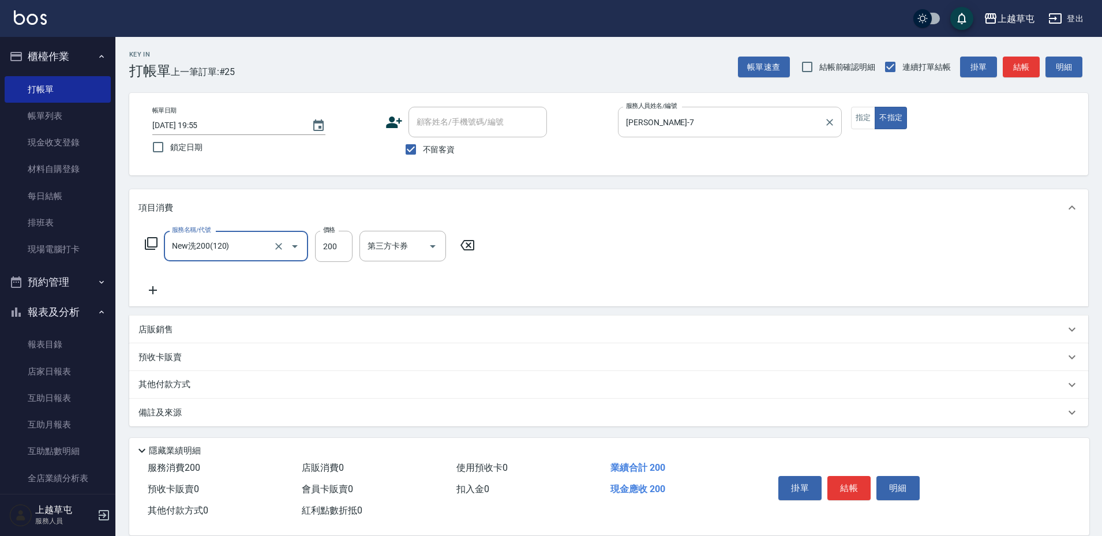
type input "New洗200(120)"
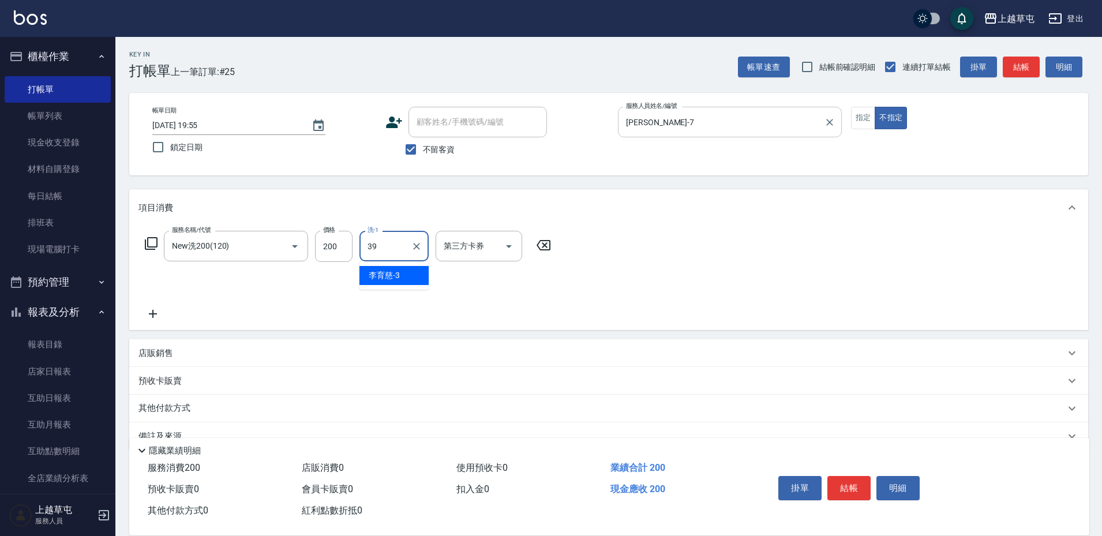
type input "[PERSON_NAME]-39"
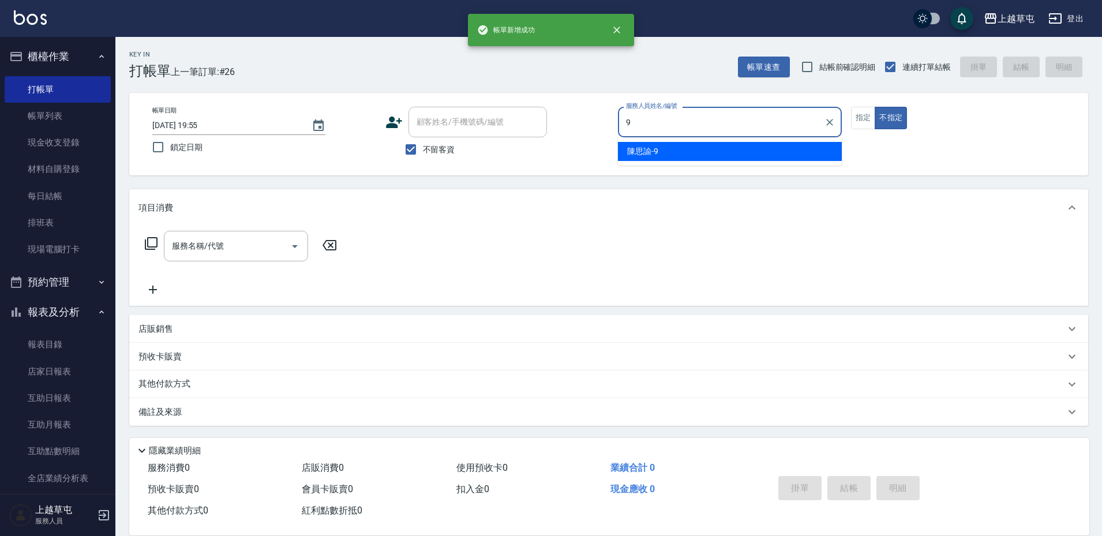
type input "[PERSON_NAME]-9"
type button "false"
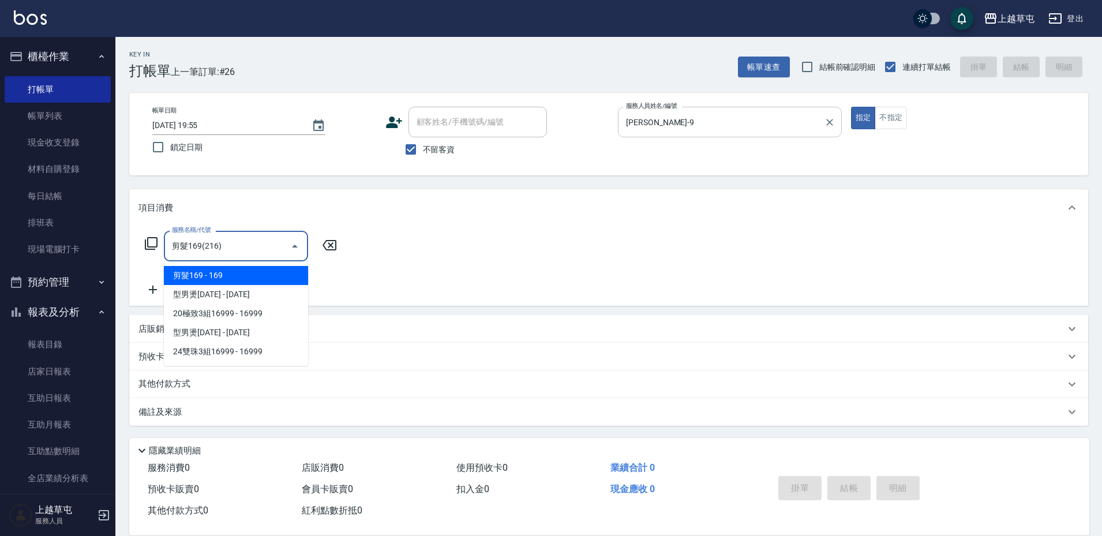
type input "剪髮169(216)"
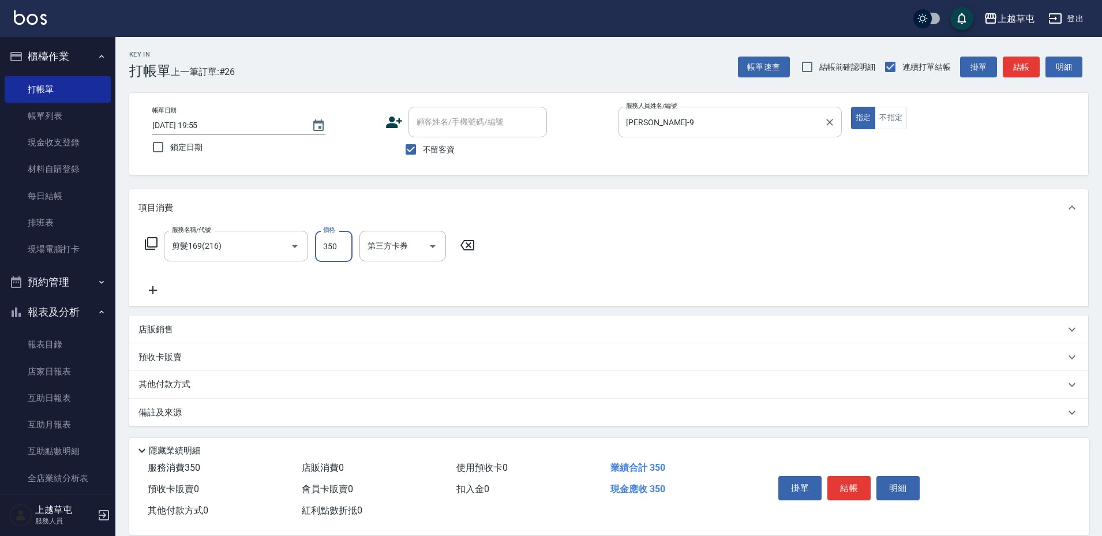
type input "350"
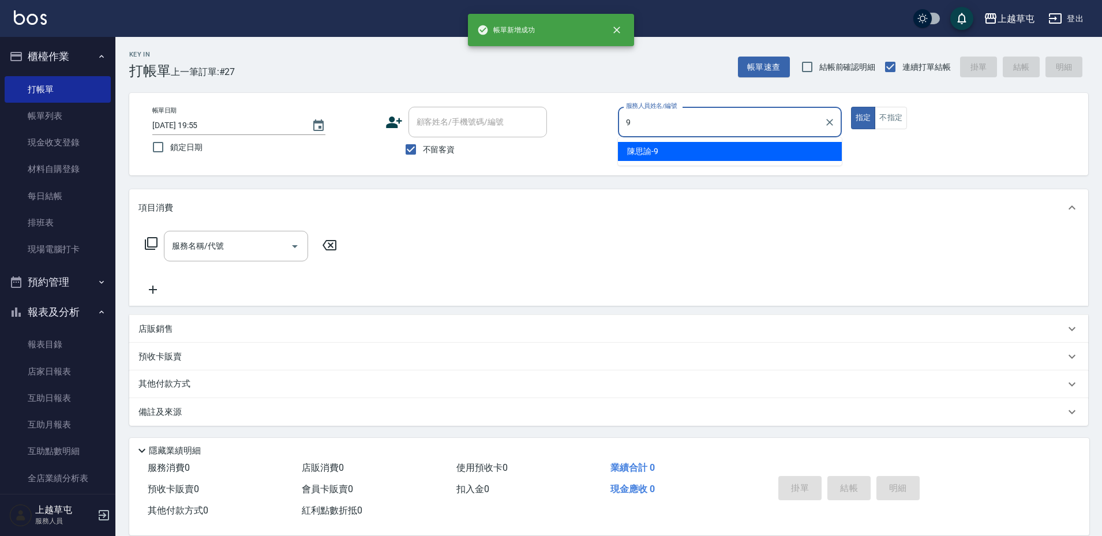
type input "[PERSON_NAME]-9"
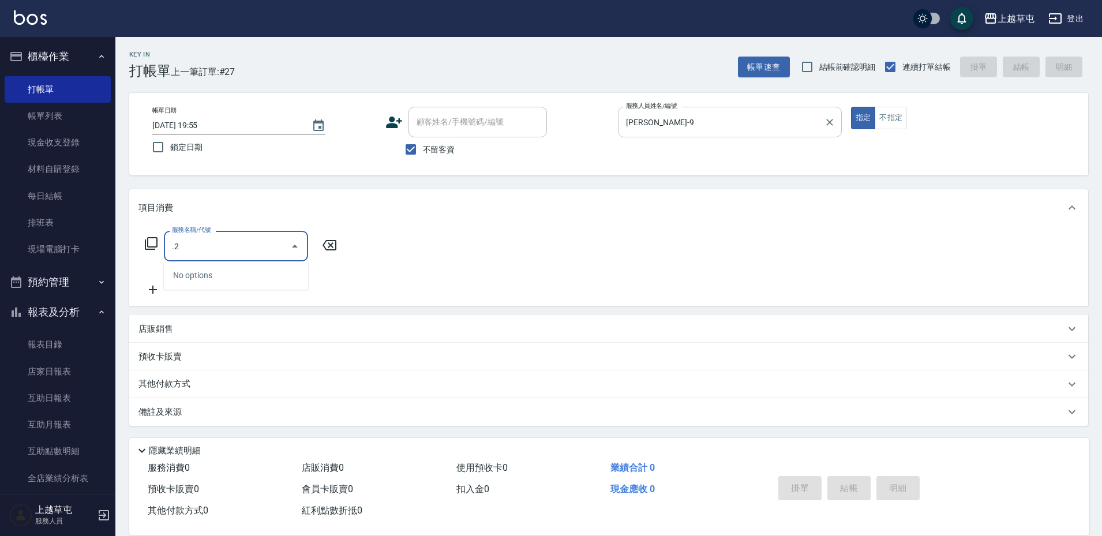
type input "."
type input "洗剪269(226)"
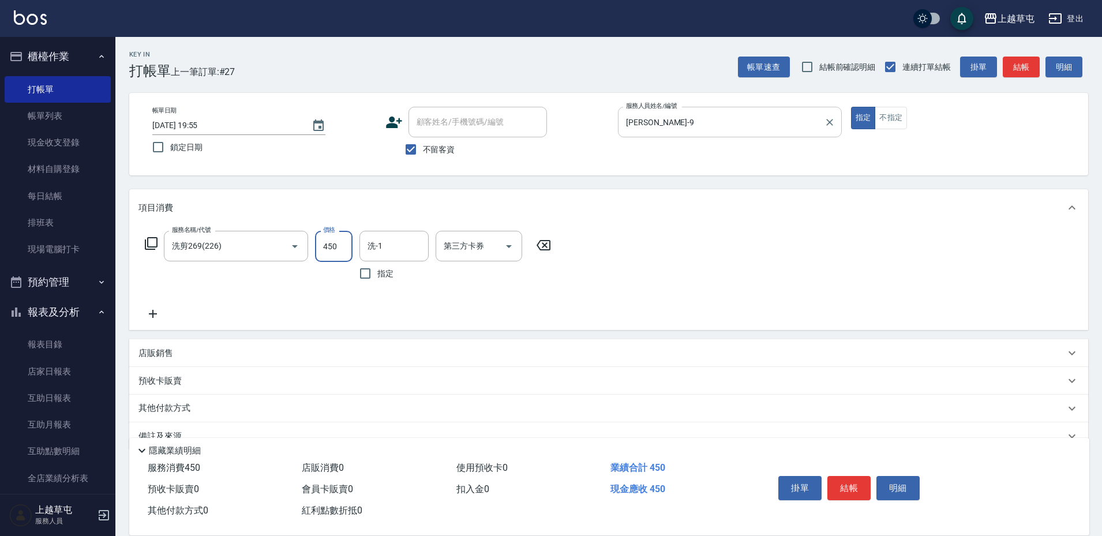
type input "450"
type input "[PERSON_NAME]-39"
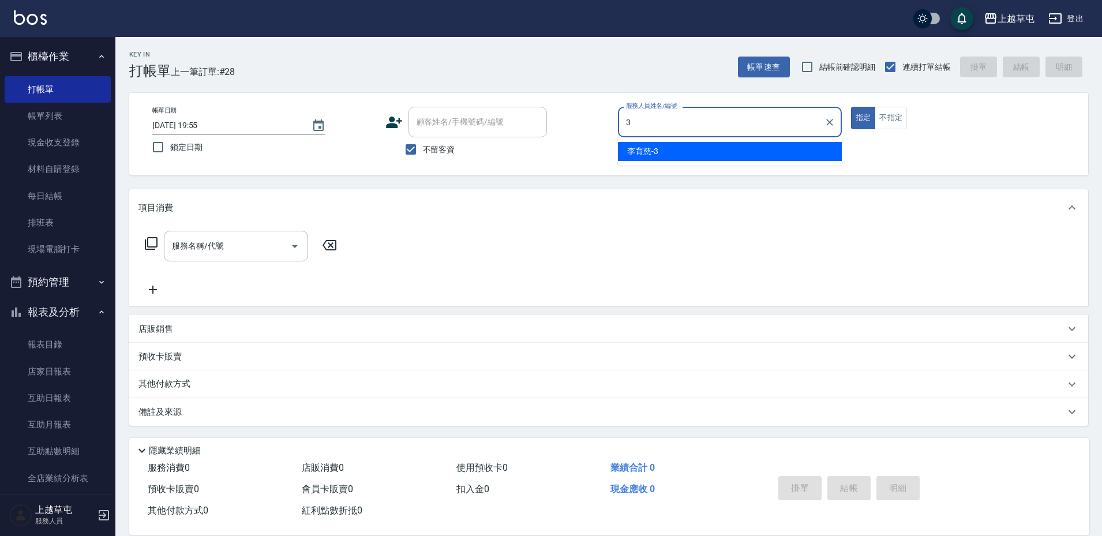
type input "[PERSON_NAME]-3"
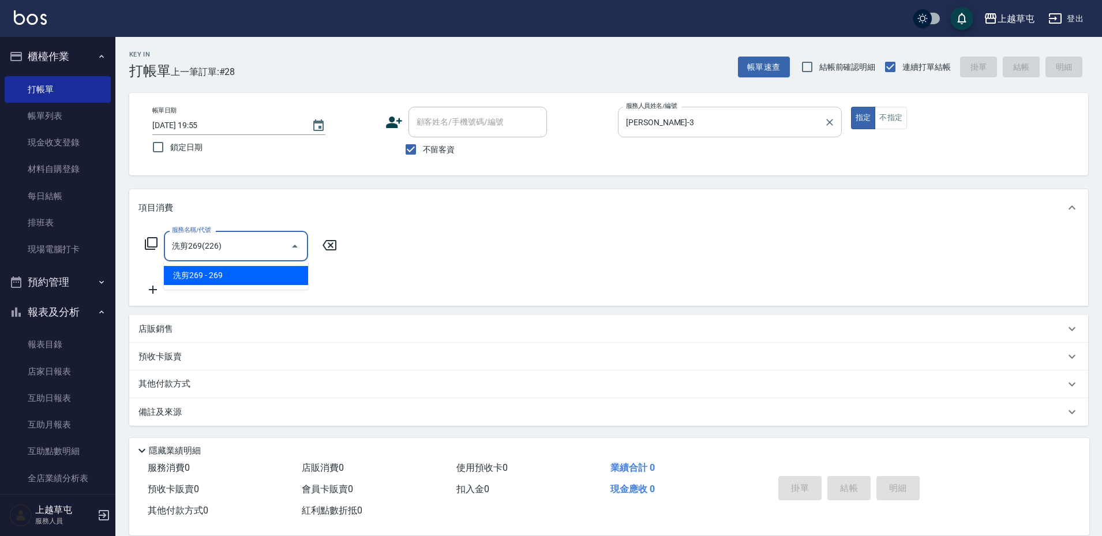
type input "洗剪269(226)"
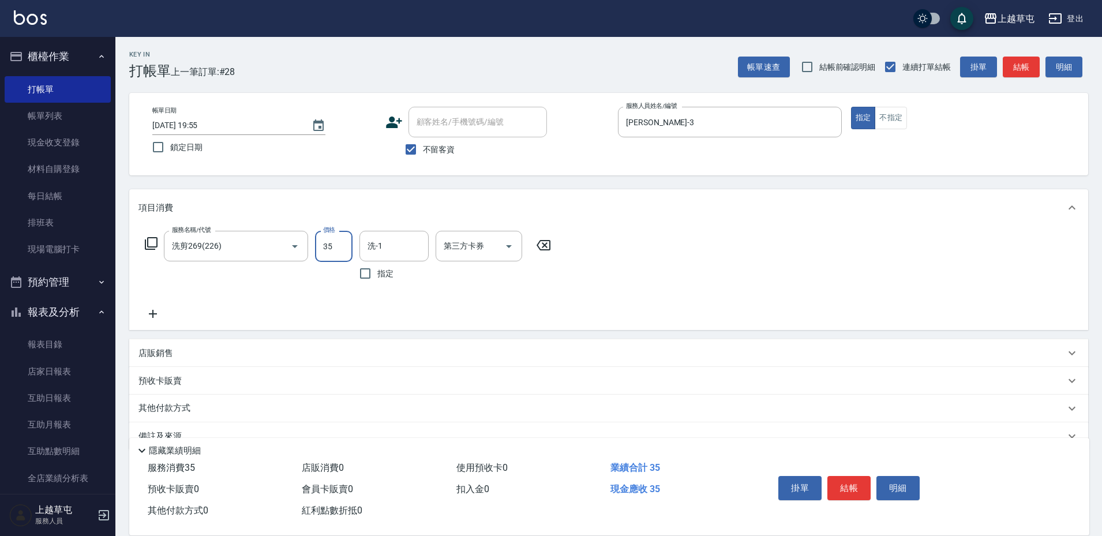
click at [349, 246] on input "35" at bounding box center [334, 246] width 38 height 31
type input "350"
type input "[PERSON_NAME]-35"
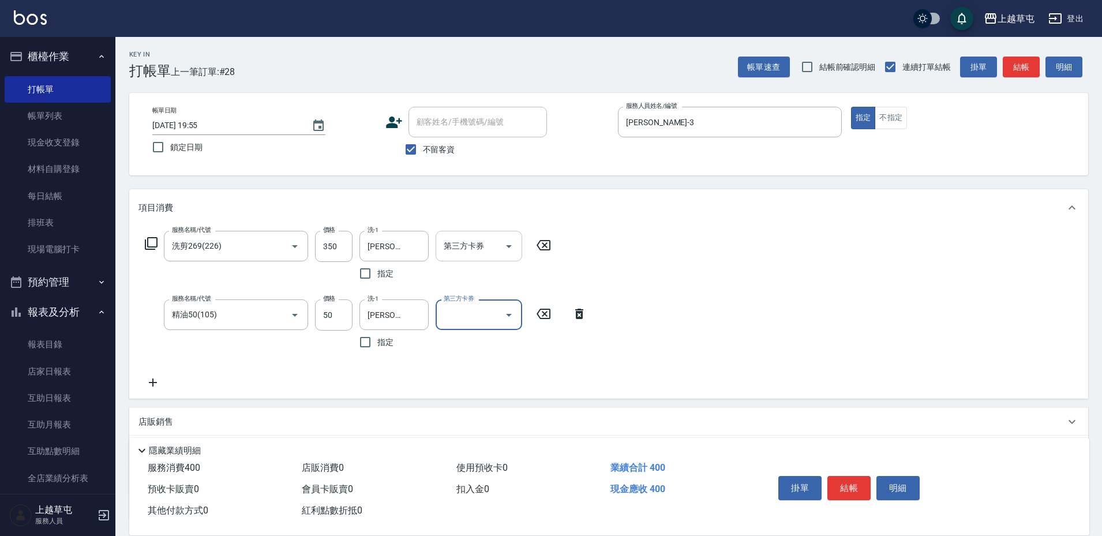
click at [472, 242] on input "第三方卡券" at bounding box center [470, 246] width 59 height 20
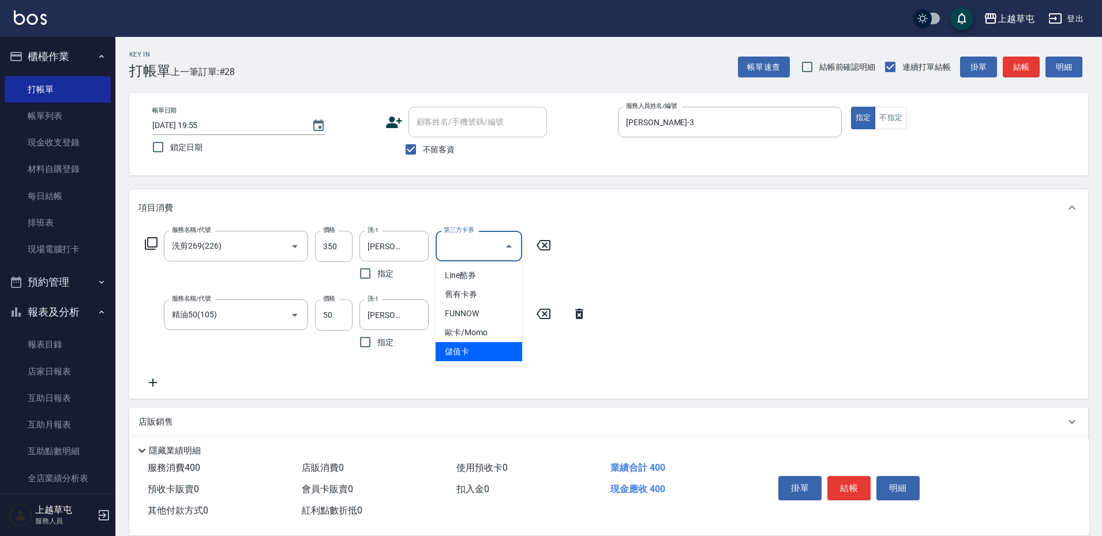
click at [466, 358] on span "儲值卡" at bounding box center [479, 351] width 87 height 19
click at [474, 323] on input "第三方卡券" at bounding box center [470, 315] width 59 height 20
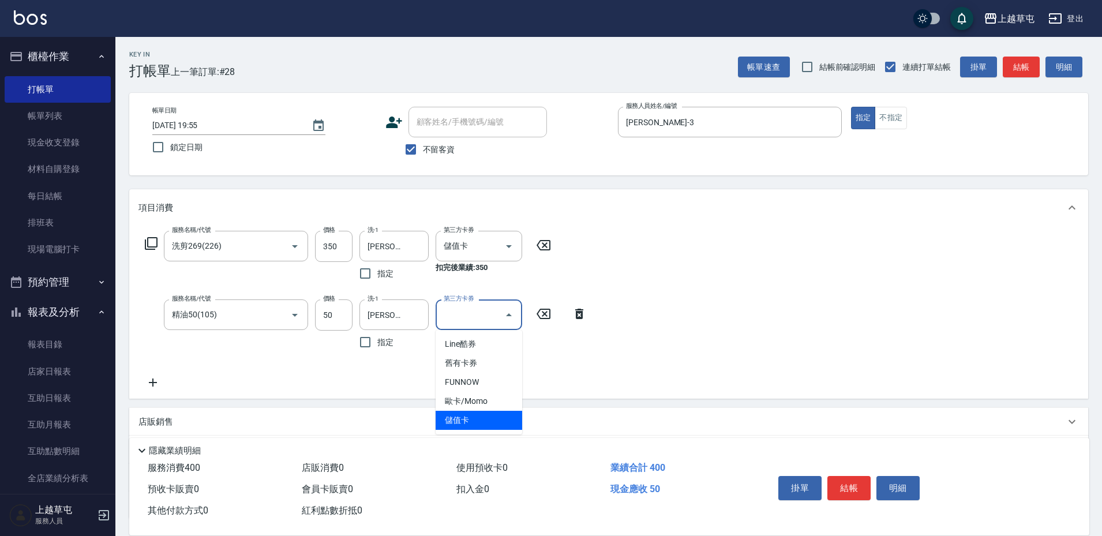
click at [481, 423] on span "儲值卡" at bounding box center [479, 420] width 87 height 19
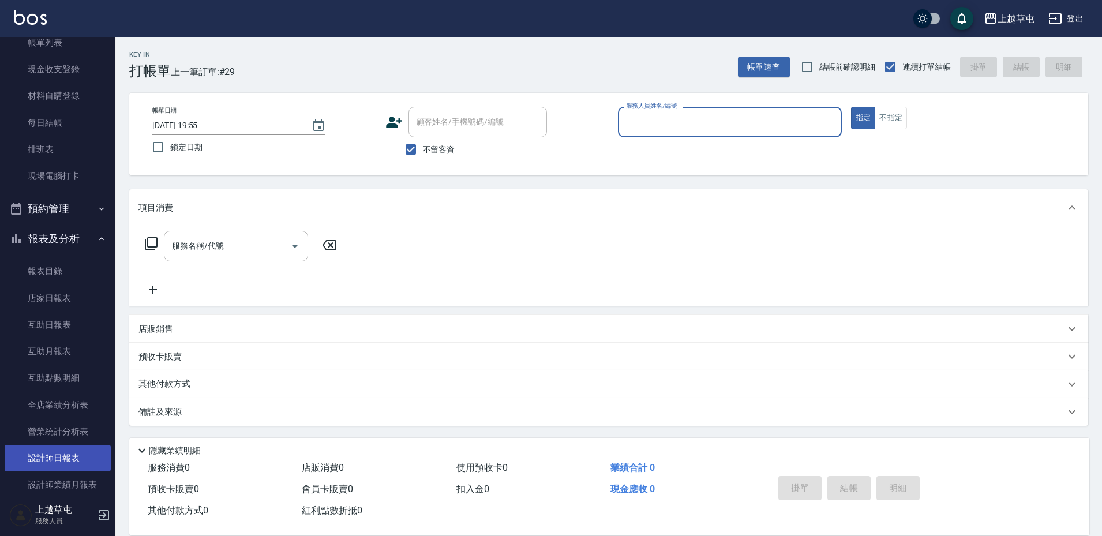
scroll to position [115, 0]
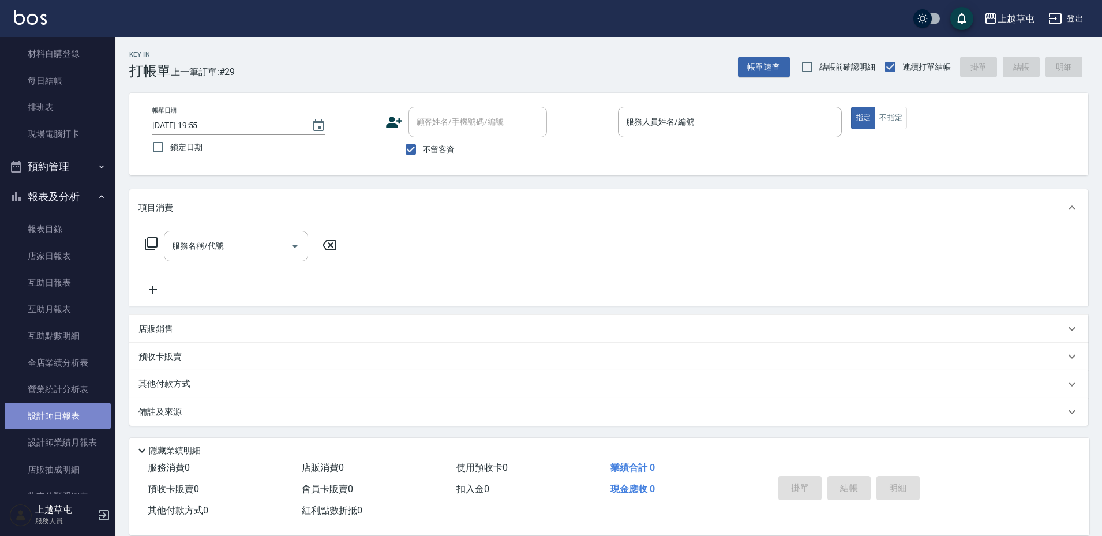
click at [69, 425] on link "設計師日報表" at bounding box center [58, 416] width 106 height 27
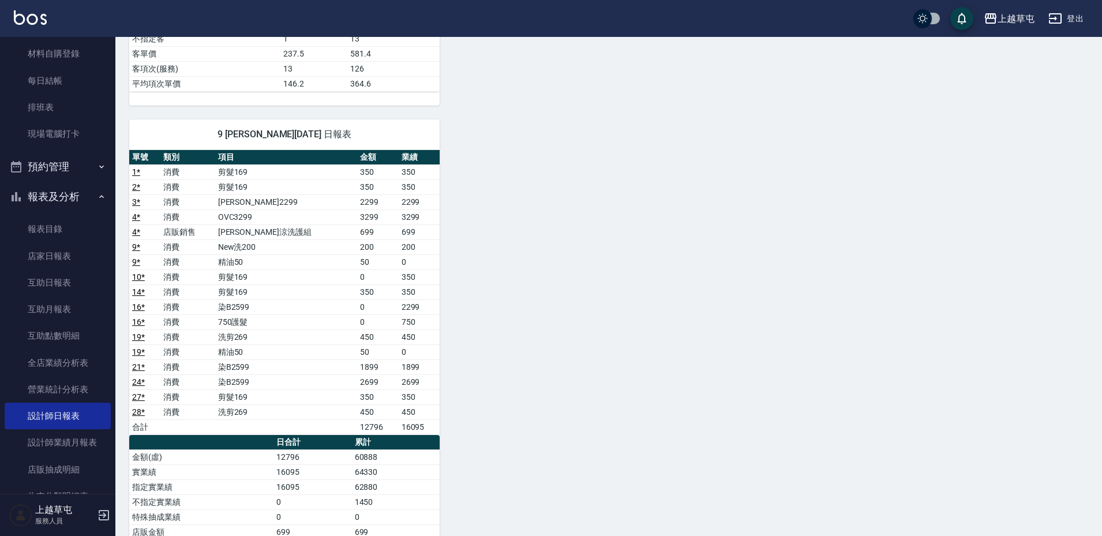
scroll to position [577, 0]
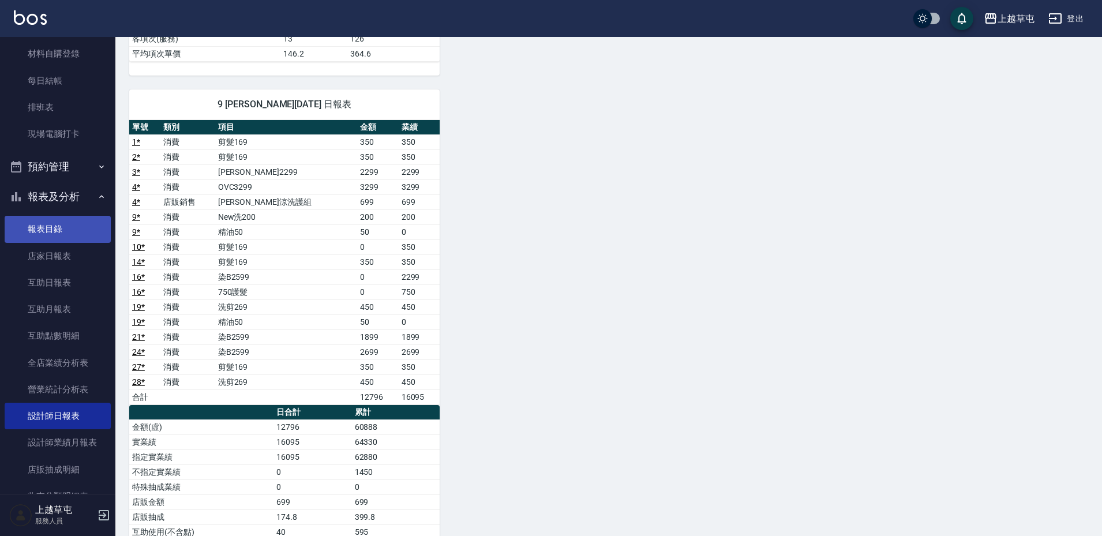
click at [40, 227] on link "報表目錄" at bounding box center [58, 229] width 106 height 27
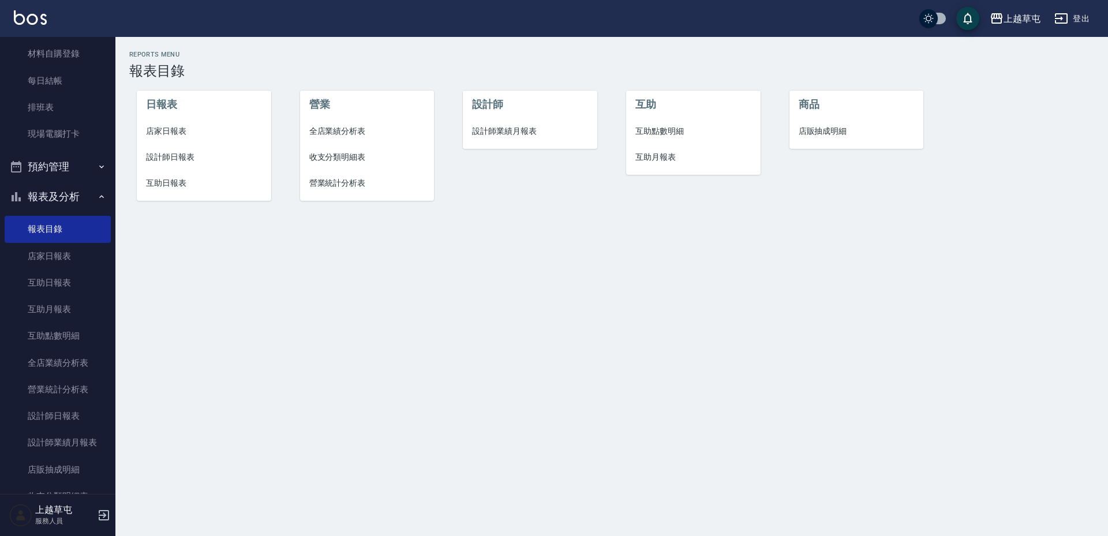
click at [175, 132] on span "店家日報表" at bounding box center [204, 131] width 116 height 12
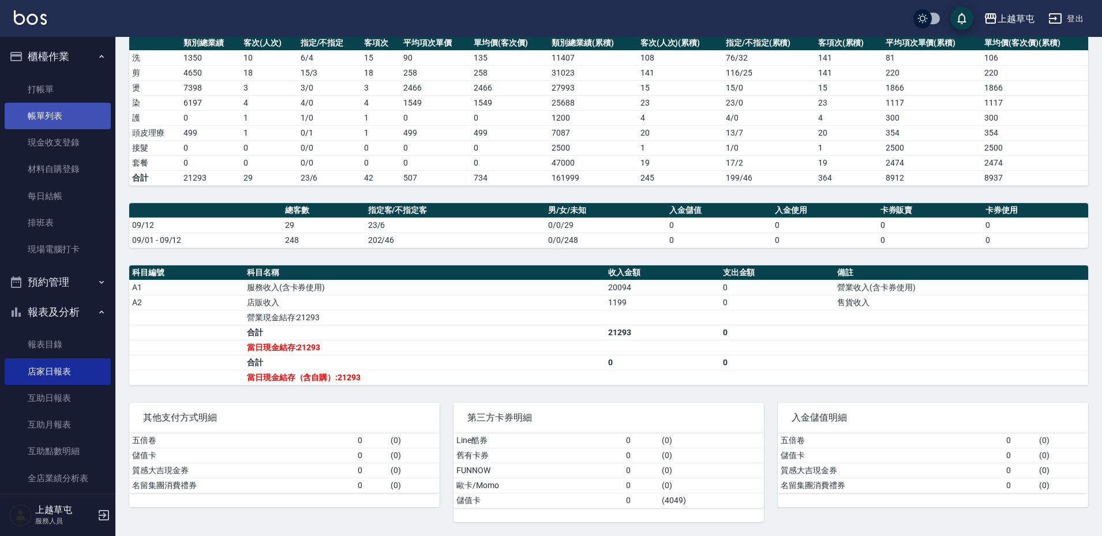
click at [66, 122] on link "帳單列表" at bounding box center [58, 116] width 106 height 27
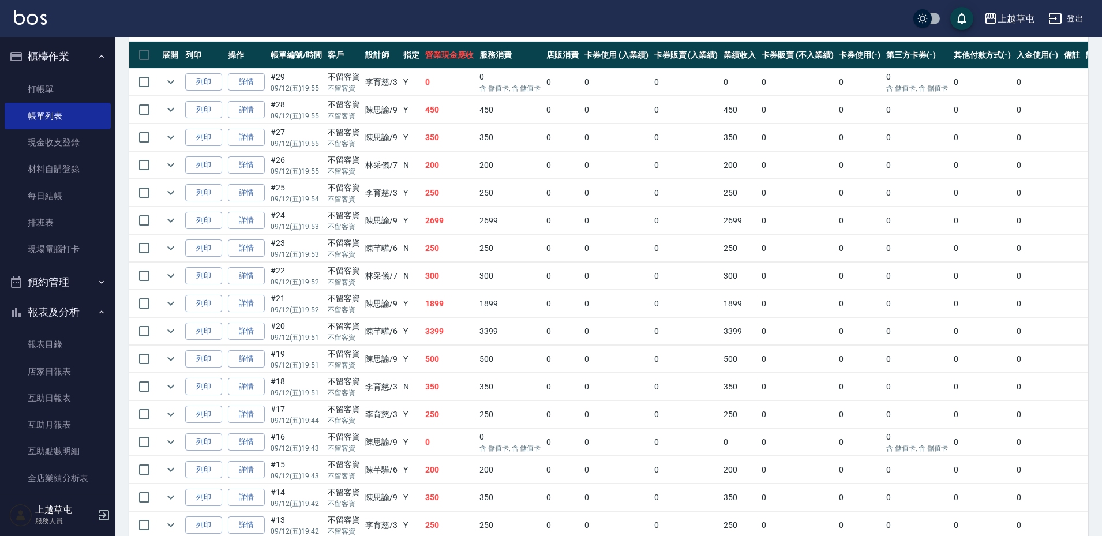
scroll to position [264, 0]
